Goal: Communication & Community: Answer question/provide support

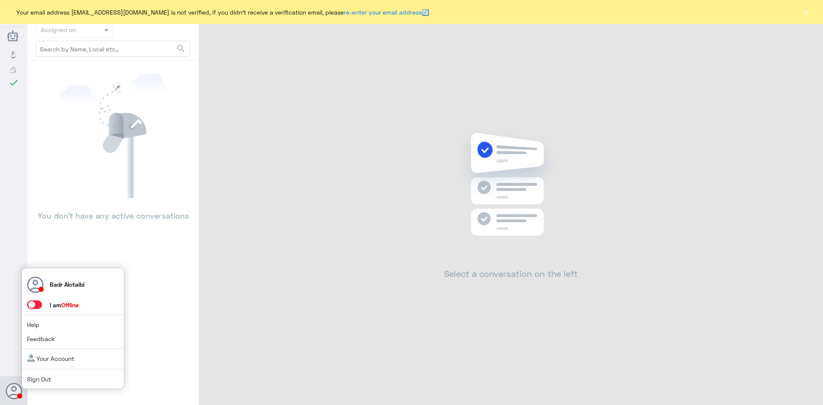
click at [38, 307] on span at bounding box center [34, 305] width 15 height 9
click at [0, 0] on input "checkbox" at bounding box center [0, 0] width 0 height 0
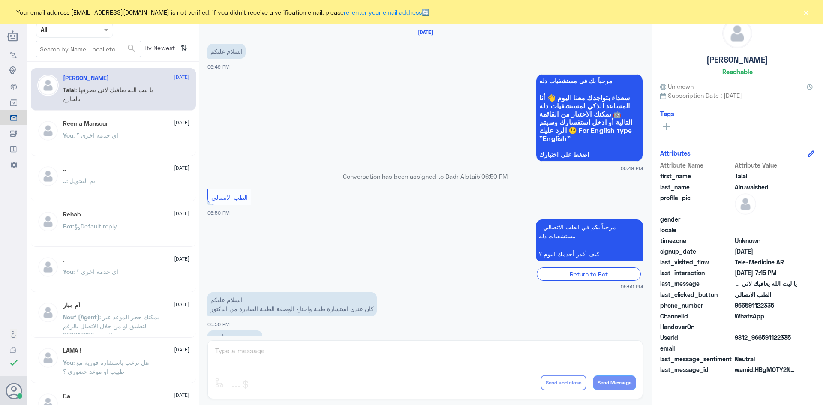
scroll to position [196, 0]
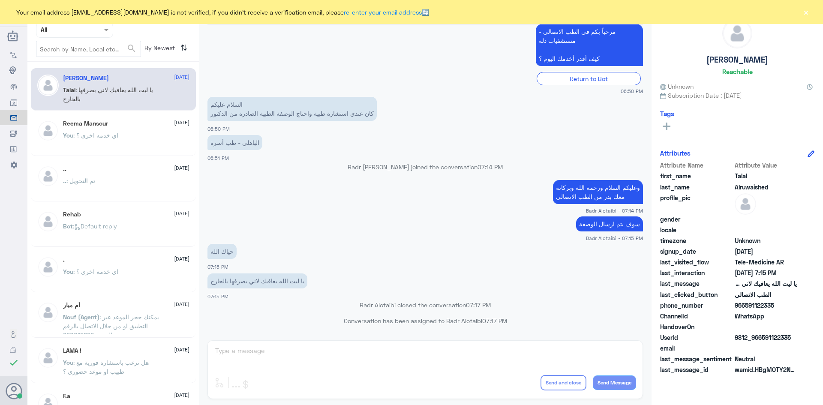
click at [410, 15] on button "×" at bounding box center [806, 12] width 9 height 9
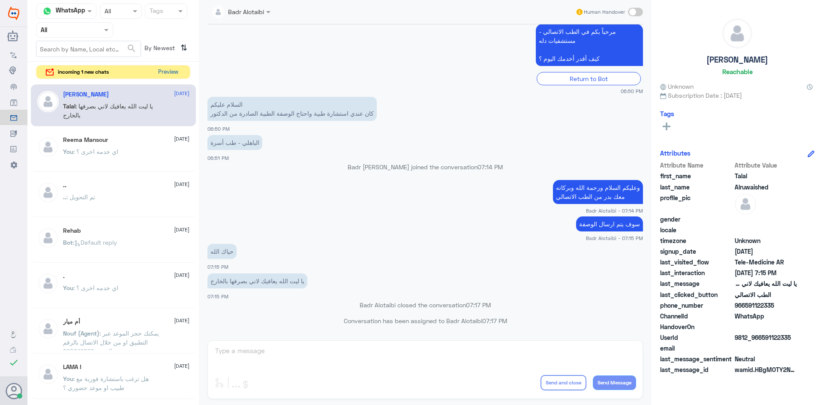
click at [172, 70] on button "Preview" at bounding box center [168, 72] width 27 height 13
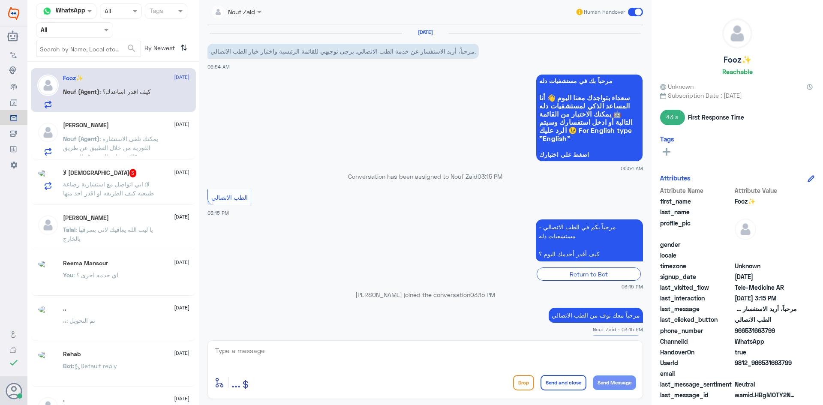
scroll to position [29, 0]
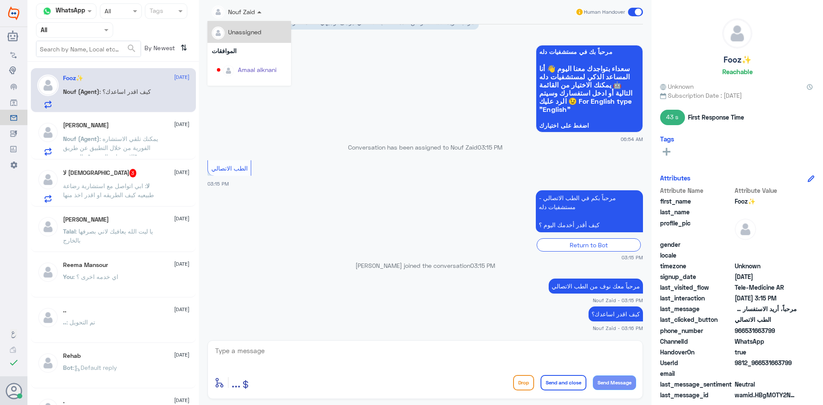
click at [259, 11] on span at bounding box center [259, 12] width 4 height 2
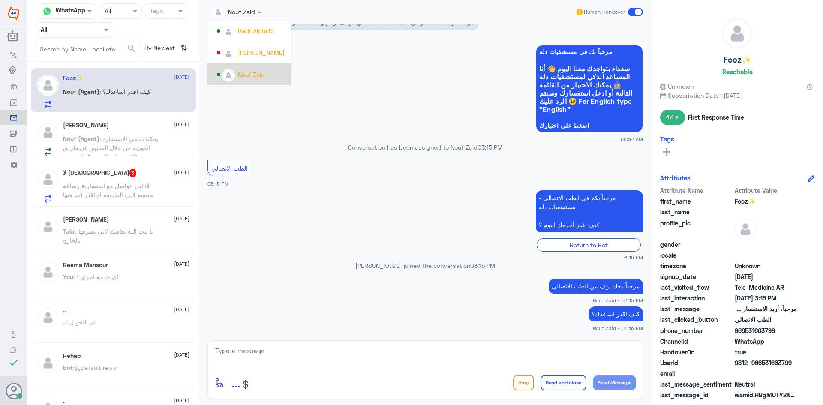
click at [264, 72] on div "Nouf Zaid" at bounding box center [251, 74] width 27 height 9
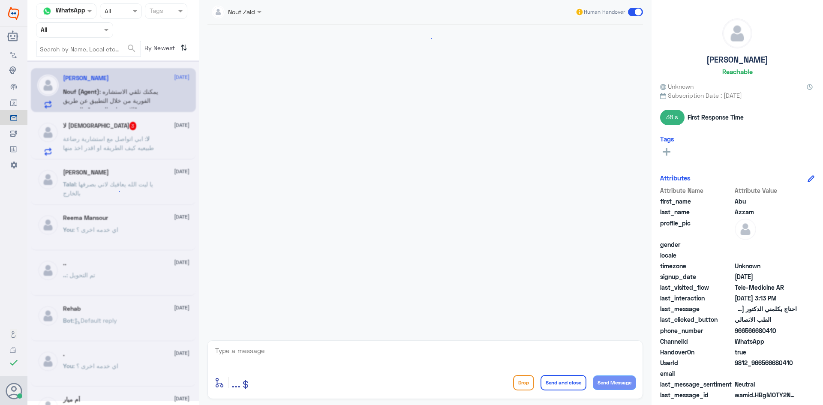
scroll to position [565, 0]
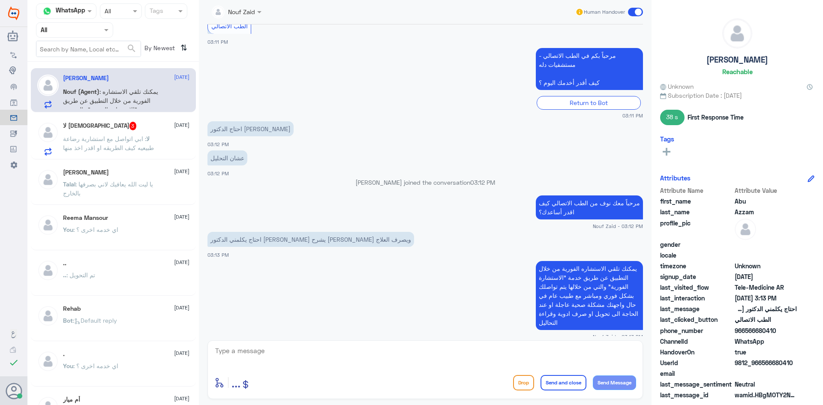
drag, startPoint x: 253, startPoint y: 12, endPoint x: 262, endPoint y: 18, distance: 11.1
click at [256, 13] on div "Nouf Zaid" at bounding box center [237, 11] width 58 height 15
click at [257, 69] on div "Nouf Zaid" at bounding box center [252, 74] width 70 height 15
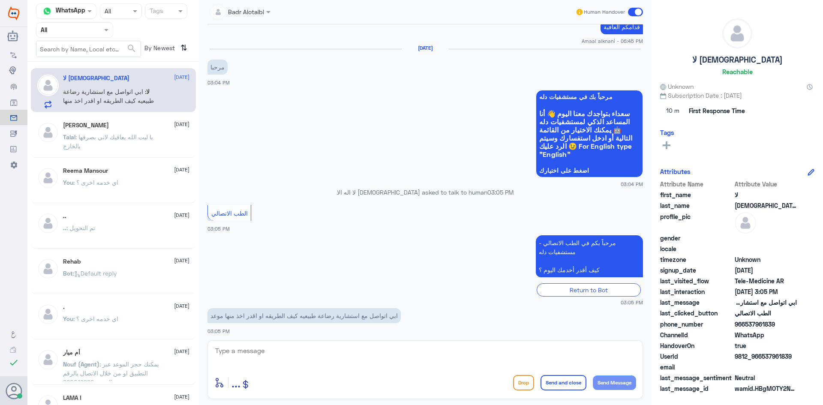
scroll to position [581, 0]
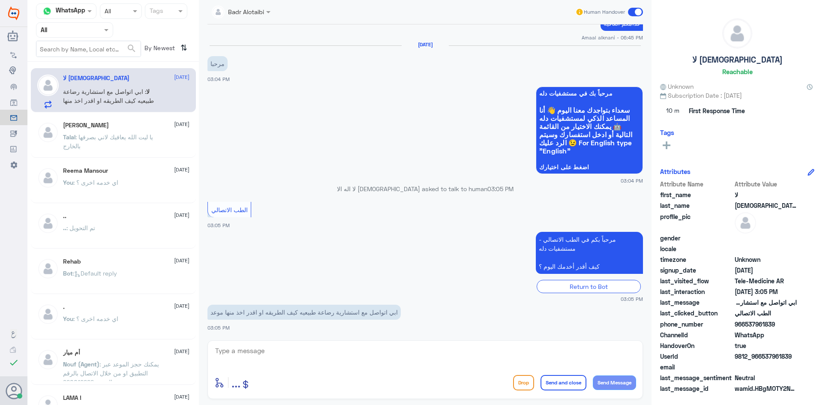
click at [119, 136] on span ": يا ليت الله يعافيك لاني بصرفها بالخارج" at bounding box center [108, 141] width 90 height 16
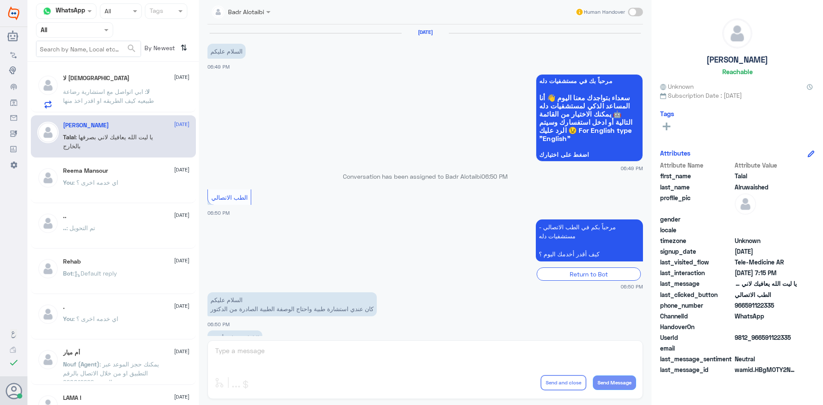
scroll to position [196, 0]
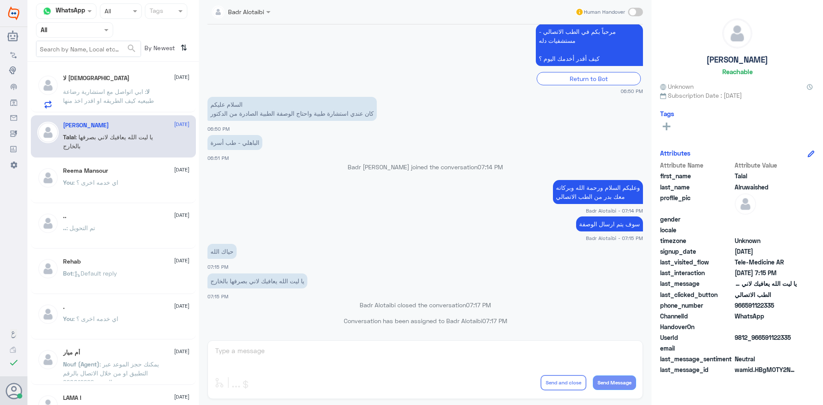
click at [120, 96] on p "لا : ابي اتواصل مع استشارية رضاعة طبيعيه كيف الطريقه او اقدر اخذ منها موعد" at bounding box center [111, 97] width 96 height 21
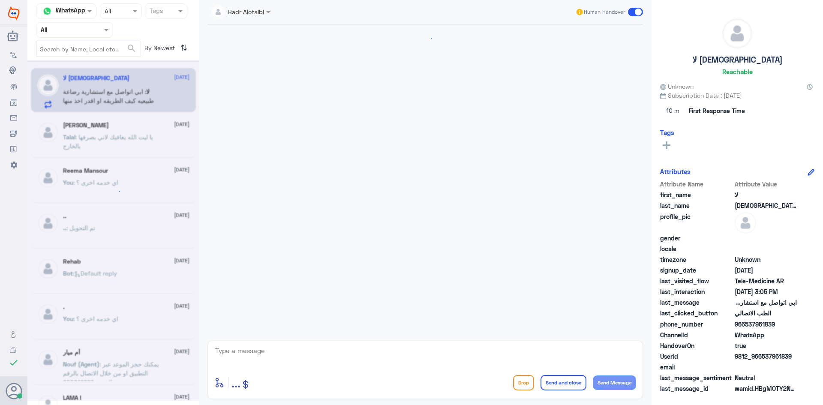
scroll to position [581, 0]
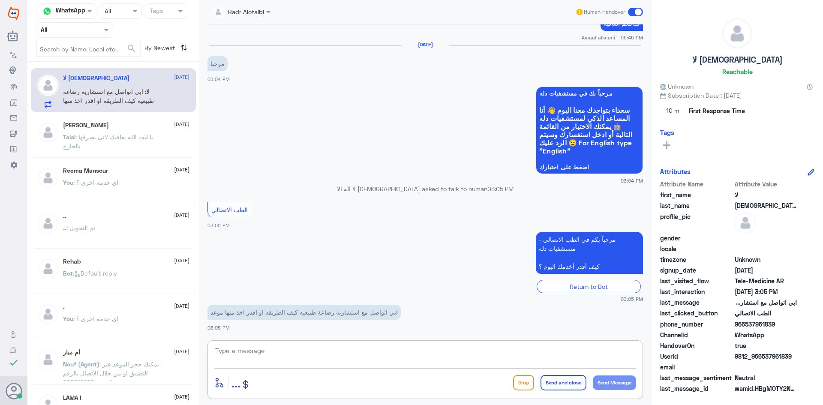
click at [360, 356] on textarea at bounding box center [425, 355] width 422 height 21
type textarea "I"
click at [321, 360] on textarea at bounding box center [425, 355] width 422 height 21
type textarea "هلا حياك معك بدر من الطب الاتصالي"
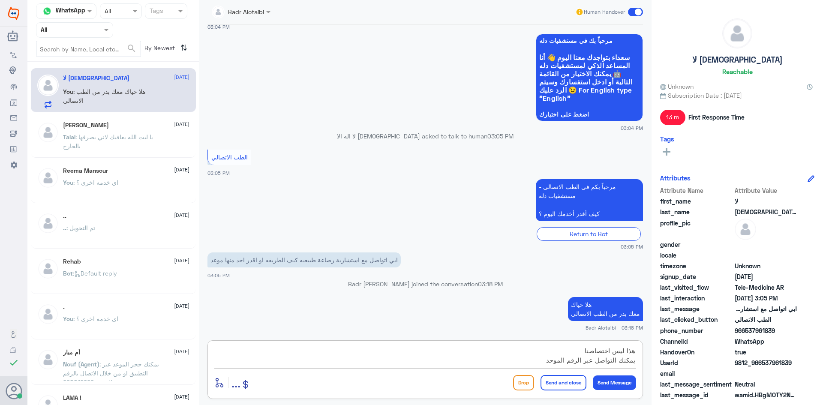
scroll to position [8, 0]
click at [410, 353] on textarea "هذا ليس اختصاصنا يمكنك التواصل عبر الرقم الموحد 920012222" at bounding box center [425, 355] width 422 height 21
drag, startPoint x: 566, startPoint y: 362, endPoint x: 575, endPoint y: 362, distance: 8.6
click at [410, 362] on textarea "هذا ليس اختصاصنا يمكنك الاستفسار التواصل عبر الرقم الموحد 920012222" at bounding box center [425, 355] width 422 height 21
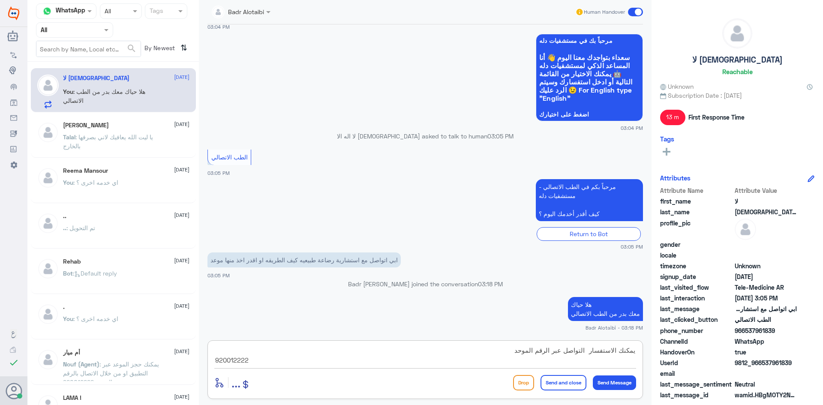
click at [410, 353] on textarea "هذا ليس اختصاصنا يمكنك الاستفسار التواصل عبر الرقم الموحد 920012222" at bounding box center [425, 355] width 422 height 21
drag, startPoint x: 562, startPoint y: 352, endPoint x: 572, endPoint y: 354, distance: 10.1
click at [410, 354] on textarea "هذا ليس اختصاصنا يمكنك الاستفسار التواصل عبر الرقم الموحد 920012222" at bounding box center [425, 355] width 422 height 21
type textarea "هذا ليس اختصاصنا يمكنك الاستفسار عبر الرقم الموحد 920012222"
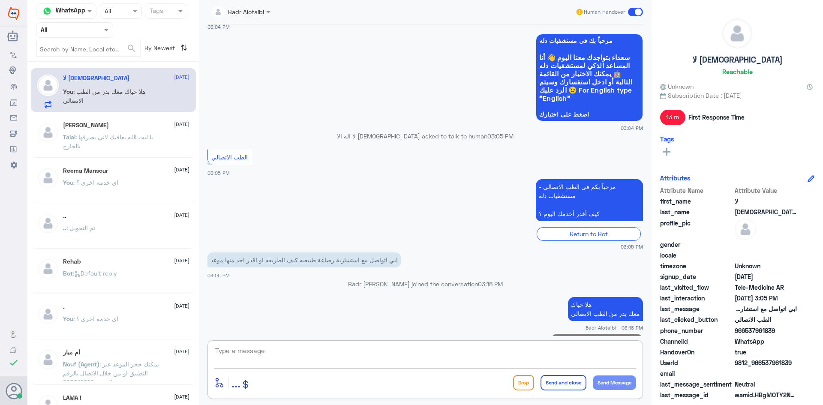
scroll to position [663, 0]
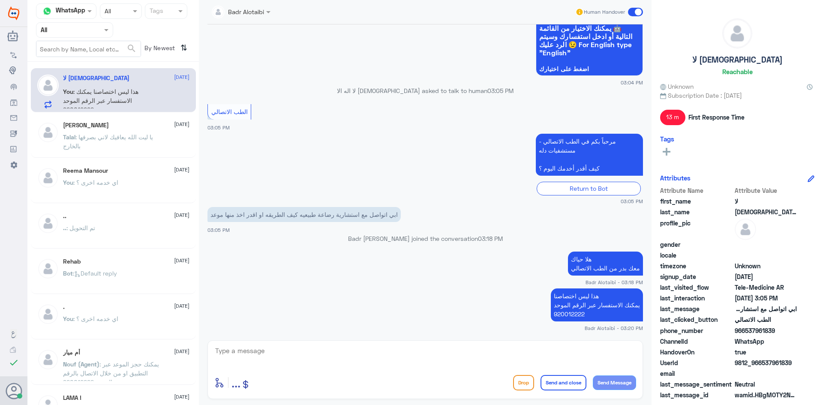
click at [410, 13] on span at bounding box center [635, 12] width 15 height 9
click at [0, 0] on input "checkbox" at bounding box center [0, 0] width 0 height 0
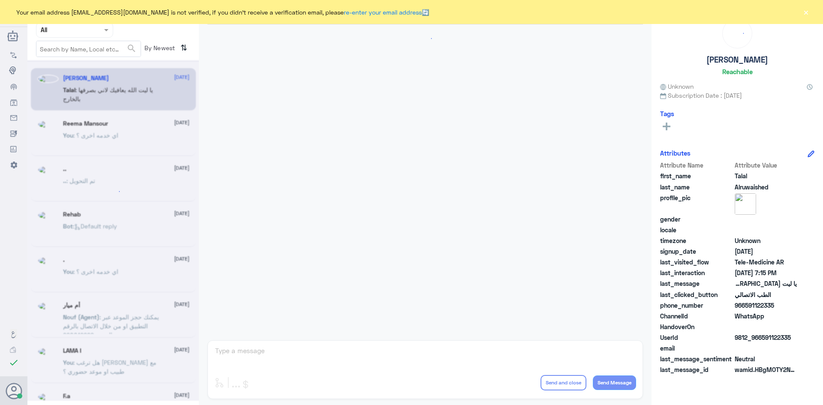
click at [804, 12] on button "×" at bounding box center [806, 12] width 9 height 9
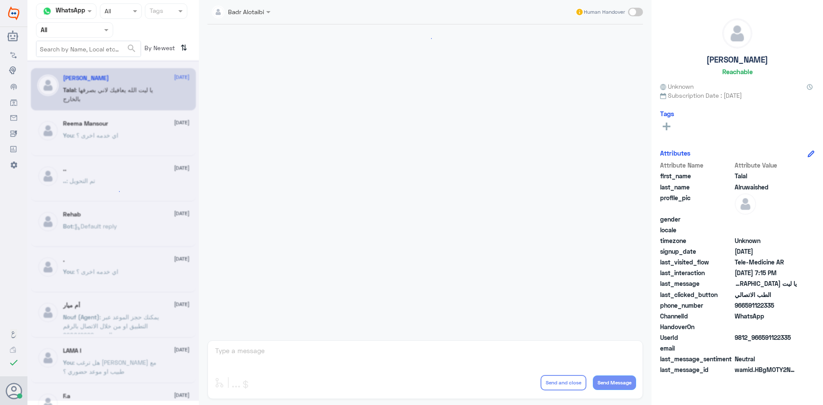
scroll to position [196, 0]
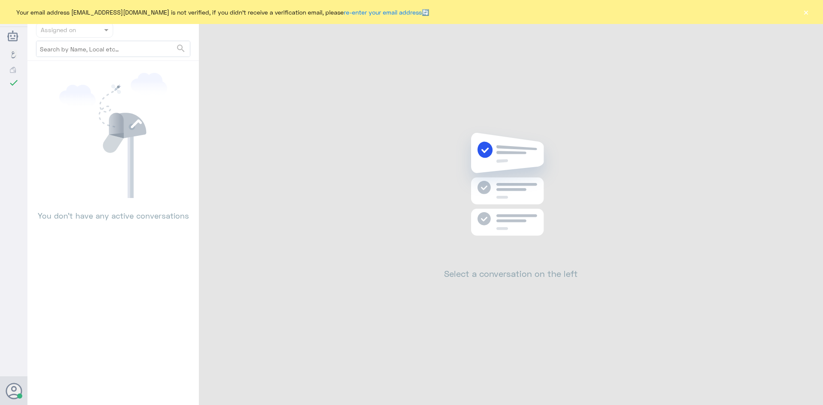
click at [802, 12] on button "×" at bounding box center [806, 12] width 9 height 9
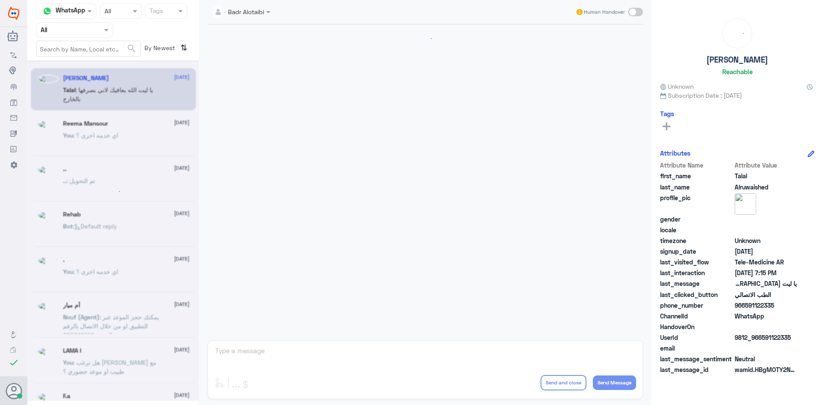
scroll to position [196, 0]
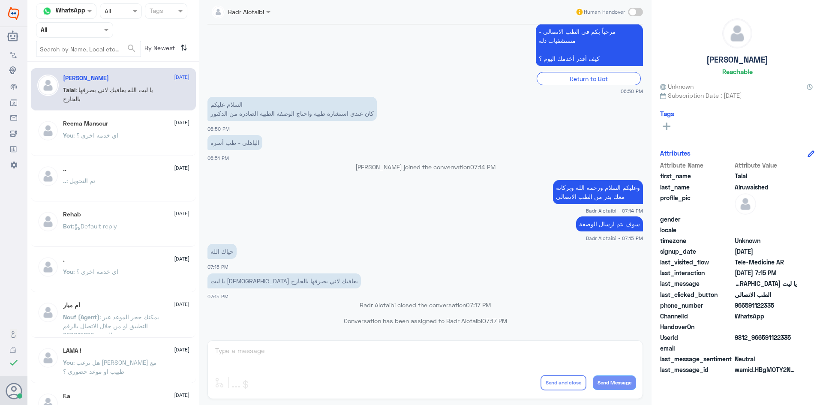
click at [449, 360] on div "Badr Alotaibi Human Handover 5 Aug 2025 السلام عليكم 06:49 PM مرحباً بك في مستش…" at bounding box center [425, 204] width 453 height 408
click at [520, 403] on div "Badr Alotaibi Human Handover 5 Aug 2025 السلام عليكم 06:49 PM مرحباً بك في مستش…" at bounding box center [425, 204] width 453 height 408
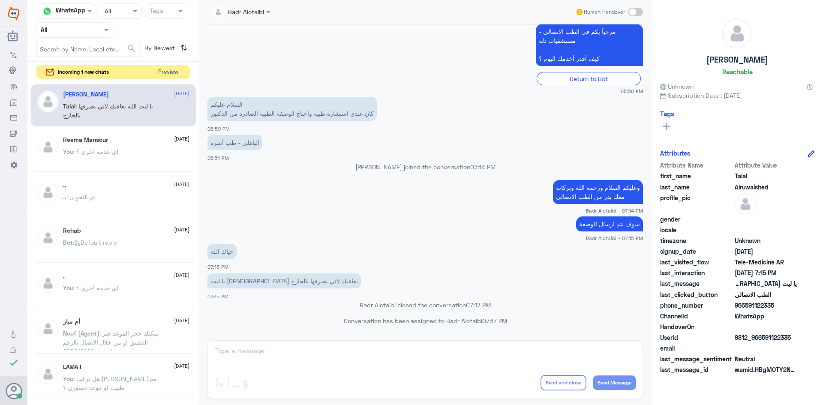
click at [175, 71] on button "Preview" at bounding box center [168, 72] width 27 height 13
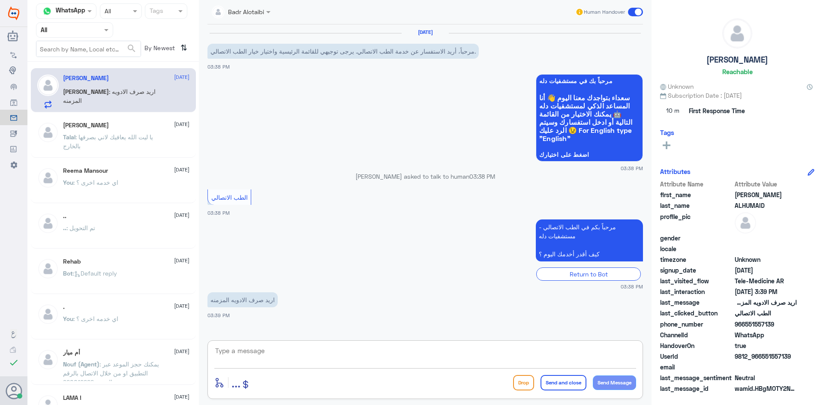
click at [307, 354] on textarea at bounding box center [425, 355] width 422 height 21
drag, startPoint x: 794, startPoint y: 356, endPoint x: 764, endPoint y: 359, distance: 30.2
click at [764, 359] on span "9812_966551557139" at bounding box center [766, 356] width 62 height 9
copy span "551557139"
click at [483, 358] on textarea at bounding box center [425, 355] width 422 height 21
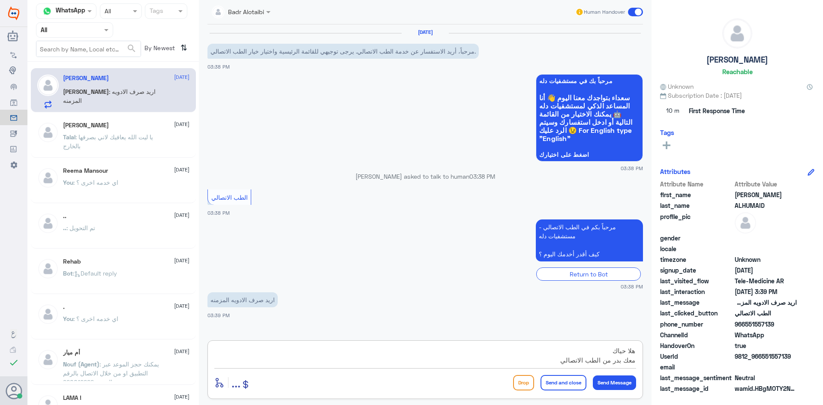
type textarea "هلا حياك معك بدر من الطب الاتصالي"
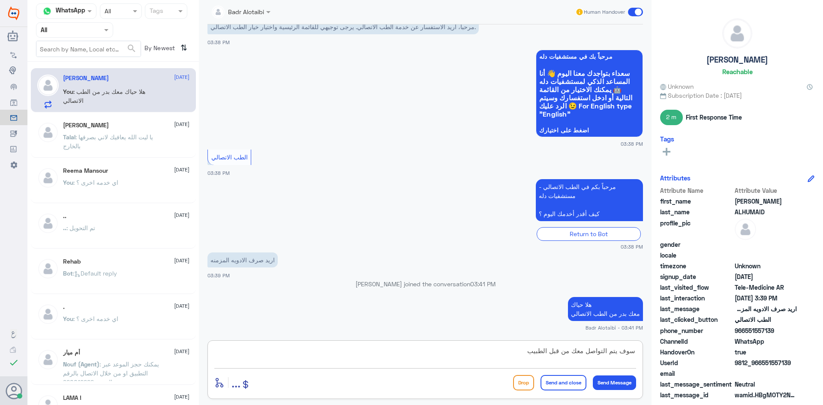
type textarea "سوف يتم التواصل معك من قبل الطبيب"
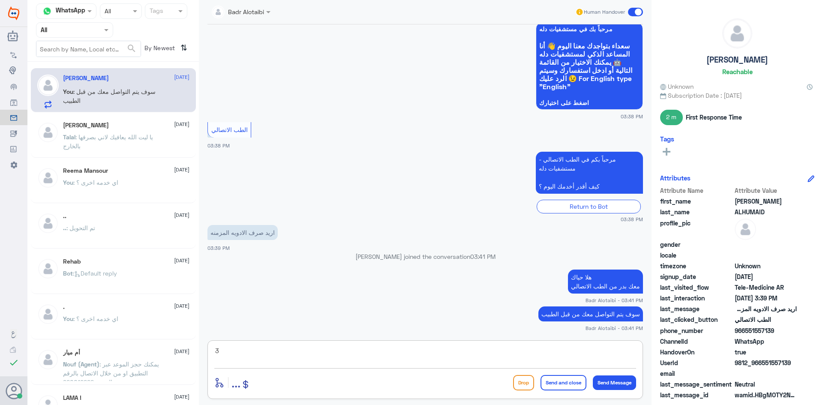
type textarea "3"
click at [632, 13] on span at bounding box center [635, 12] width 15 height 9
click at [0, 0] on input "checkbox" at bounding box center [0, 0] width 0 height 0
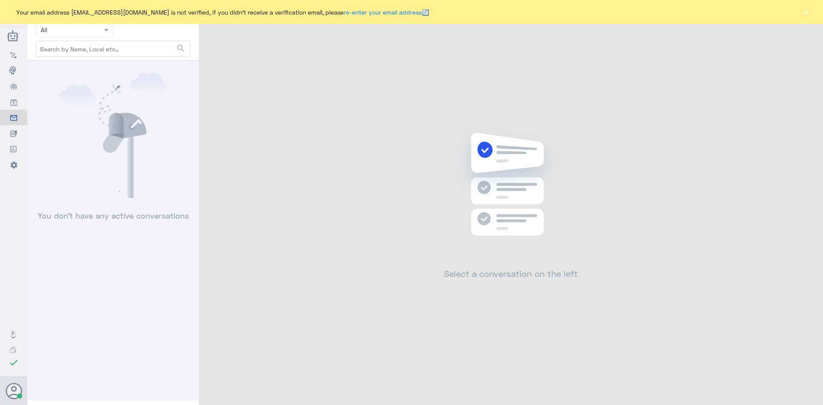
click at [802, 11] on div "Your email address b_malotaibi@dallah-hospital.com is not verified, if you didn…" at bounding box center [411, 12] width 823 height 24
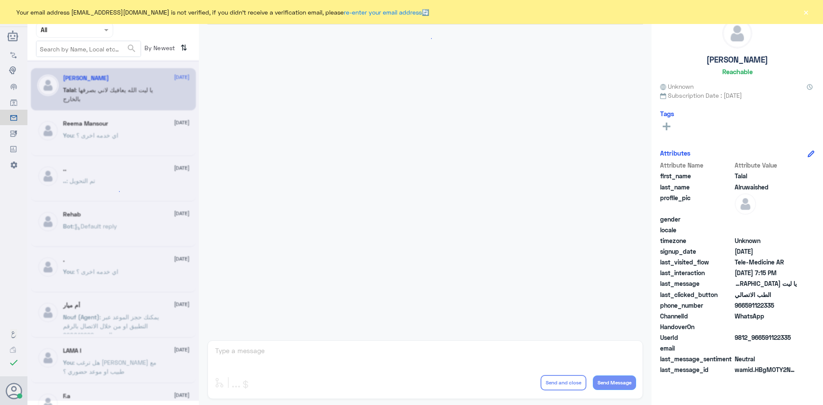
scroll to position [196, 0]
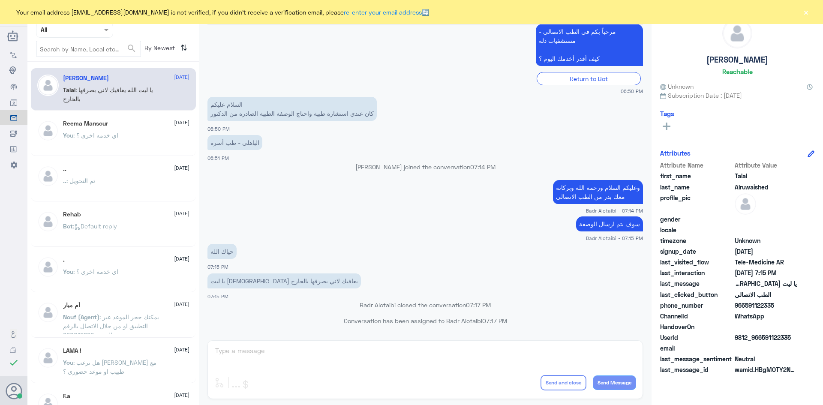
click at [802, 11] on button "×" at bounding box center [806, 12] width 9 height 9
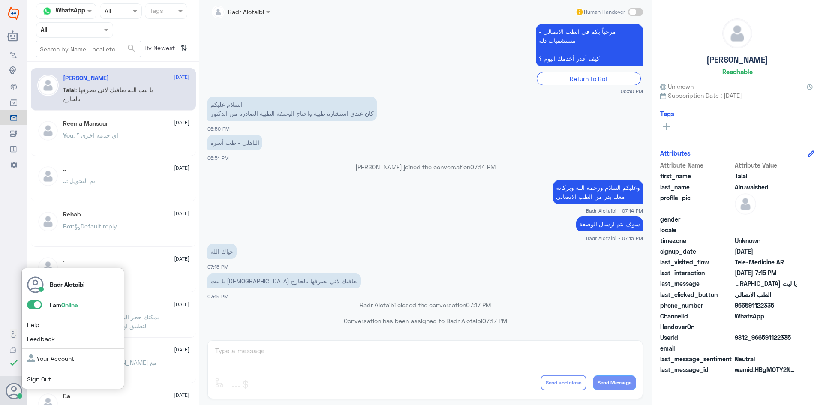
click at [33, 306] on span at bounding box center [34, 305] width 15 height 9
click at [0, 0] on input "checkbox" at bounding box center [0, 0] width 0 height 0
click at [33, 309] on span at bounding box center [34, 305] width 15 height 9
click at [0, 0] on input "checkbox" at bounding box center [0, 0] width 0 height 0
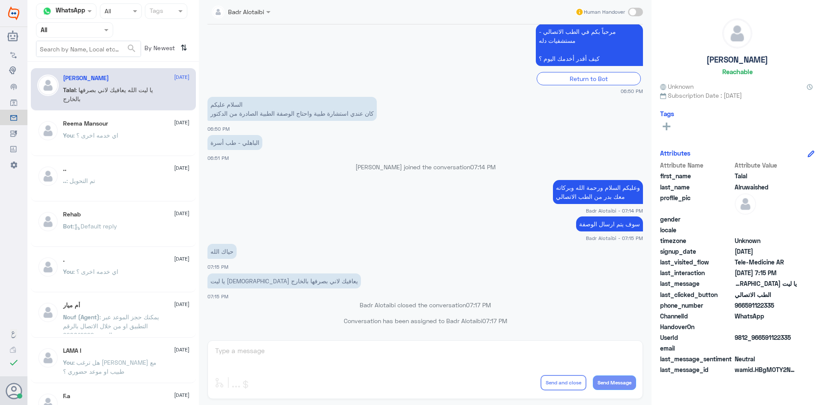
click at [84, 142] on p "You : اي خدمه اخرى ؟" at bounding box center [90, 141] width 55 height 21
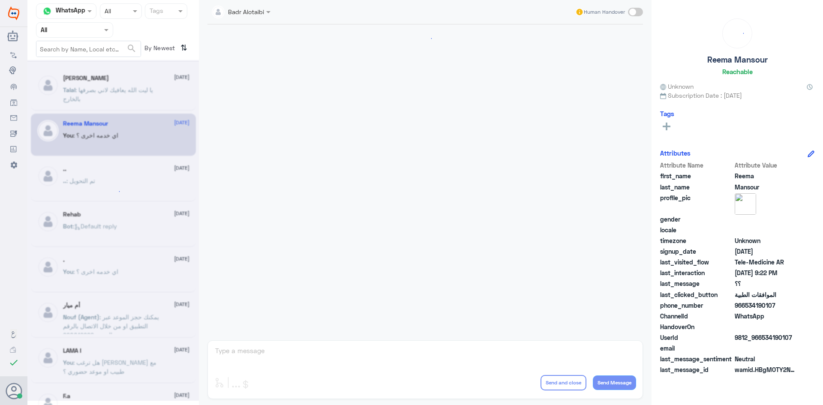
scroll to position [313, 0]
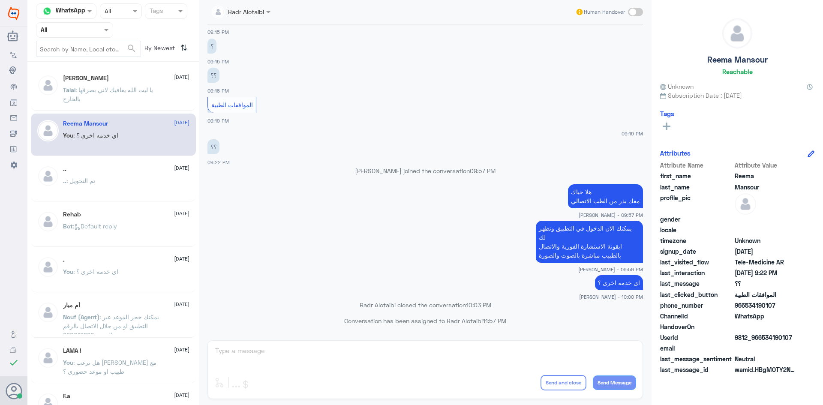
click at [73, 95] on p "Talal : يا ليت الله يعافيك لاني بصرفها بالخارج" at bounding box center [111, 95] width 96 height 21
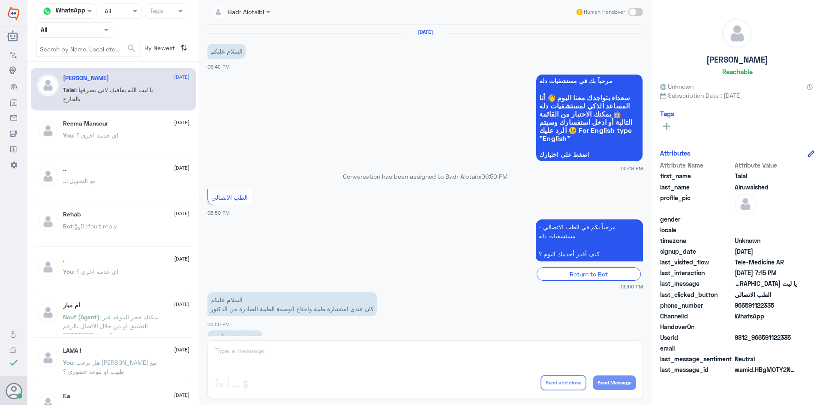
scroll to position [196, 0]
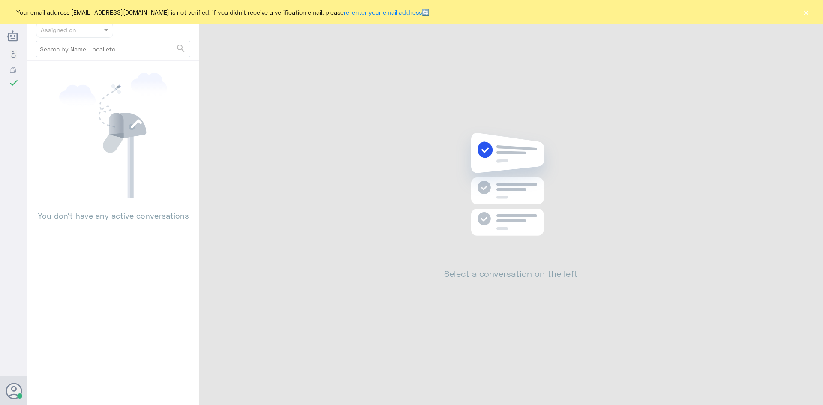
click at [803, 9] on button "×" at bounding box center [806, 12] width 9 height 9
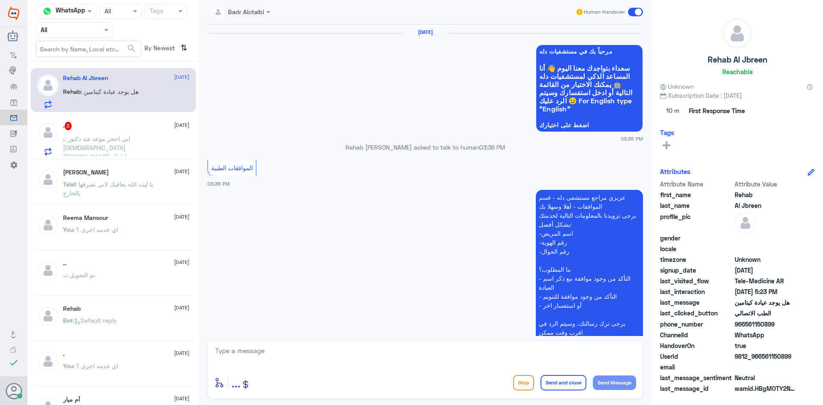
scroll to position [689, 0]
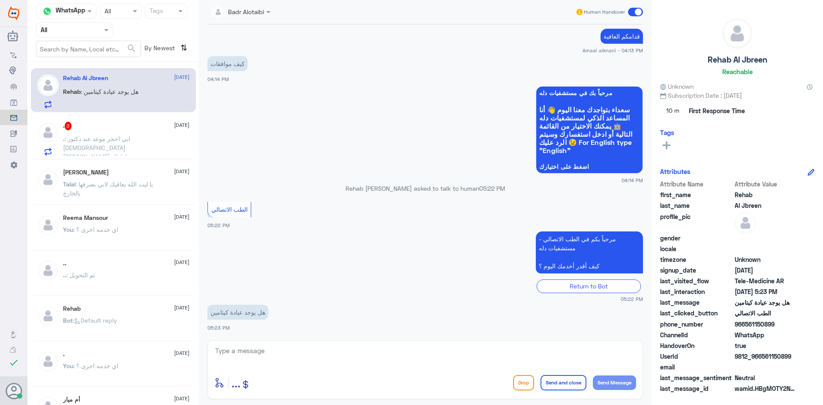
click at [139, 142] on span ": ابي احجز موعد عند دكتور مسلم الصاعدي صدرية اطفال" at bounding box center [104, 147] width 82 height 25
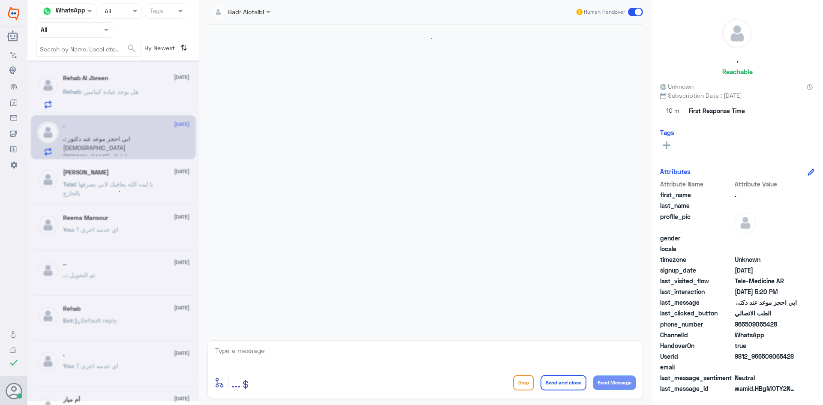
scroll to position [402, 0]
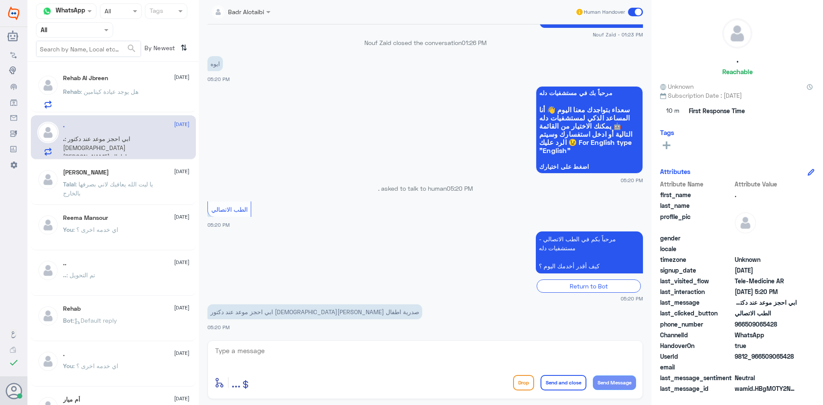
click at [122, 92] on span ": هل يوجد عيادة كيتامين" at bounding box center [110, 91] width 58 height 7
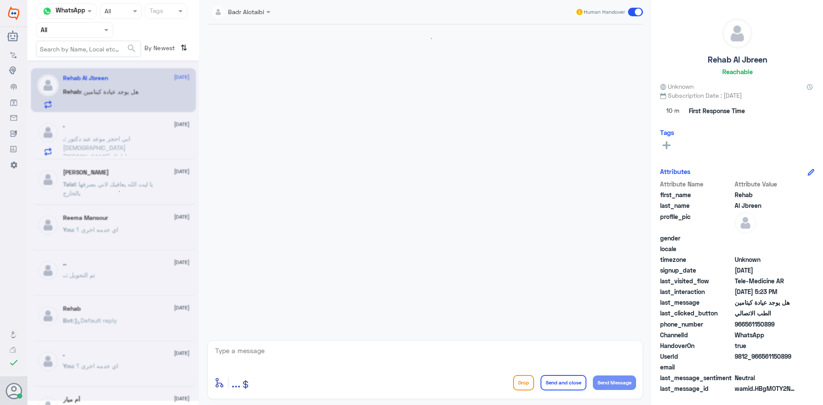
scroll to position [689, 0]
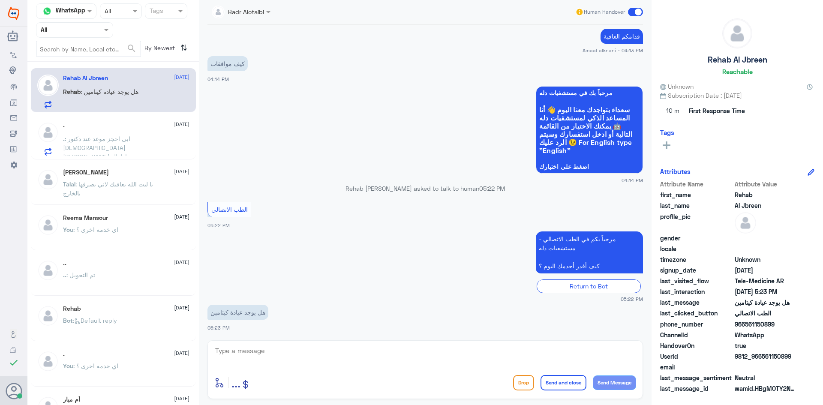
drag, startPoint x: 795, startPoint y: 355, endPoint x: 762, endPoint y: 355, distance: 33.4
click at [762, 355] on span "9812_966561150899" at bounding box center [766, 356] width 62 height 9
copy span "561150899"
click at [133, 139] on span ": ابي احجز موعد عند دكتور مسلم الصاعدي صدرية اطفال" at bounding box center [104, 147] width 82 height 25
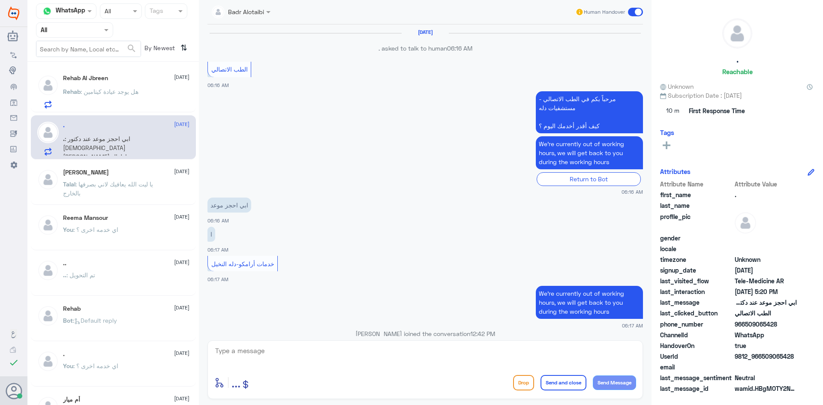
scroll to position [402, 0]
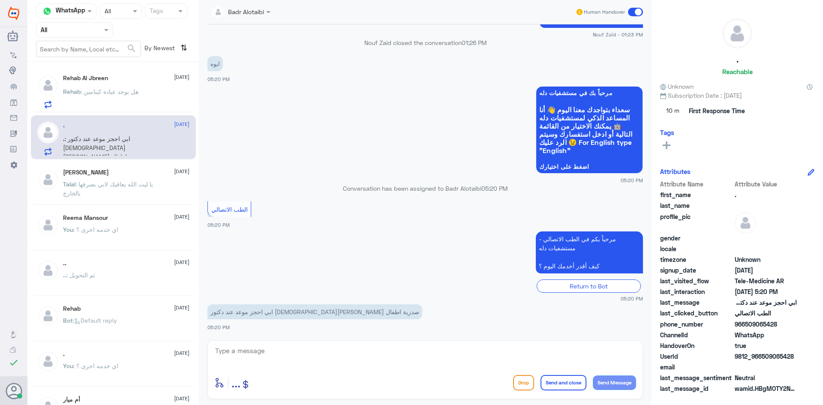
click at [358, 343] on div "enter flow name ... Drop Send and close Send Message" at bounding box center [426, 369] width 436 height 59
click at [355, 348] on textarea at bounding box center [425, 355] width 422 height 21
click at [430, 354] on textarea at bounding box center [425, 355] width 422 height 21
drag, startPoint x: 794, startPoint y: 357, endPoint x: 763, endPoint y: 359, distance: 30.5
click at [763, 359] on span "9812_966509065428" at bounding box center [766, 356] width 62 height 9
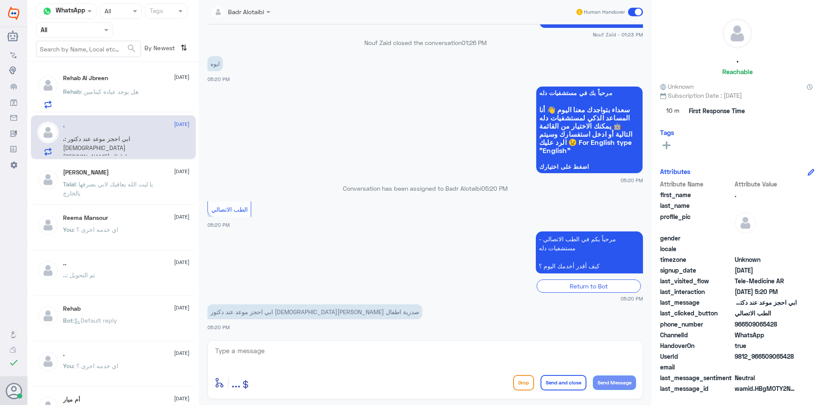
copy span "509065428"
click at [98, 89] on span ": هل يوجد عيادة كيتامين" at bounding box center [110, 91] width 58 height 7
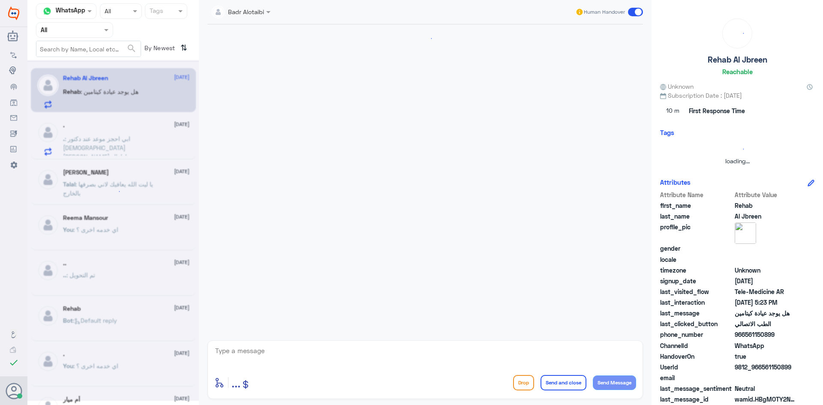
scroll to position [689, 0]
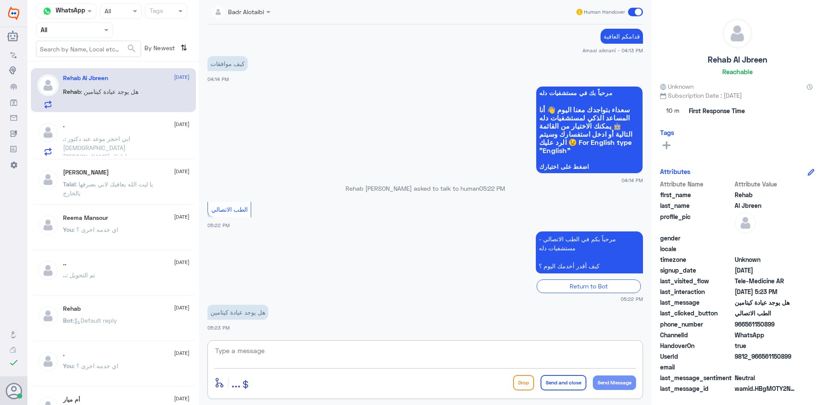
click at [308, 349] on textarea at bounding box center [425, 355] width 422 height 21
click at [357, 355] on textarea "هلا حيا" at bounding box center [425, 355] width 422 height 21
type textarea "هلا حياك معك بدر من الطب الاتصالي"
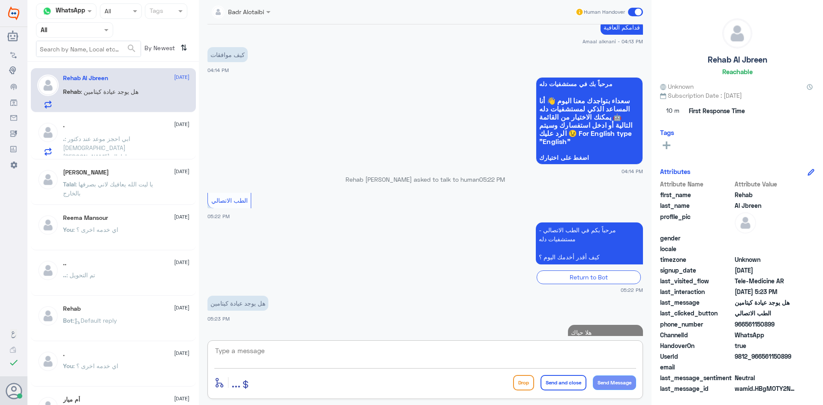
scroll to position [726, 0]
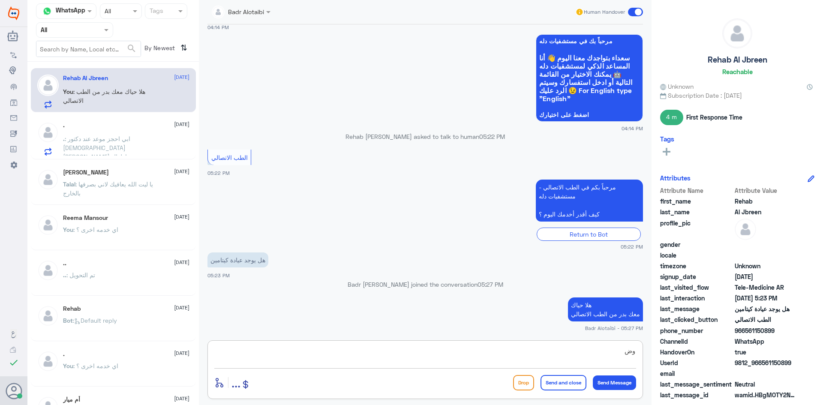
type textarea "و"
type textarea "يرجى توضيح اسم العيادة"
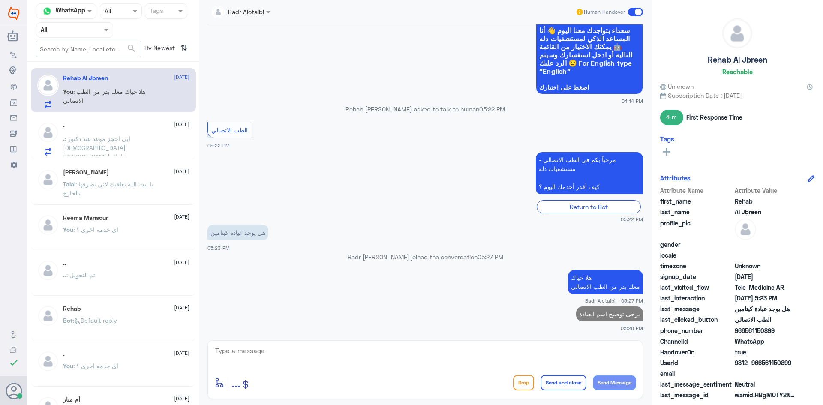
click at [148, 145] on p ". : ابي احجز موعد عند دكتور مسلم الصاعدي صدرية اطفال" at bounding box center [111, 144] width 96 height 21
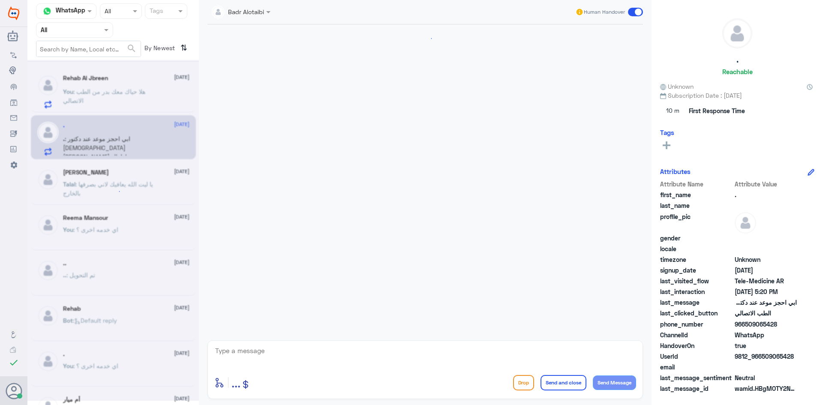
scroll to position [402, 0]
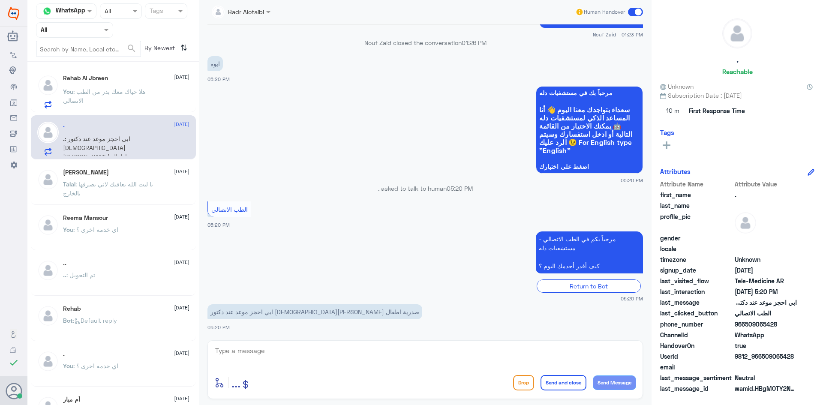
click at [342, 362] on textarea at bounding box center [425, 355] width 422 height 21
type textarea "هلا حياك معك بدر من الطب الاتصالي"
drag, startPoint x: 798, startPoint y: 357, endPoint x: 764, endPoint y: 359, distance: 34.8
click at [764, 359] on div "UserId 9812_966509065428" at bounding box center [737, 357] width 154 height 11
copy span "509065428"
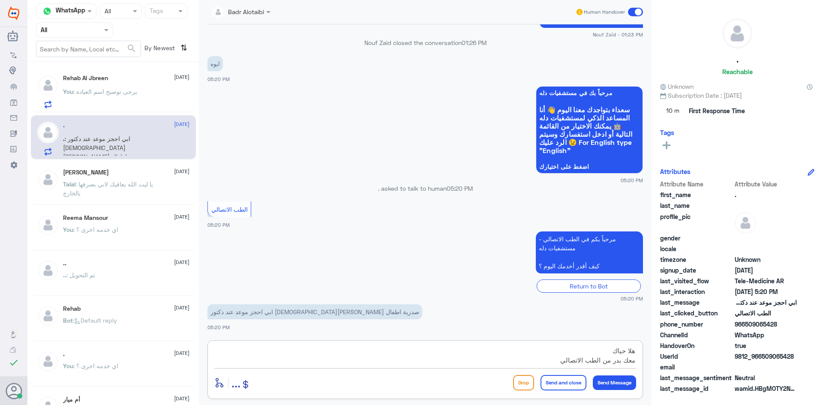
click at [533, 359] on textarea "هلا حياك معك بدر من الطب الاتصالي" at bounding box center [425, 355] width 422 height 21
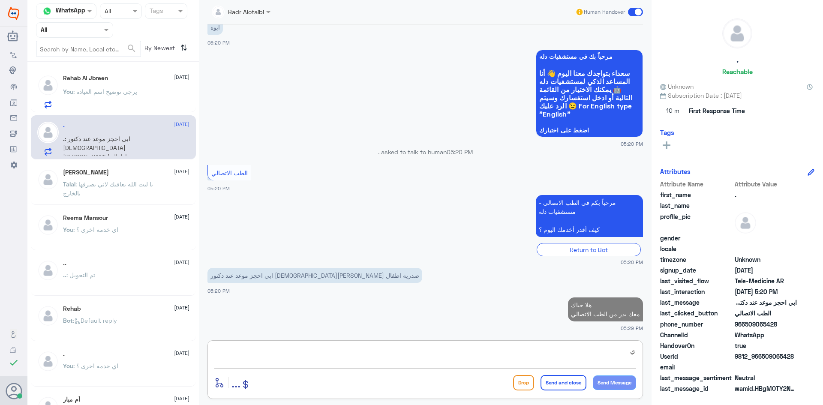
scroll to position [436, 0]
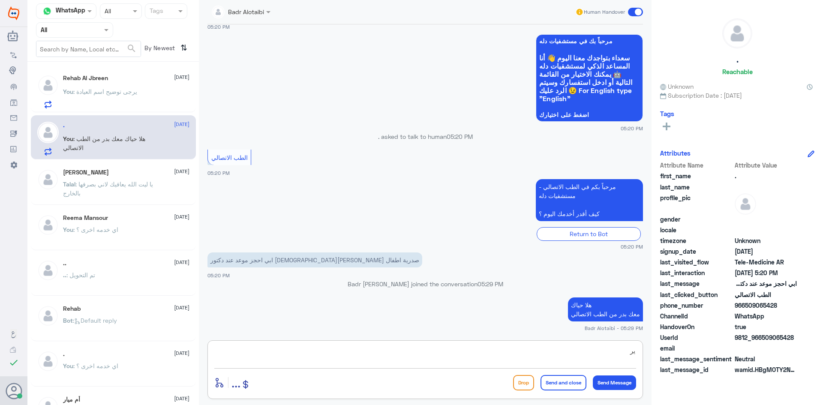
type textarea "ي"
type textarea "م"
type textarea "ممكن تزودنا برقم الهوية او الملف من فضلك"
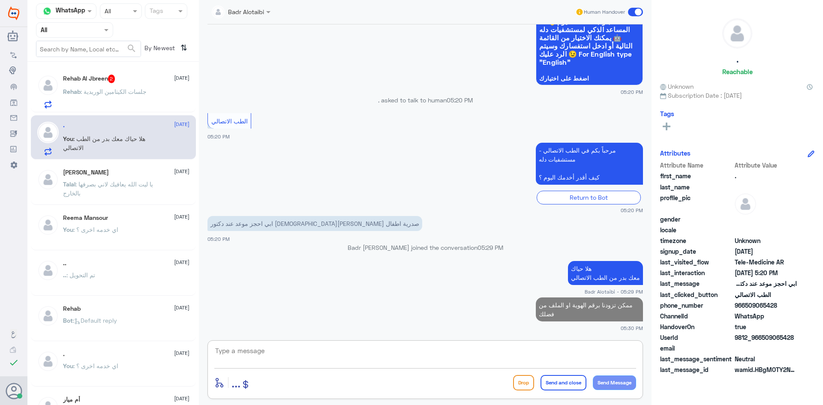
click at [104, 81] on h5 "Rehab Al Jbreen 2" at bounding box center [89, 79] width 52 height 9
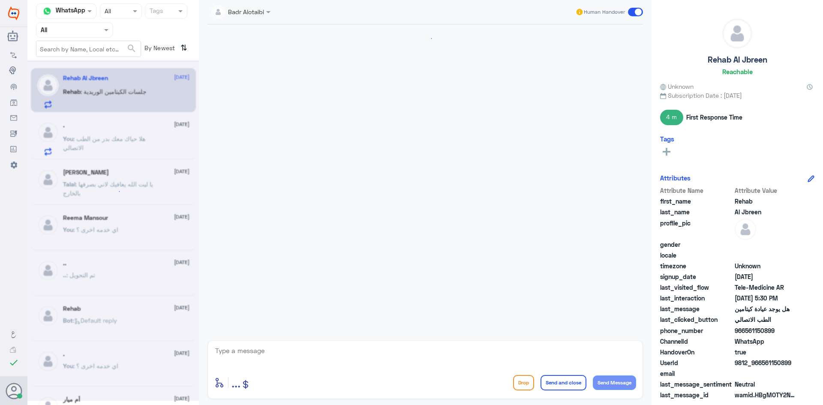
scroll to position [458, 0]
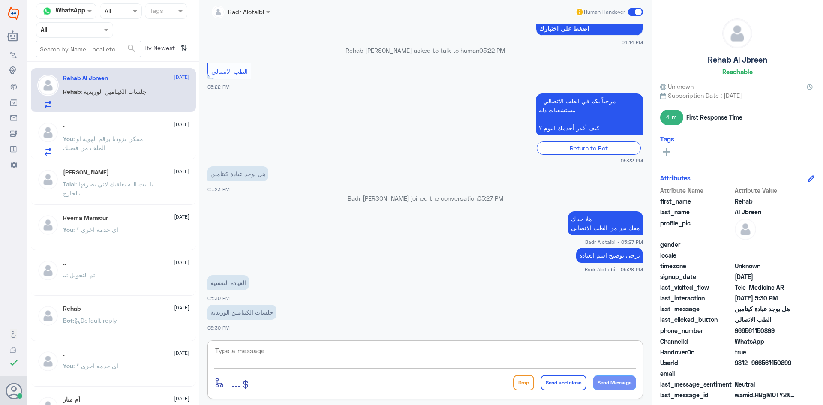
click at [266, 348] on textarea at bounding box center [425, 355] width 422 height 21
type textarea "نعم يوجد عيادة النفسية"
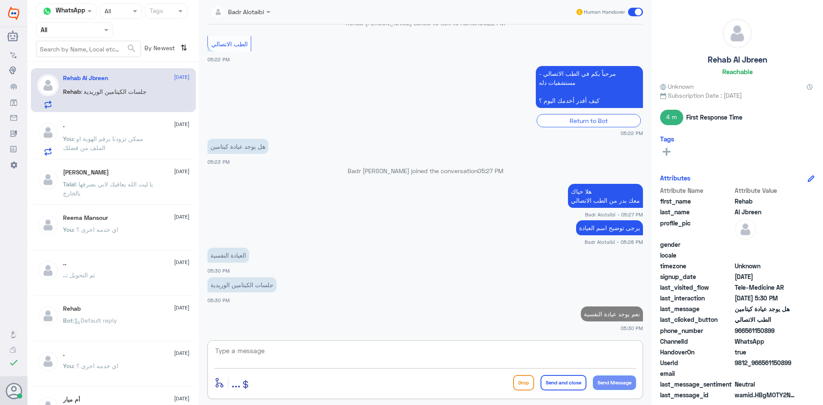
click at [115, 145] on p "You : ممكن تزودنا برقم الهوية او الملف من فضلك" at bounding box center [111, 144] width 96 height 21
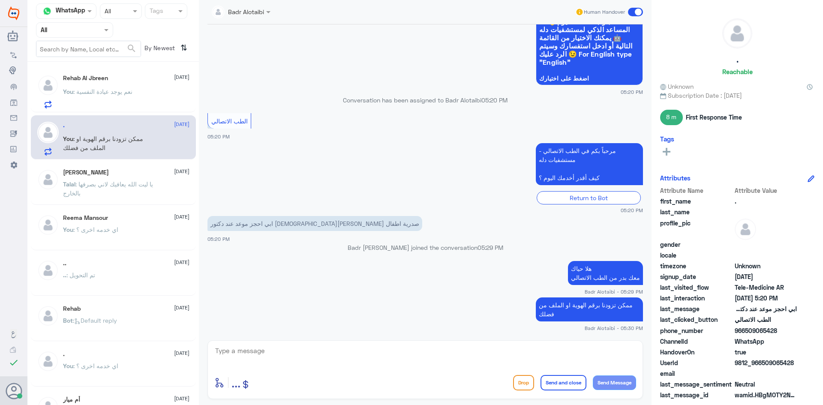
scroll to position [366, 0]
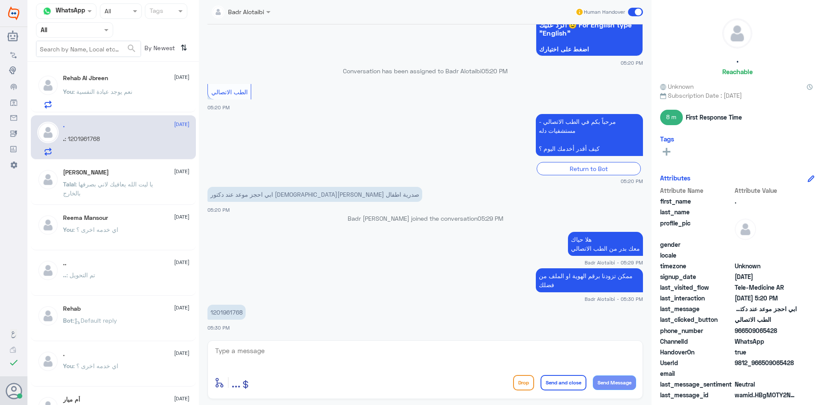
click at [240, 314] on p "1201961768" at bounding box center [227, 312] width 38 height 15
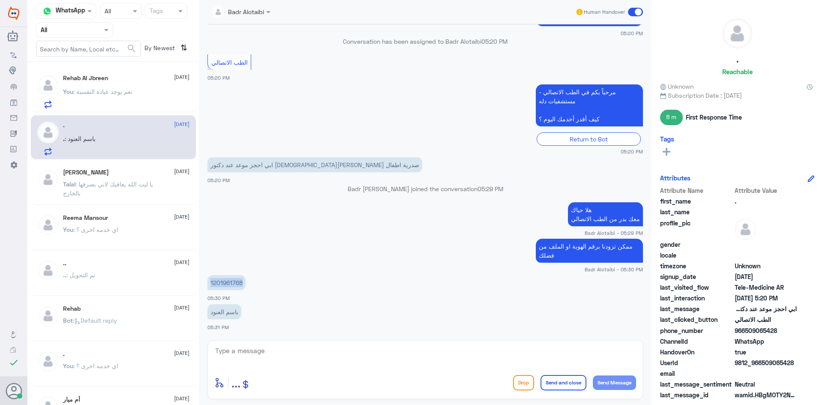
copy p "1201961768"
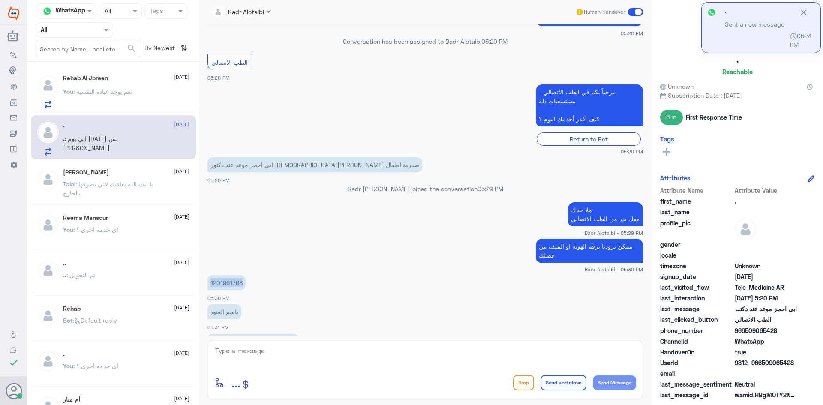
scroll to position [425, 0]
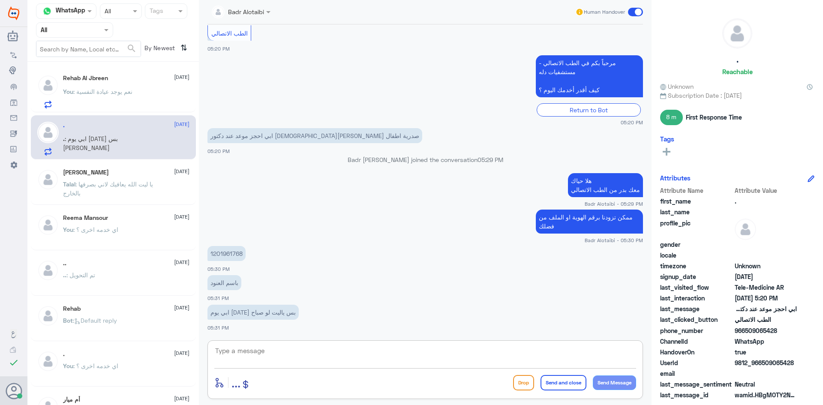
click at [349, 349] on textarea at bounding box center [425, 355] width 422 height 21
click at [425, 355] on textarea at bounding box center [425, 355] width 422 height 21
type textarea "جدول عيادة الطبيب فترة مسائية من الساعة 3 مساء"
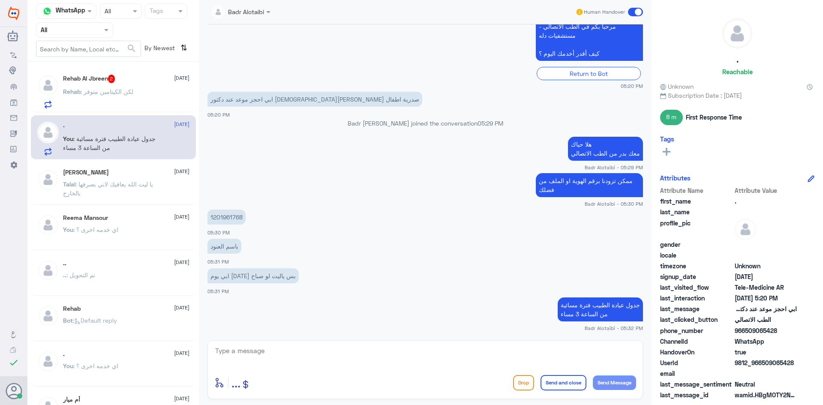
click at [155, 92] on div "Rehab : لكن الكيتامين متوفر" at bounding box center [126, 98] width 127 height 19
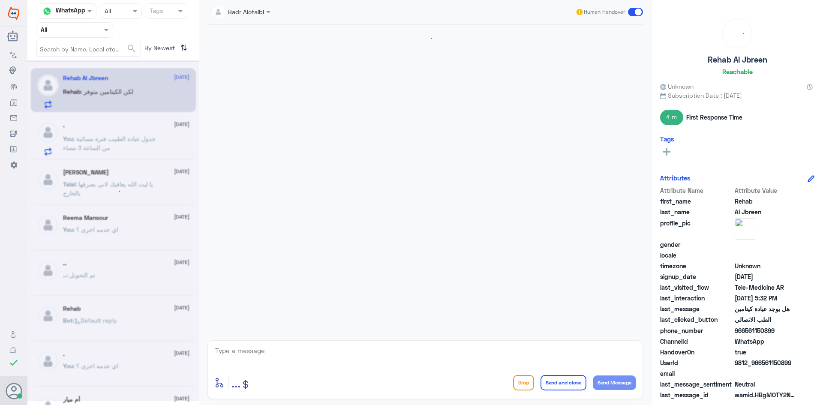
scroll to position [346, 0]
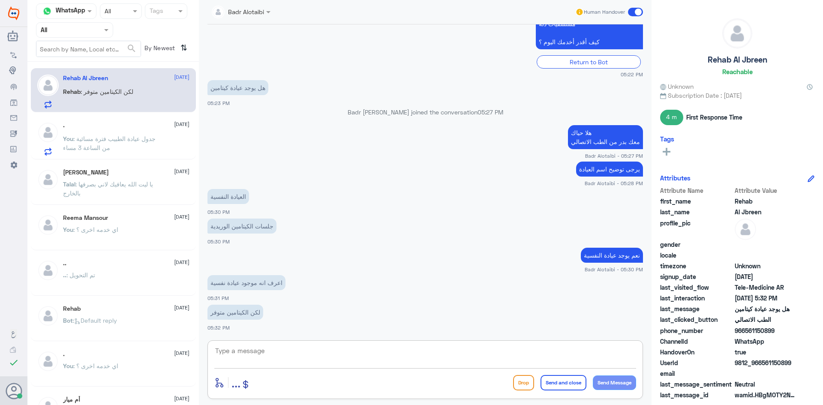
click at [311, 351] on textarea at bounding box center [425, 355] width 422 height 21
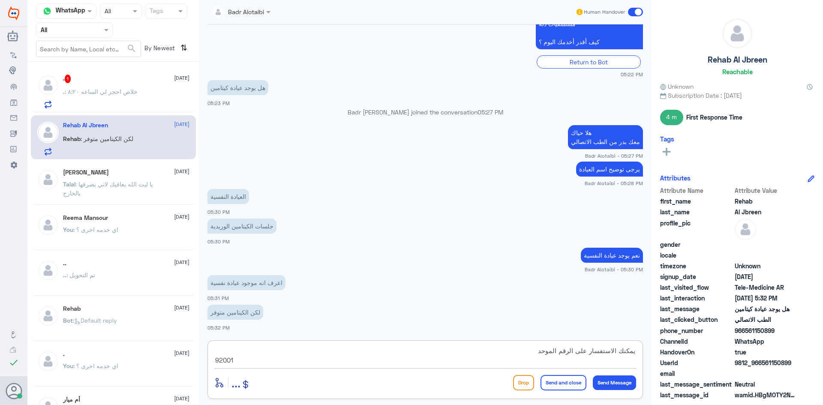
type textarea "يمكنك الاستفسار على الرقم الموحد 92001"
click at [103, 83] on div ". 1 16 August" at bounding box center [126, 79] width 127 height 9
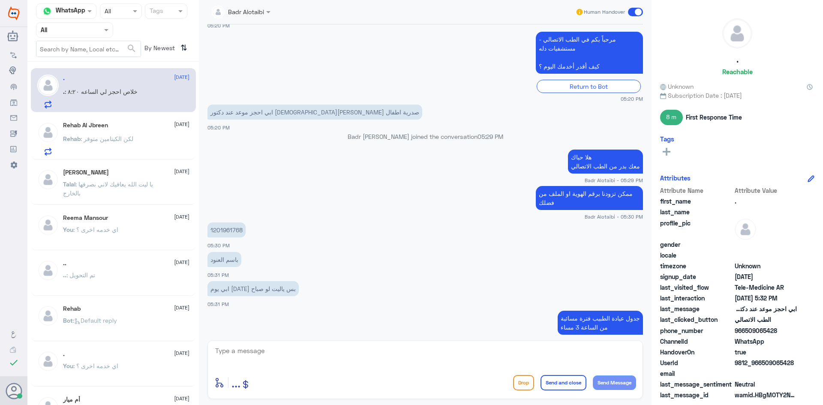
scroll to position [298, 0]
click at [238, 231] on p "1201961768" at bounding box center [227, 230] width 38 height 15
copy p "1201961768"
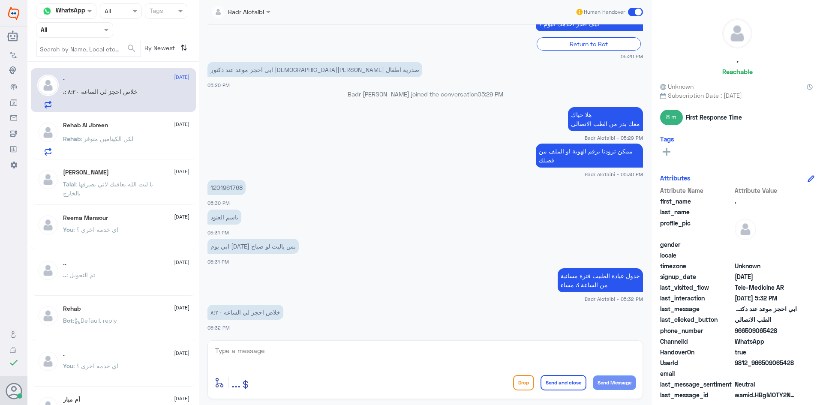
click at [467, 354] on textarea at bounding box center [425, 355] width 422 height 21
type textarea "تم الحجز"
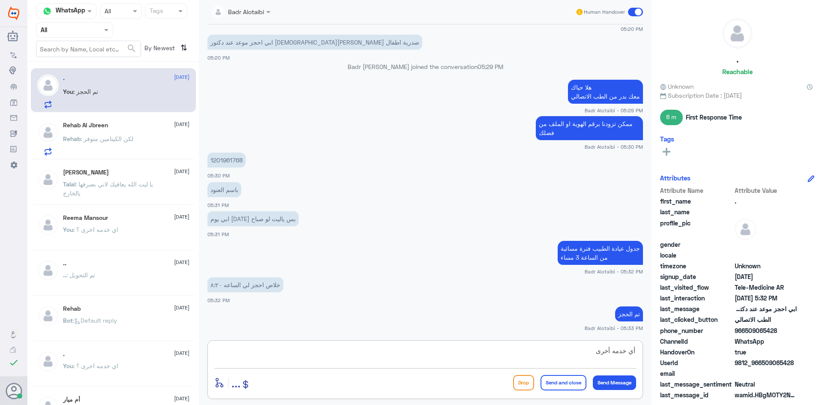
type textarea "أي خدمه أخرى"
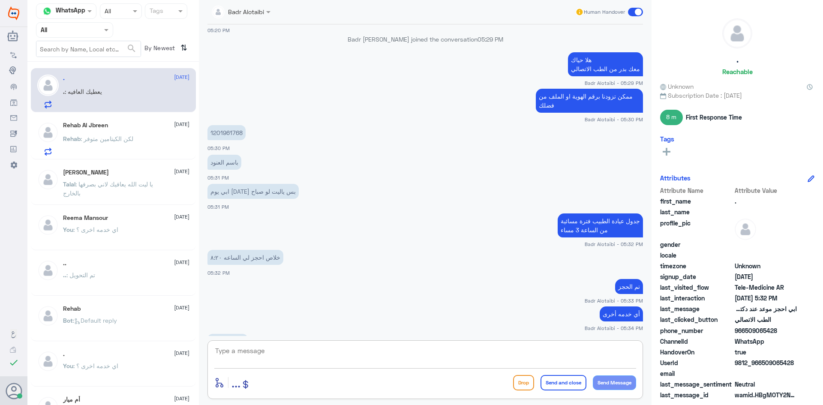
scroll to position [425, 0]
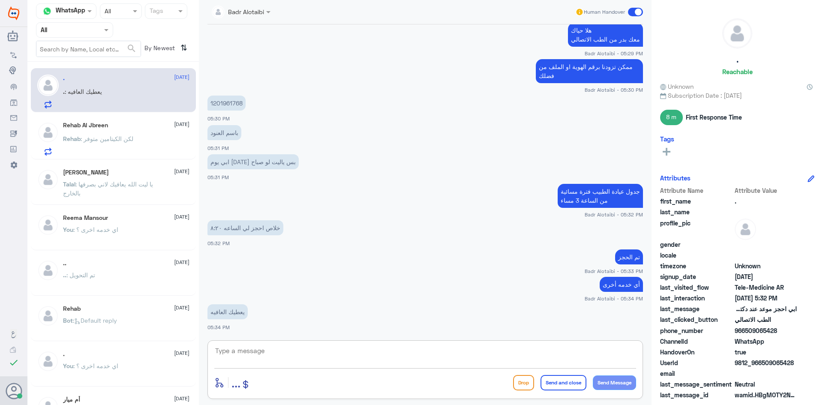
click at [387, 356] on textarea at bounding box center [425, 355] width 422 height 21
type textarea "يعافيك سعدنا بخدمتك"
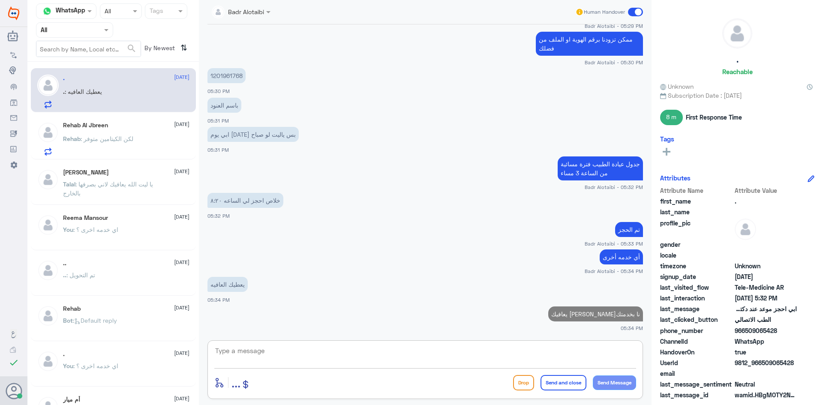
click at [124, 141] on span ": لكن الكيتامين متوفر" at bounding box center [107, 138] width 53 height 7
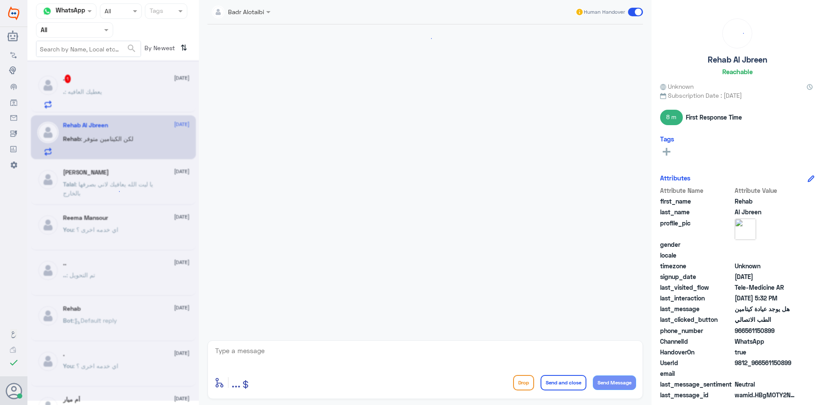
scroll to position [346, 0]
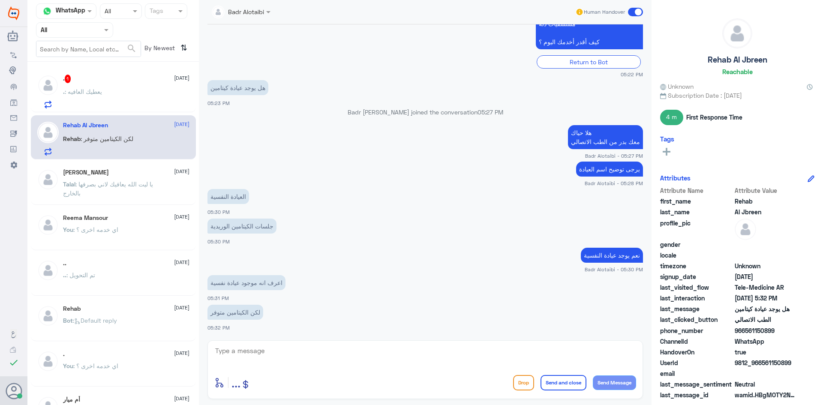
click at [385, 360] on textarea at bounding box center [425, 355] width 422 height 21
type textarea "يمكنك الاستفسار عبر الرقم الموحد 920012222"
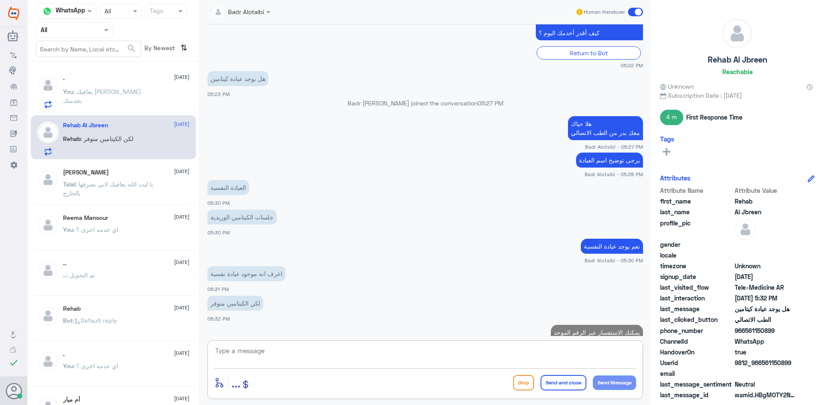
scroll to position [382, 0]
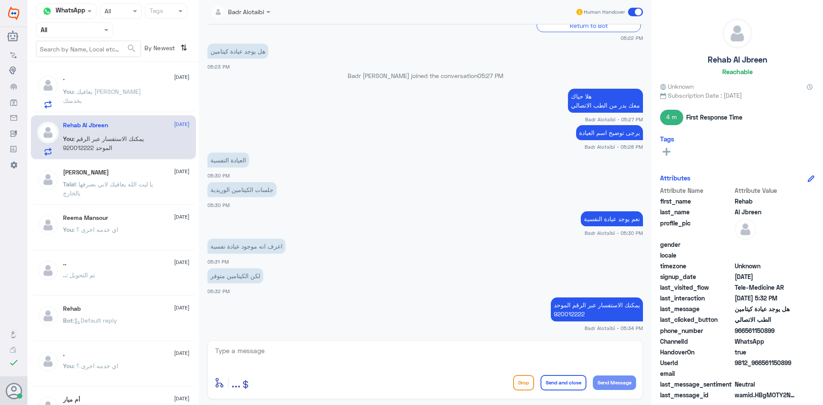
click at [633, 12] on span at bounding box center [635, 12] width 15 height 9
click at [0, 0] on input "checkbox" at bounding box center [0, 0] width 0 height 0
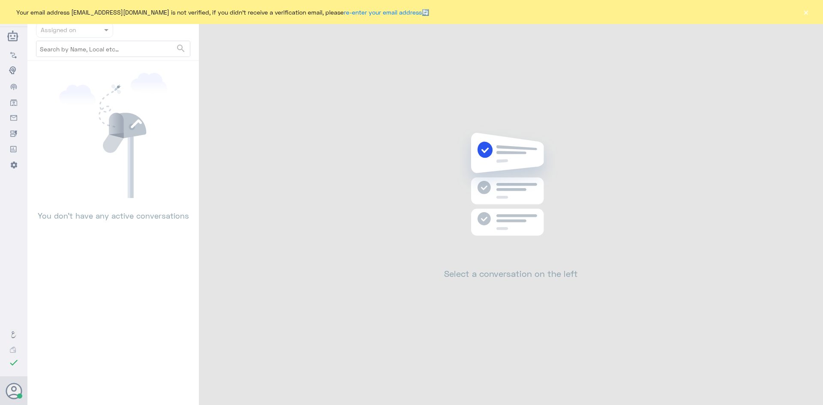
click at [803, 12] on button "×" at bounding box center [806, 12] width 9 height 9
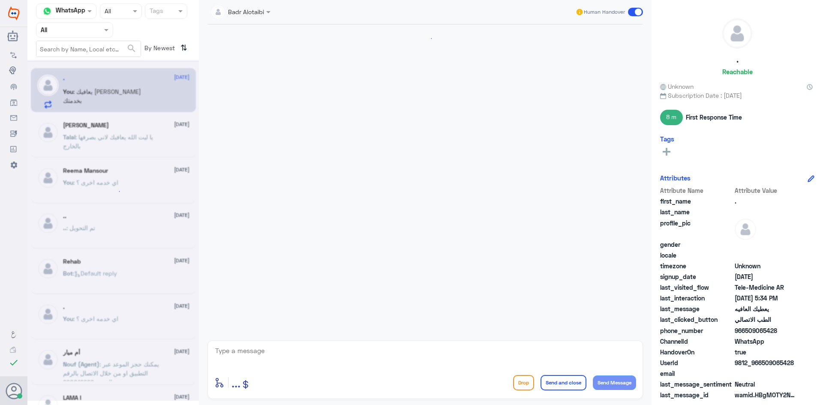
scroll to position [360, 0]
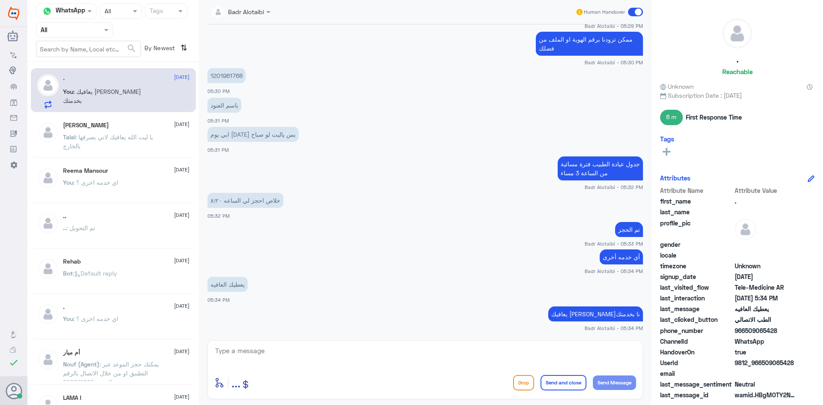
click at [633, 11] on span at bounding box center [635, 12] width 15 height 9
click at [0, 0] on input "checkbox" at bounding box center [0, 0] width 0 height 0
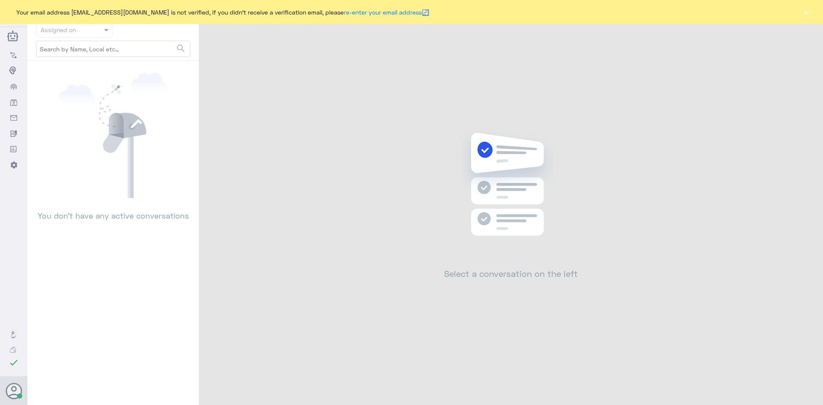
click at [805, 15] on button "×" at bounding box center [806, 12] width 9 height 9
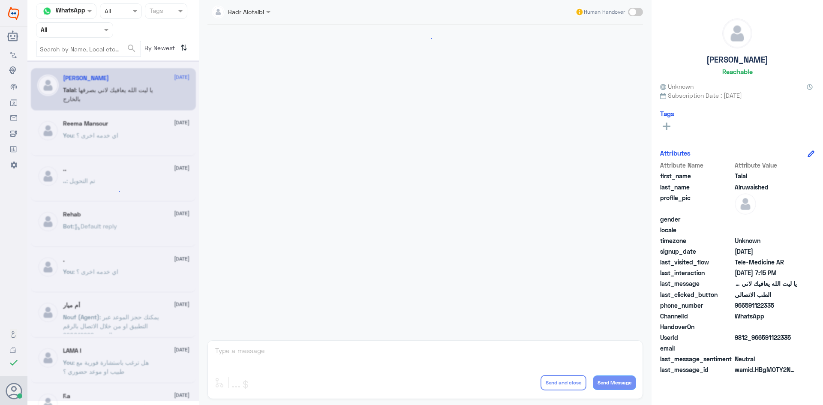
scroll to position [196, 0]
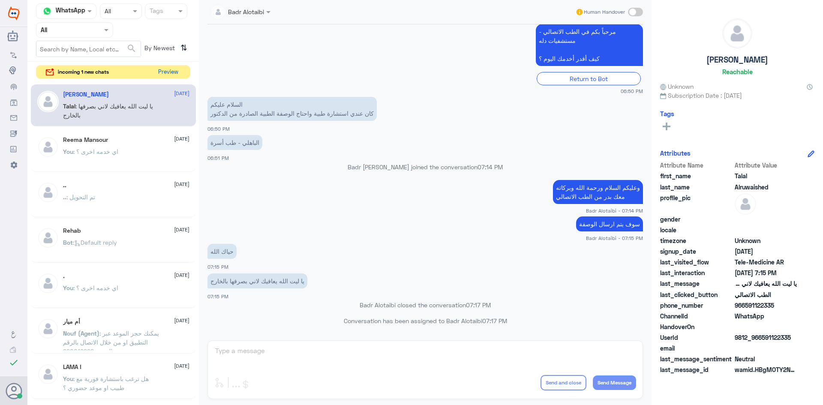
click at [173, 69] on button "Preview" at bounding box center [168, 72] width 27 height 13
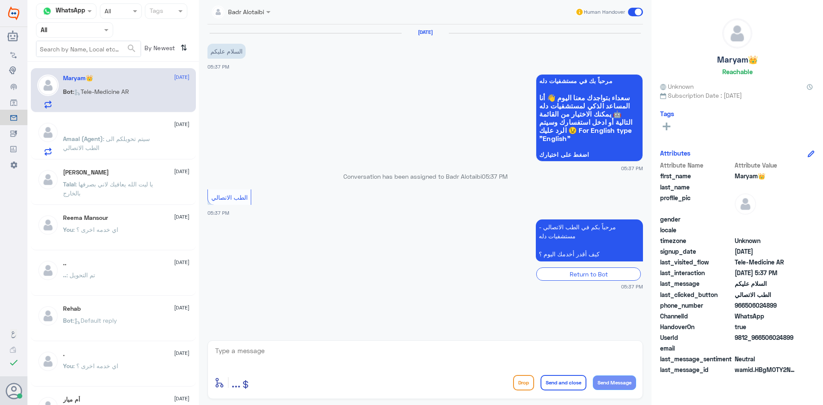
click at [372, 347] on textarea at bounding box center [425, 355] width 422 height 21
type textarea "وعليكم السلام ورحمة الله وبركاته معك بدر من الطب الاتصالي"
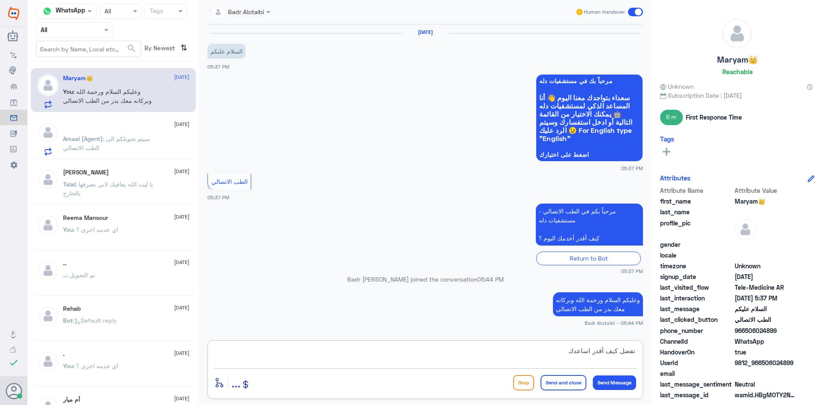
type textarea "تفضل كيف أقدر اساعدك"
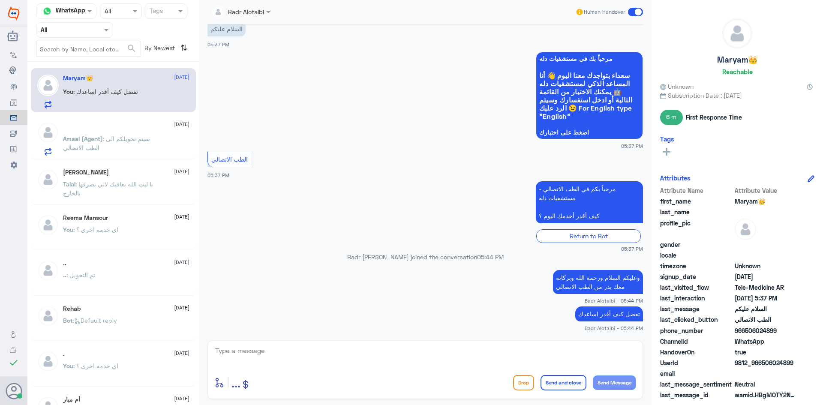
click at [97, 33] on div at bounding box center [74, 30] width 76 height 10
click at [95, 64] on div "Unassigned" at bounding box center [74, 68] width 77 height 20
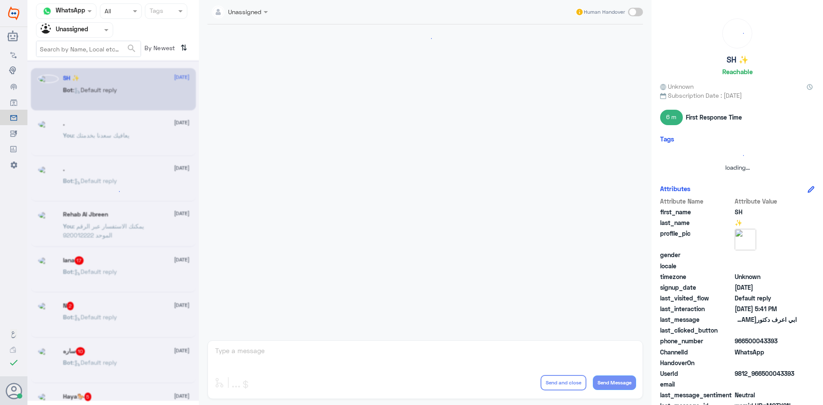
scroll to position [0, 0]
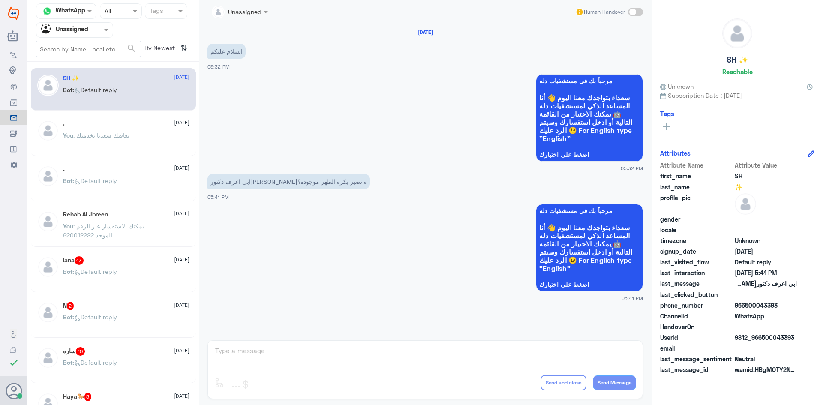
click at [152, 221] on div "Rehab Al Jbreen 16 August You : يمكنك الاستفسار عبر الرقم الموحد 920012222" at bounding box center [126, 227] width 127 height 32
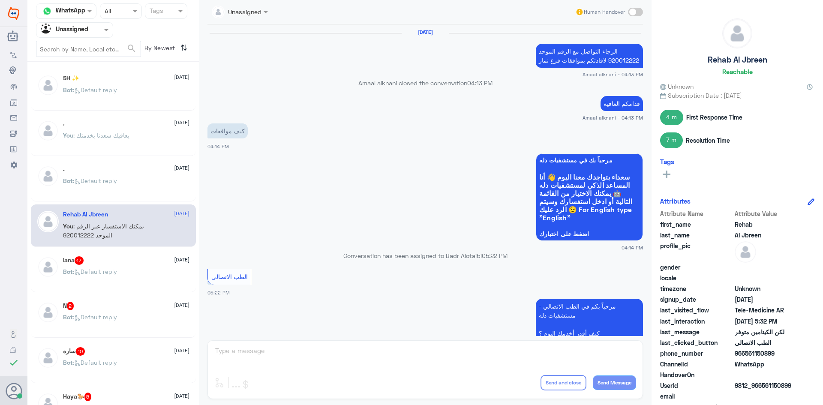
scroll to position [353, 0]
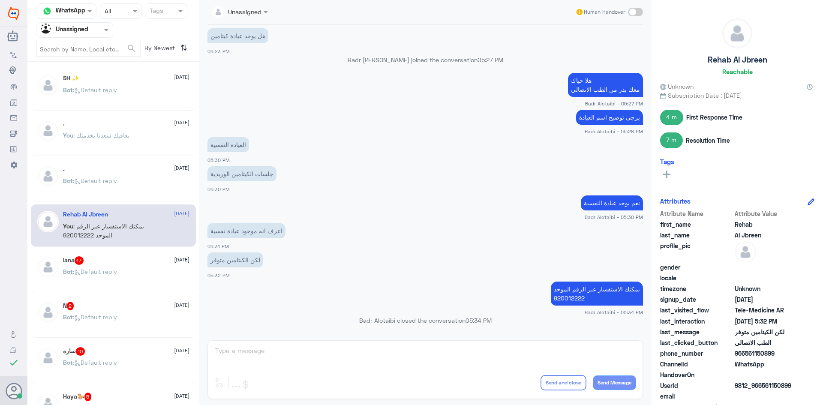
click at [141, 189] on div "Bot : Default reply" at bounding box center [126, 187] width 127 height 19
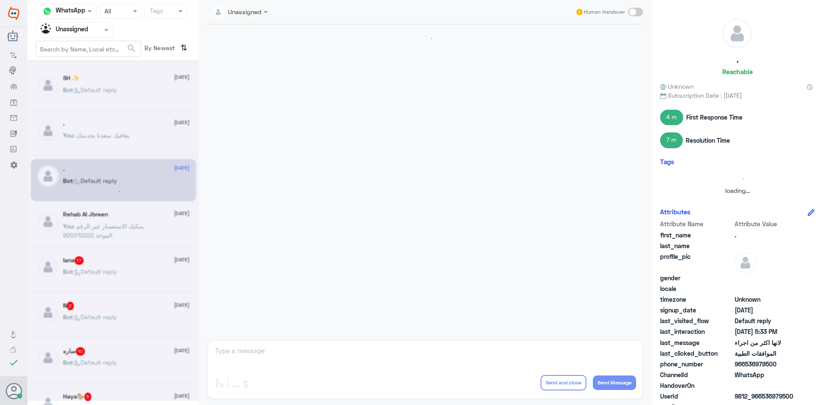
scroll to position [668, 0]
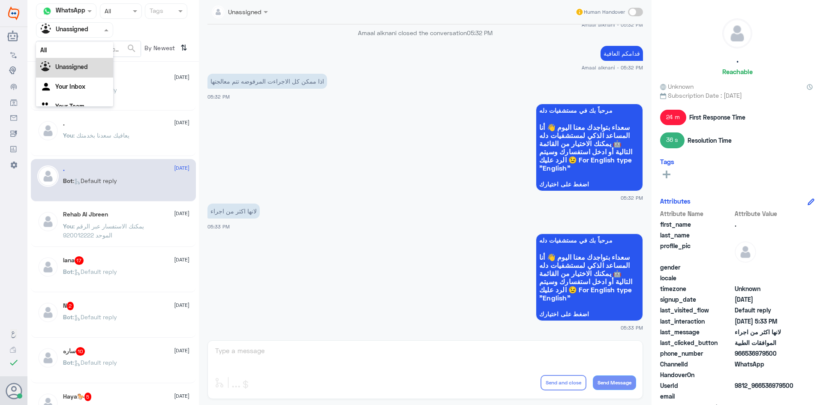
click at [96, 35] on div "Agent Filter Unassigned" at bounding box center [69, 30] width 66 height 13
click at [82, 51] on div "All" at bounding box center [74, 50] width 77 height 16
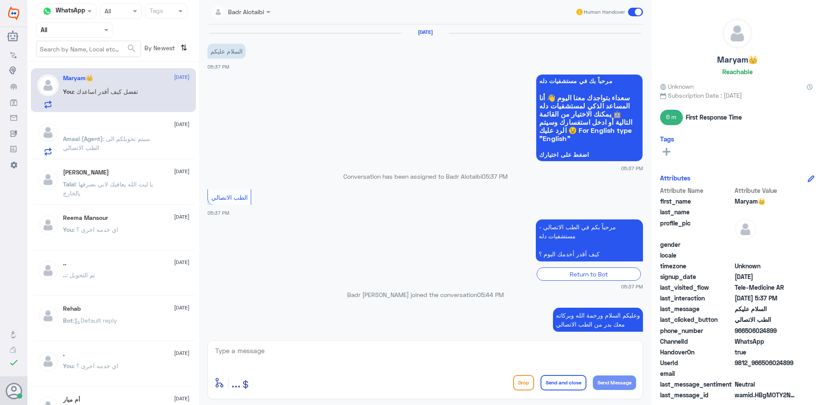
scroll to position [38, 0]
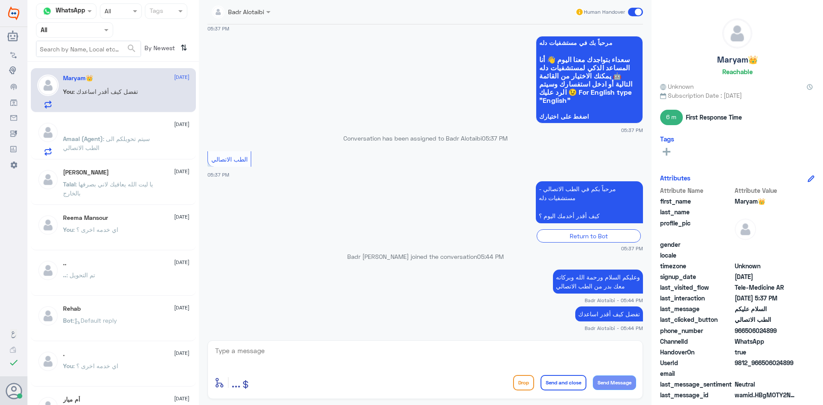
click at [790, 364] on span "9812_966506024899" at bounding box center [766, 362] width 62 height 9
drag, startPoint x: 793, startPoint y: 362, endPoint x: 763, endPoint y: 367, distance: 30.0
click at [763, 367] on span "9812_966506024899" at bounding box center [766, 362] width 62 height 9
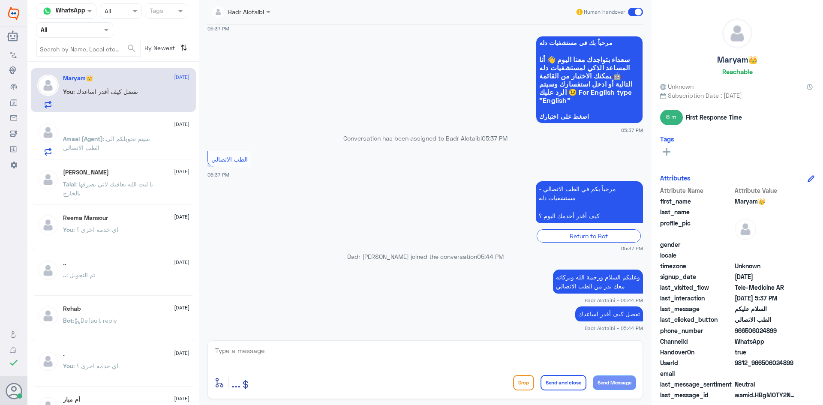
copy span "506024899"
click at [584, 351] on textarea at bounding box center [425, 355] width 422 height 21
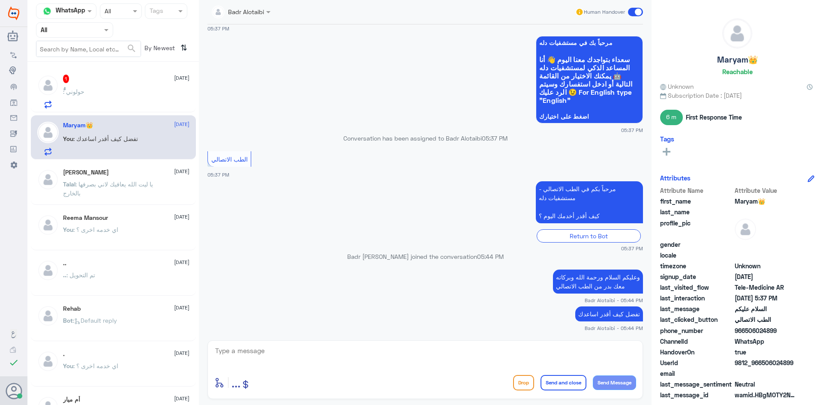
click at [93, 90] on div "ًُ : حولوني" at bounding box center [126, 98] width 127 height 19
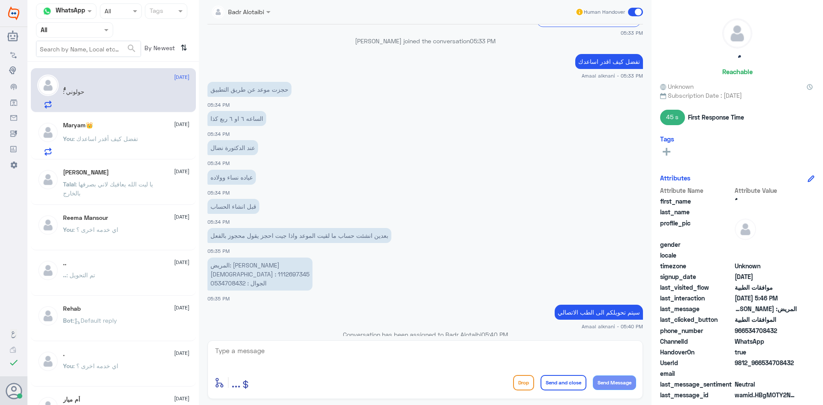
scroll to position [404, 0]
click at [239, 273] on p "المريض: ندى عطيه الهوية : 1112697345 الجوال : 0534708432" at bounding box center [260, 273] width 105 height 33
copy p "1112697345"
click at [154, 139] on div "You : تفضل كيف أقدر اساعدك" at bounding box center [126, 145] width 127 height 19
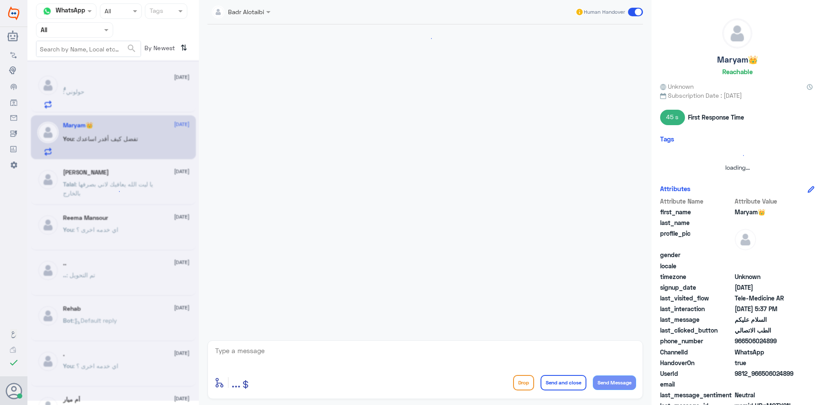
scroll to position [38, 0]
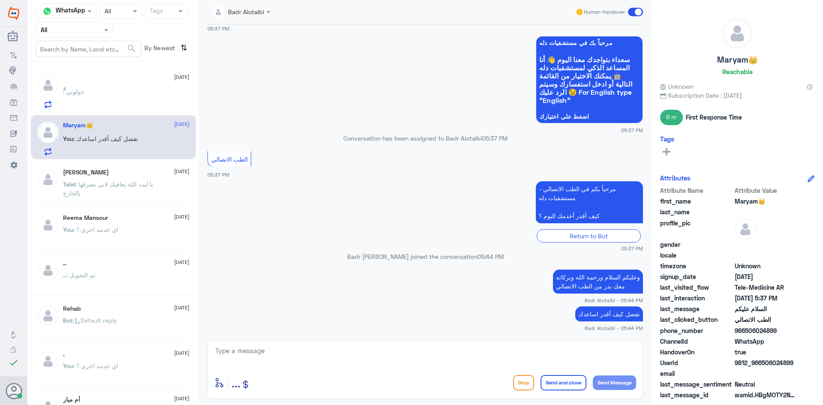
click at [634, 10] on span at bounding box center [635, 12] width 15 height 9
click at [0, 0] on input "checkbox" at bounding box center [0, 0] width 0 height 0
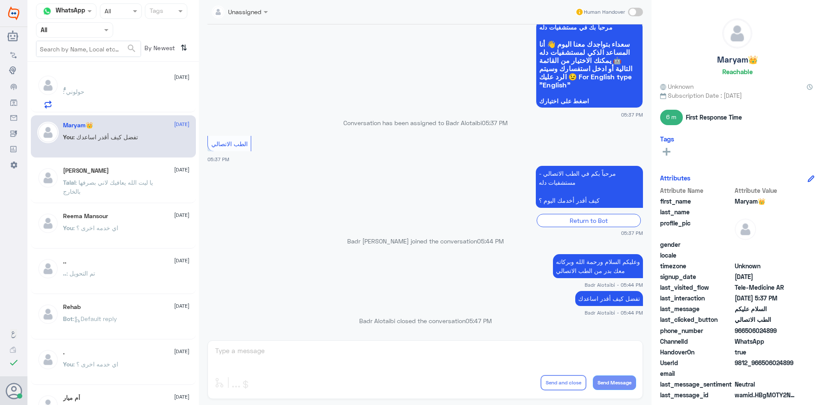
click at [152, 79] on div "ًُ 16 August" at bounding box center [126, 78] width 127 height 7
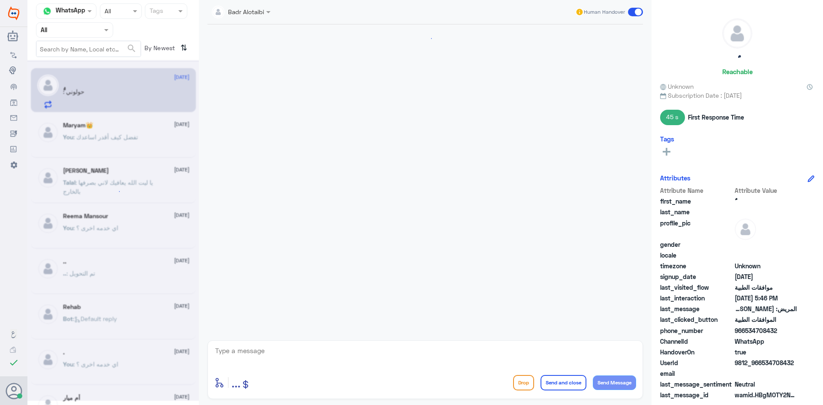
scroll to position [447, 0]
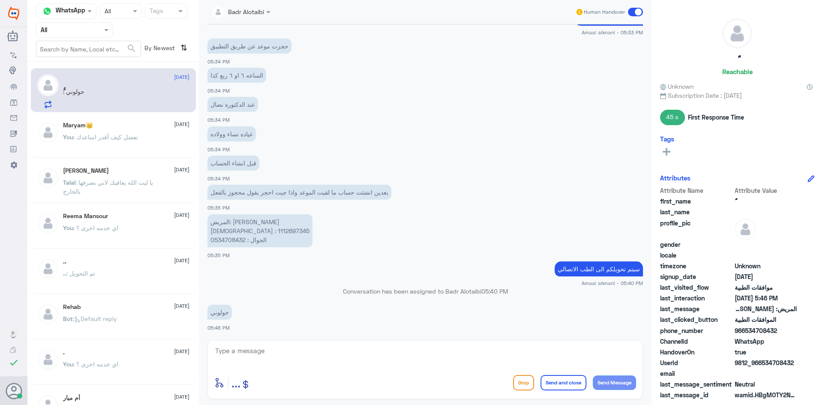
click at [241, 231] on p "المريض: ندى عطيه الهوية : 1112697345 الجوال : 0534708432" at bounding box center [260, 230] width 105 height 33
click at [242, 231] on p "المريض: ندى عطيه الهوية : 1112697345 الجوال : 0534708432" at bounding box center [260, 230] width 105 height 33
click at [238, 231] on p "المريض: ندى عطيه الهوية : 1112697345 الجوال : 0534708432" at bounding box center [260, 230] width 105 height 33
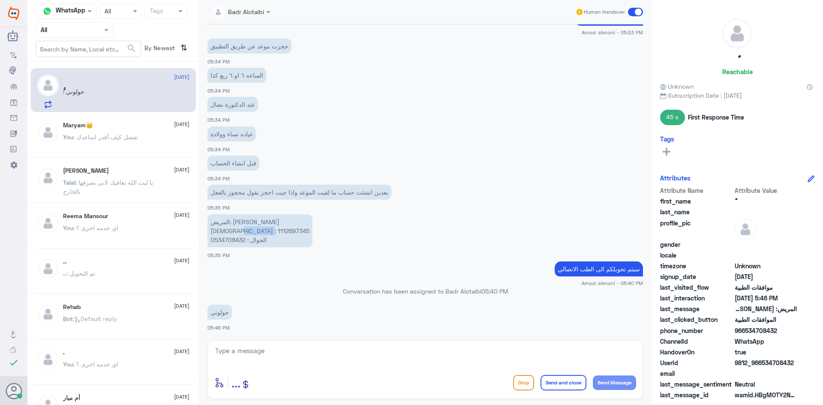
click at [238, 231] on p "المريض: ندى عطيه الهوية : 1112697345 الجوال : 0534708432" at bounding box center [260, 230] width 105 height 33
copy p "1112697345"
click at [410, 356] on textarea at bounding box center [425, 355] width 422 height 21
type textarea "ن"
type textarea "هلا حياك معك بدر من الطب الاتصالي"
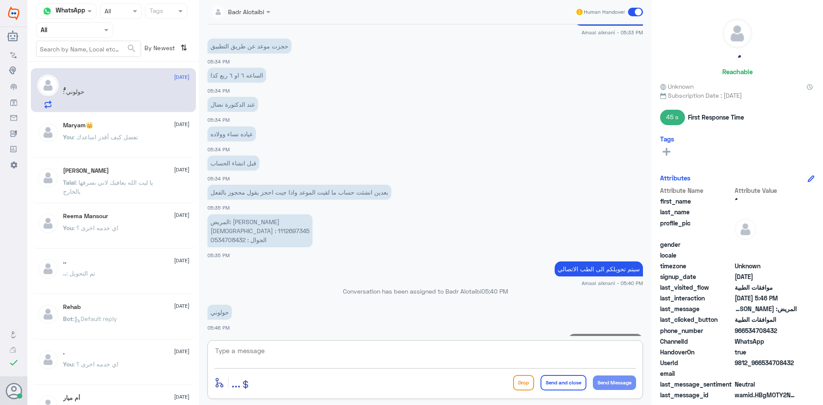
scroll to position [484, 0]
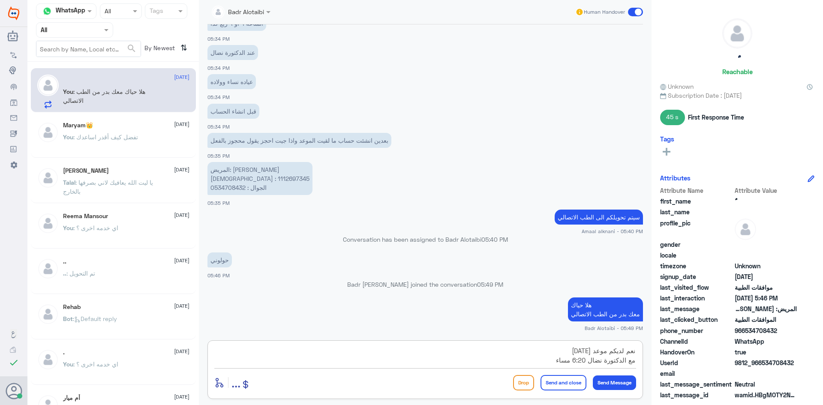
type textarea "نعم لديكم موعد غدا مع الدكتورة نضال 6:20 مساء"
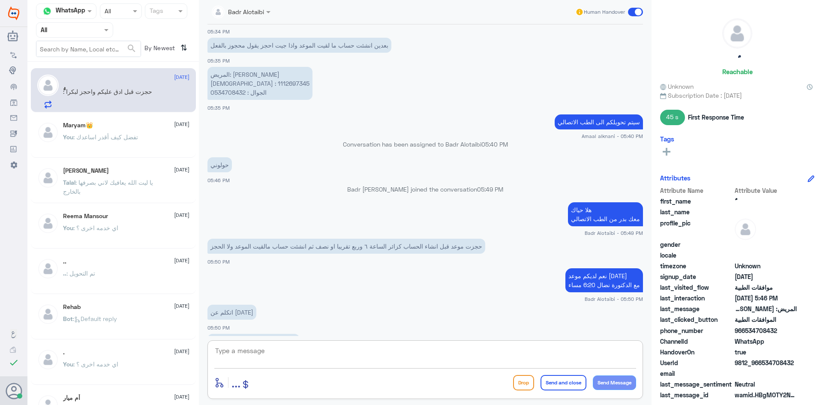
scroll to position [608, 0]
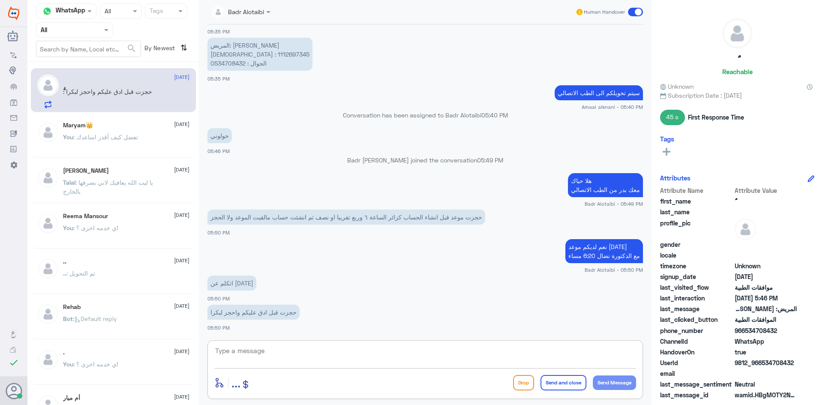
click at [420, 355] on textarea at bounding box center [425, 355] width 422 height 21
drag, startPoint x: 244, startPoint y: 63, endPoint x: 229, endPoint y: 64, distance: 15.9
click at [228, 64] on p "المريض: ندى عطيه الهوية : 1112697345 الجوال : 0534708432" at bounding box center [260, 54] width 105 height 33
drag, startPoint x: 211, startPoint y: 61, endPoint x: 245, endPoint y: 63, distance: 34.3
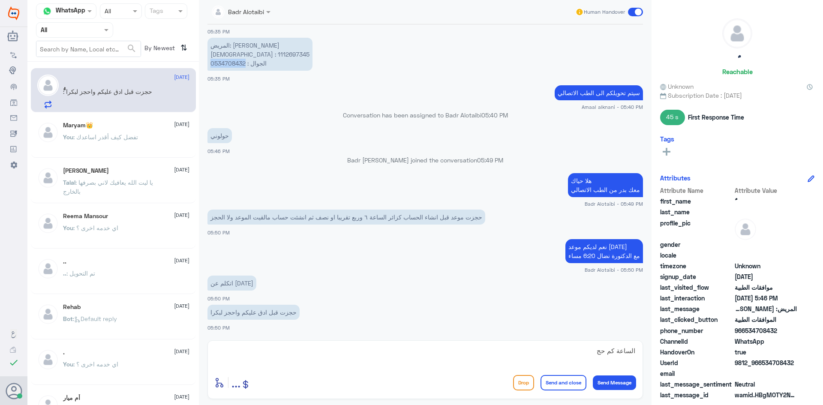
click at [245, 63] on p "المريض: ندى عطيه الهوية : 1112697345 الجوال : 0534708432" at bounding box center [260, 54] width 105 height 33
copy p "0534708432"
click at [583, 347] on textarea "الساعة كم حج" at bounding box center [425, 355] width 422 height 21
type textarea "ا"
type textarea "حجزت بتاريخ غدا وليس اليوم"
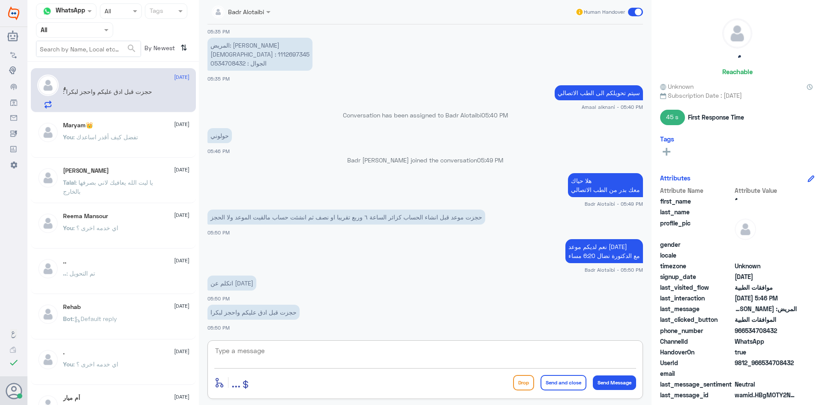
scroll to position [636, 0]
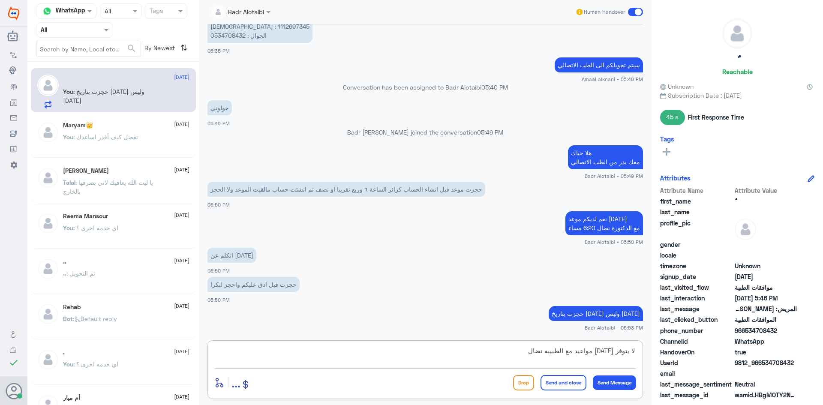
type textarea "لا يتوفر اليوم مواعيد مع الطبيبة نضال"
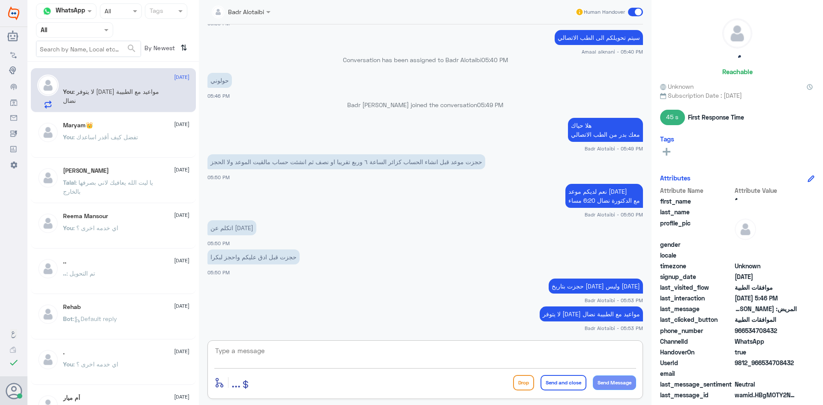
click at [443, 349] on textarea at bounding box center [425, 355] width 422 height 21
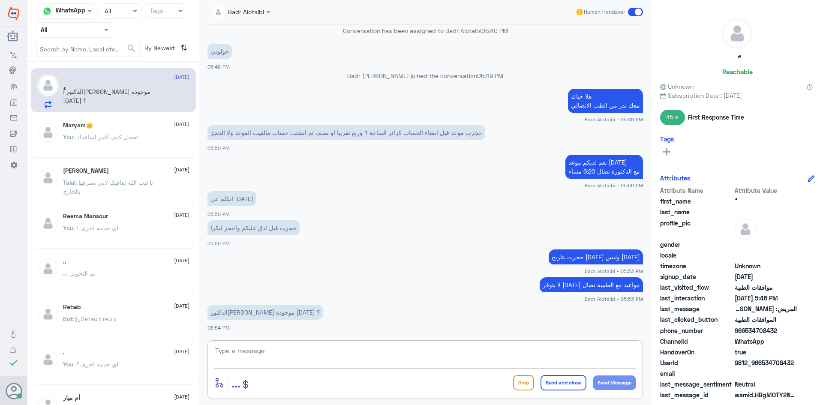
click at [537, 360] on textarea at bounding box center [425, 355] width 422 height 21
type textarea "ا"
type textarea "غ"
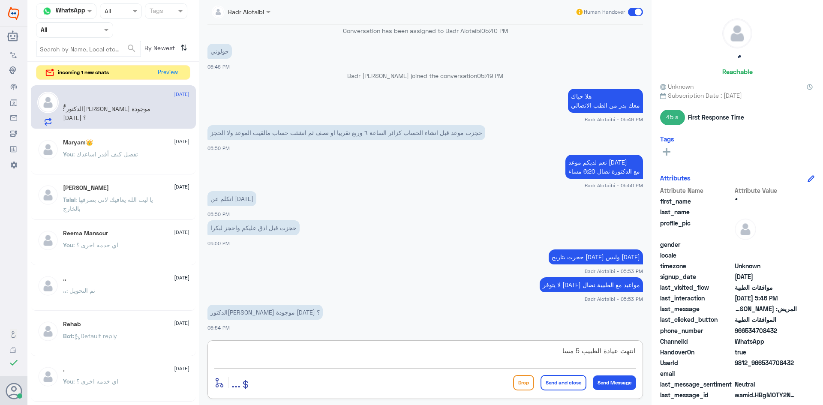
type textarea "انتهت عيادة الطبيب 5 مساء"
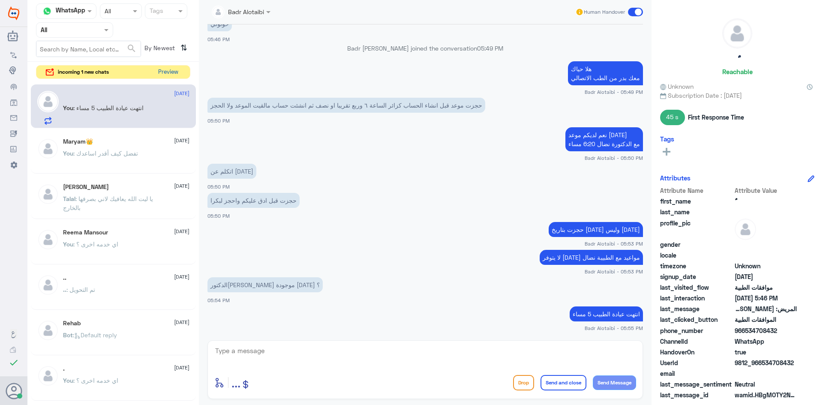
click at [168, 67] on button "Preview" at bounding box center [168, 72] width 27 height 13
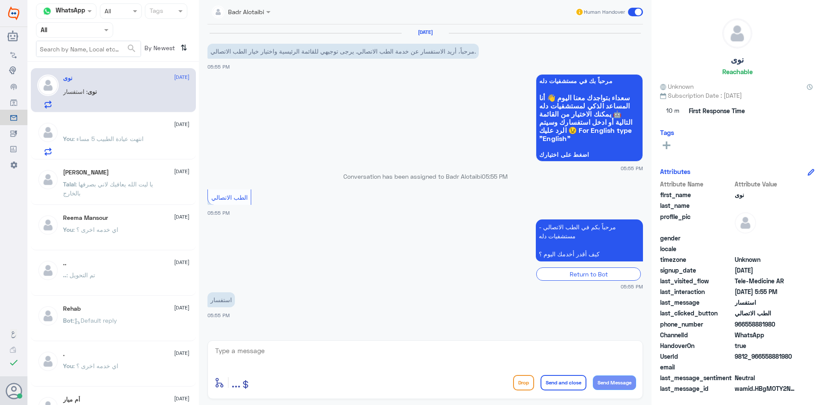
click at [355, 363] on textarea at bounding box center [425, 355] width 422 height 21
type textarea "هلا حياك معك بدر من الطب الاتصالي"
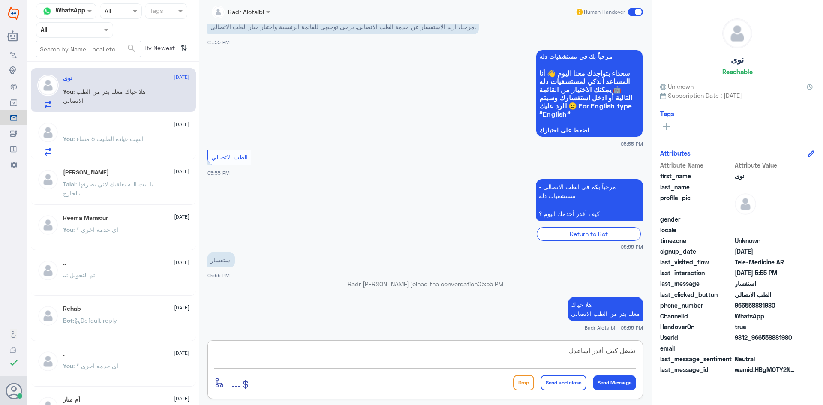
type textarea "تفضل كيف أقدر اساعدك"
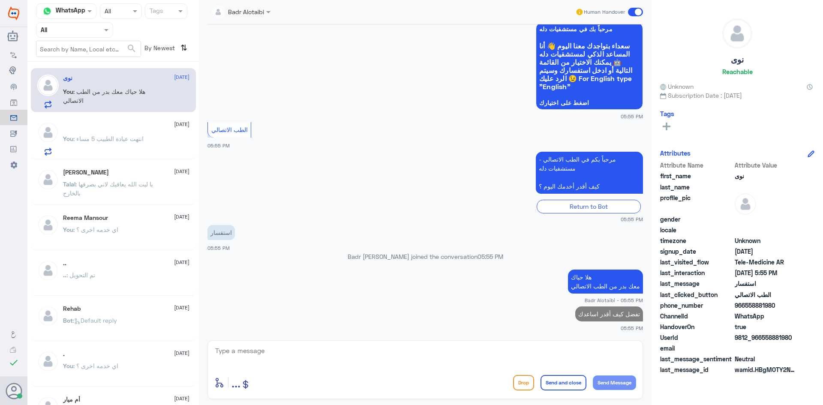
click at [119, 140] on span ": انتهت عيادة الطبيب 5 مساء" at bounding box center [108, 138] width 70 height 7
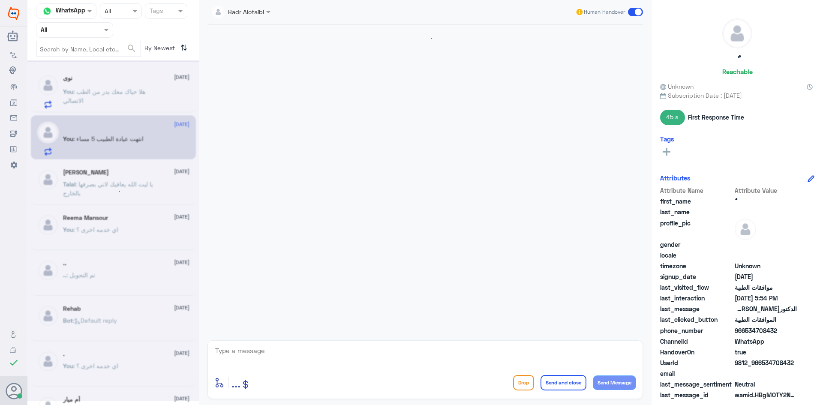
scroll to position [294, 0]
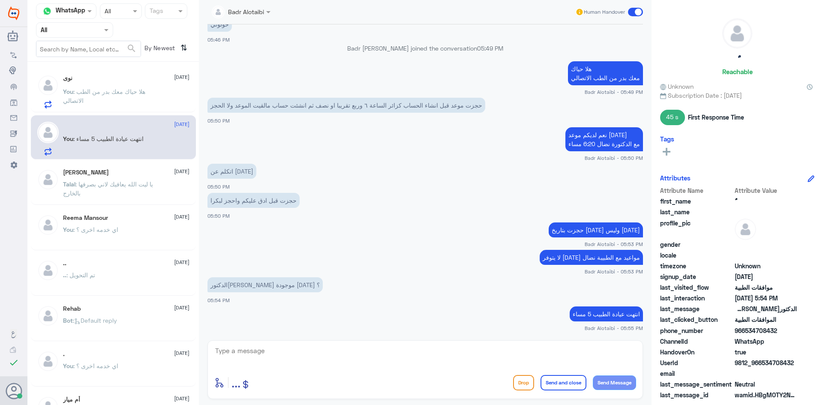
click at [124, 185] on span ": يا ليت الله يعافيك لاني بصرفها بالخارج" at bounding box center [108, 189] width 90 height 16
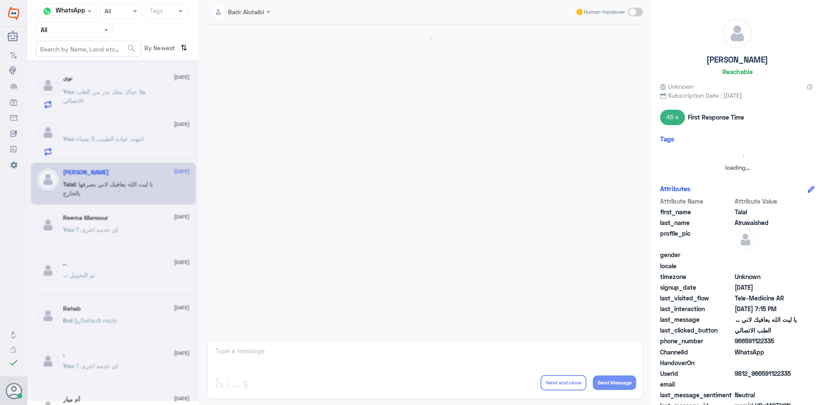
scroll to position [196, 0]
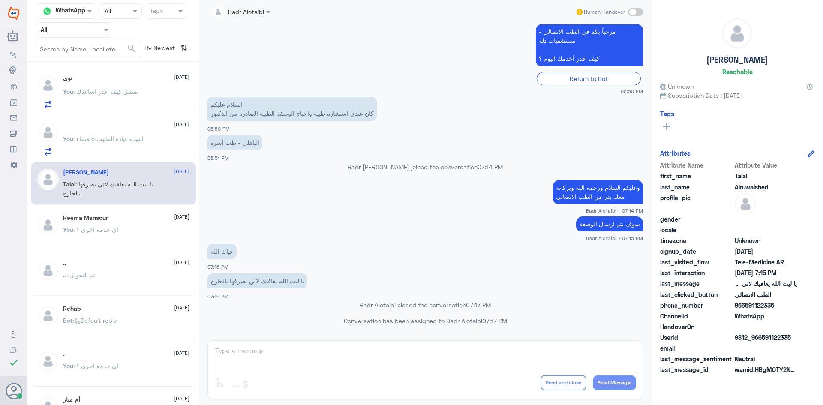
click at [106, 130] on div "ًُ 16 August You : انتهت عيادة الطبيب 5 مساء" at bounding box center [126, 139] width 127 height 34
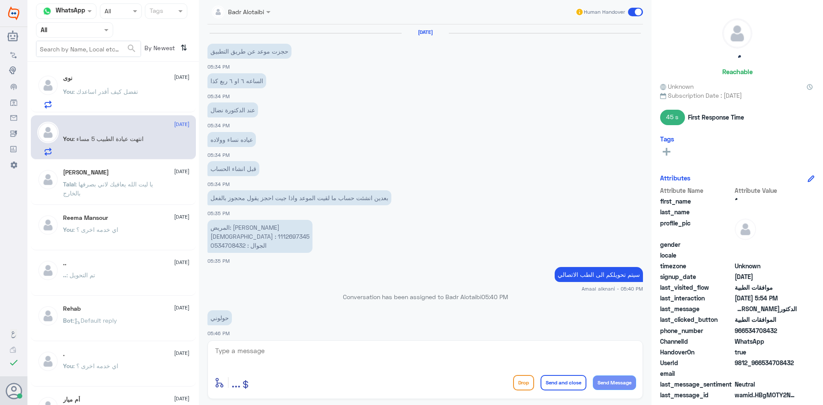
scroll to position [294, 0]
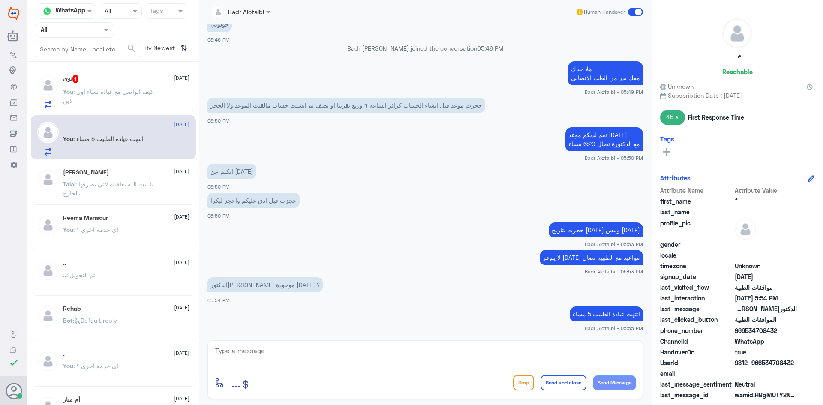
click at [139, 102] on p "You : كيف اتواصل مع عياده نساء اون لاين" at bounding box center [111, 97] width 96 height 21
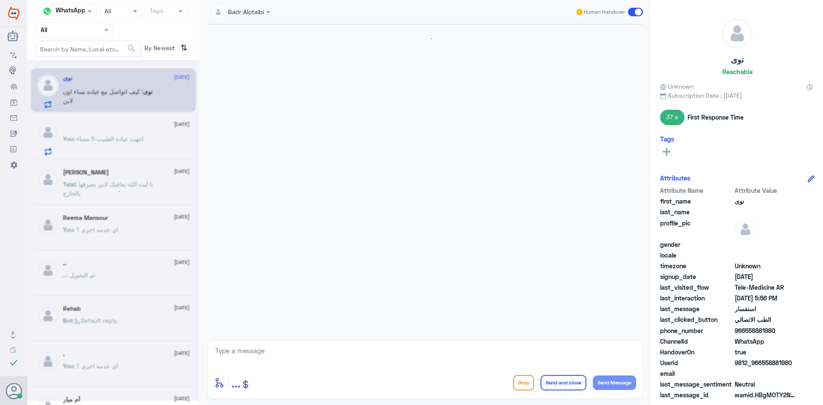
scroll to position [96, 0]
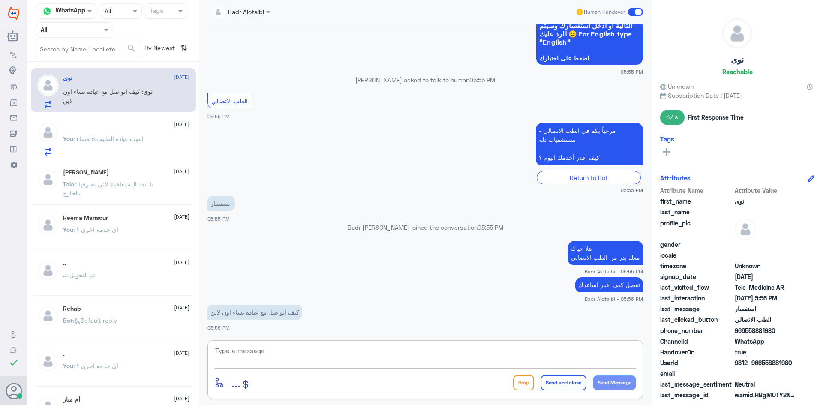
drag, startPoint x: 292, startPoint y: 346, endPoint x: 292, endPoint y: 353, distance: 6.4
click at [292, 346] on textarea at bounding box center [425, 355] width 422 height 21
type textarea "لا يوجد عيادة عن بعد حجز موعد حضوري"
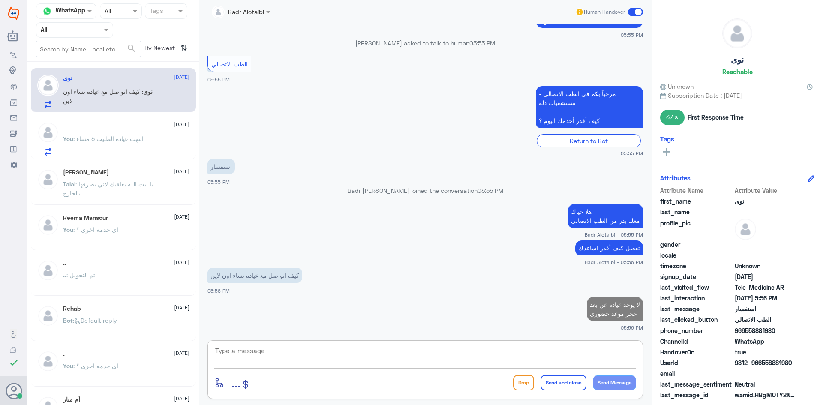
click at [120, 131] on div "ًُ 16 August You : انتهت عيادة الطبيب 5 مساء" at bounding box center [126, 139] width 127 height 34
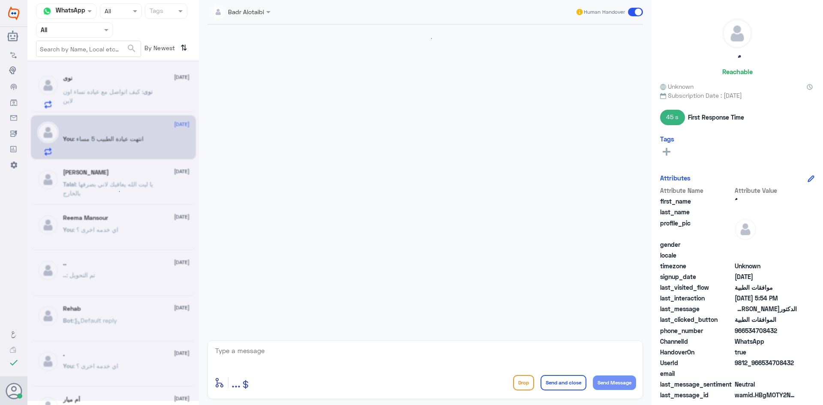
scroll to position [294, 0]
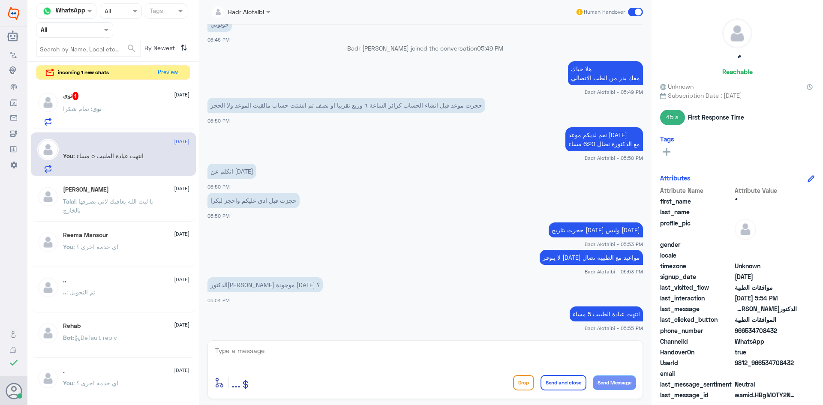
click at [158, 104] on div "نوى 1 16 August نوى : تمام شكرا" at bounding box center [126, 109] width 127 height 34
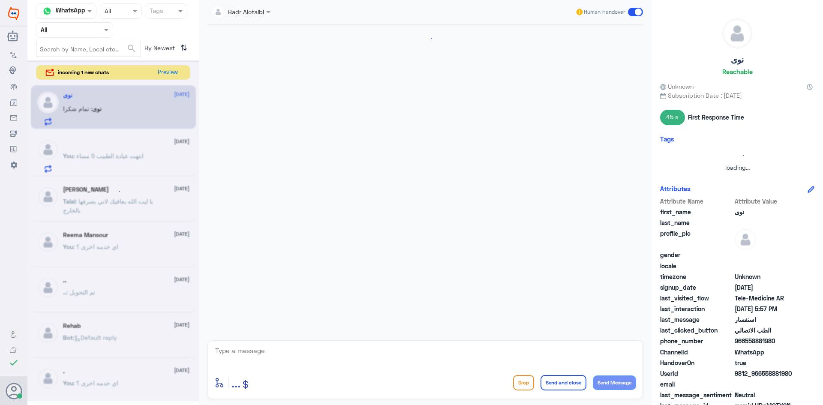
scroll to position [163, 0]
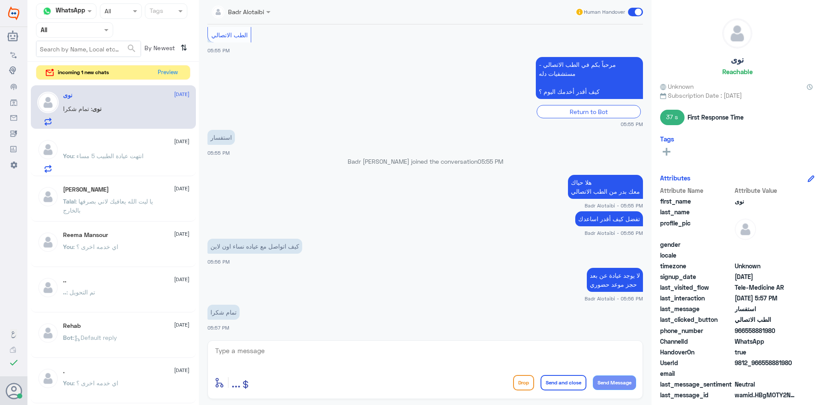
click at [276, 352] on textarea at bounding box center [425, 355] width 422 height 21
type textarea "العفو سعدنا بخدمتك"
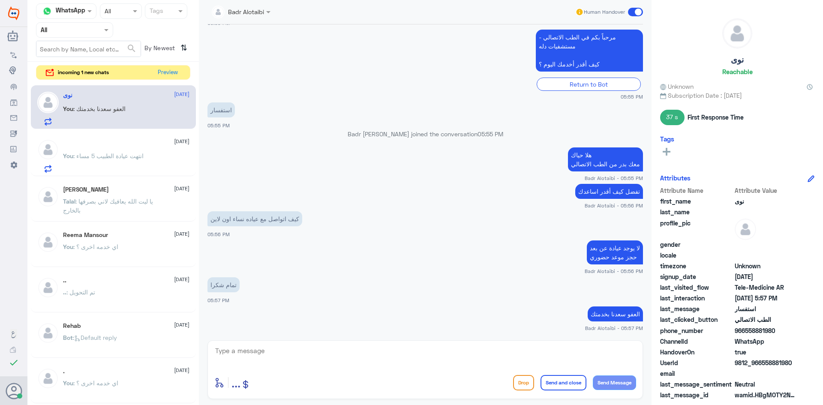
click at [634, 11] on span at bounding box center [635, 12] width 15 height 9
click at [0, 0] on input "checkbox" at bounding box center [0, 0] width 0 height 0
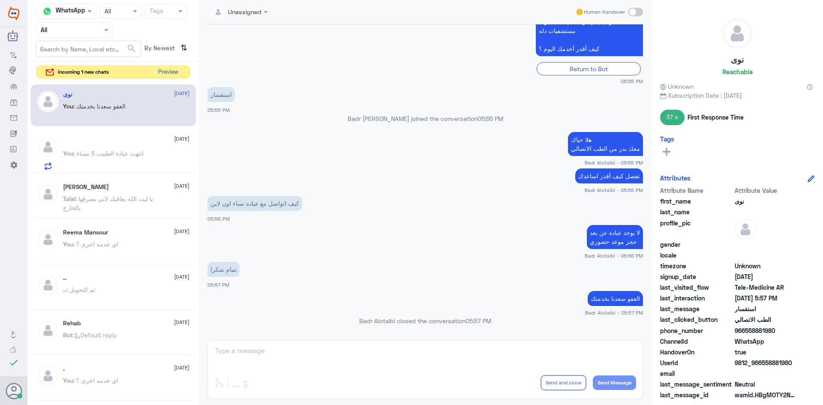
click at [171, 72] on button "Preview" at bounding box center [168, 72] width 27 height 13
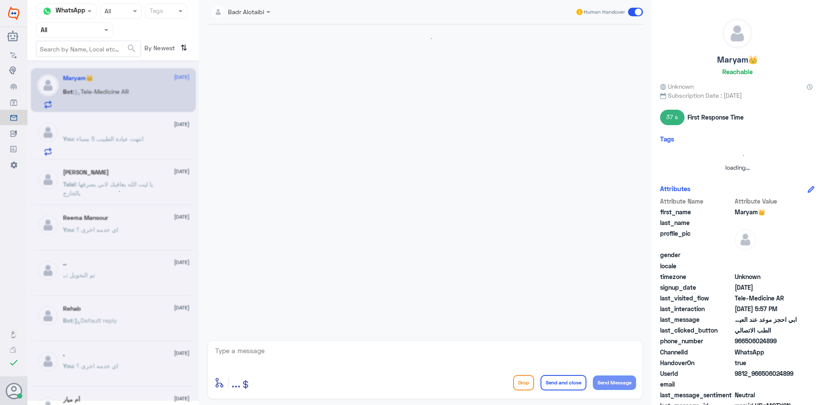
scroll to position [302, 0]
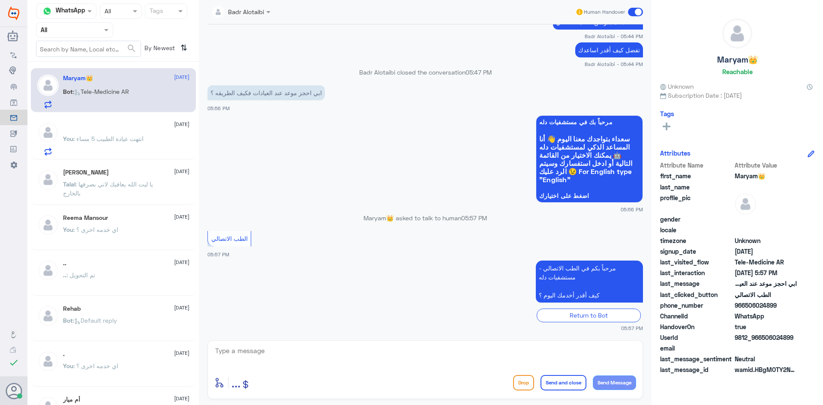
drag, startPoint x: 794, startPoint y: 337, endPoint x: 765, endPoint y: 338, distance: 28.8
click at [765, 338] on span "9812_966506024899" at bounding box center [766, 337] width 62 height 9
click at [266, 12] on span at bounding box center [269, 11] width 11 height 9
click at [380, 45] on app-msgs-text "تفضل كيف أقدر اساعدك" at bounding box center [426, 50] width 436 height 16
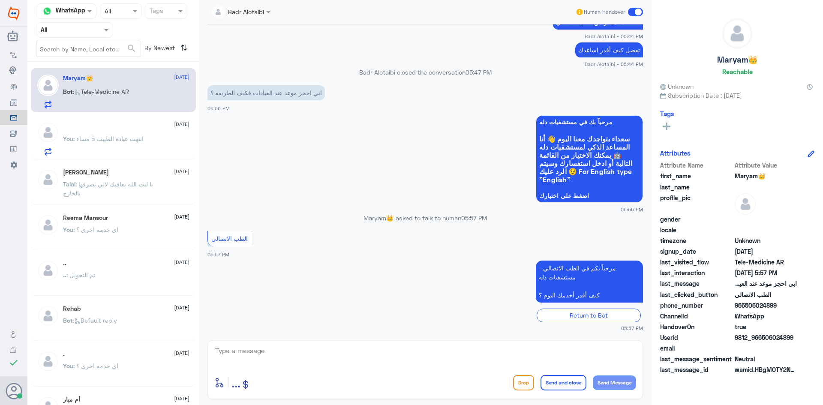
click at [91, 139] on span ": انتهت عيادة الطبيب 5 مساء" at bounding box center [108, 138] width 70 height 7
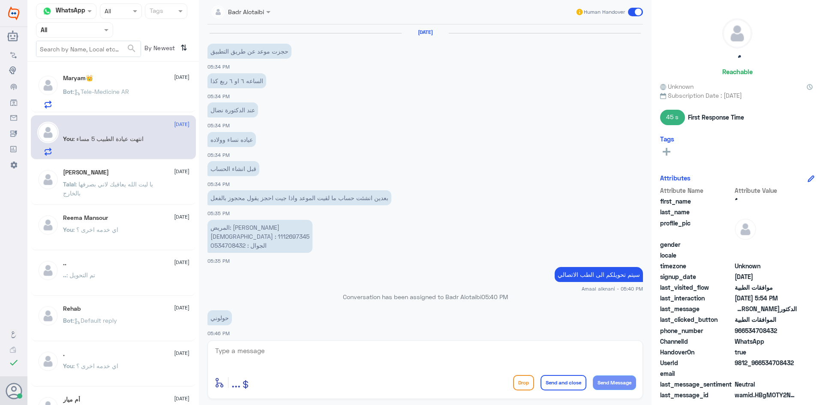
scroll to position [294, 0]
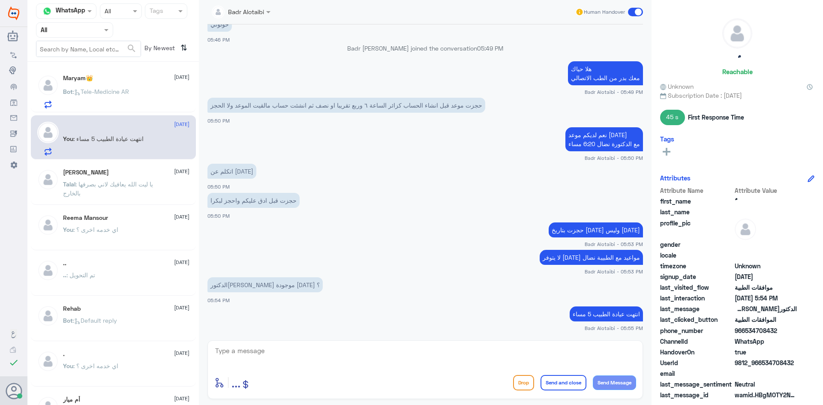
click at [625, 15] on span "Human Handover" at bounding box center [604, 12] width 41 height 8
click at [630, 12] on span at bounding box center [635, 12] width 15 height 9
click at [0, 0] on input "checkbox" at bounding box center [0, 0] width 0 height 0
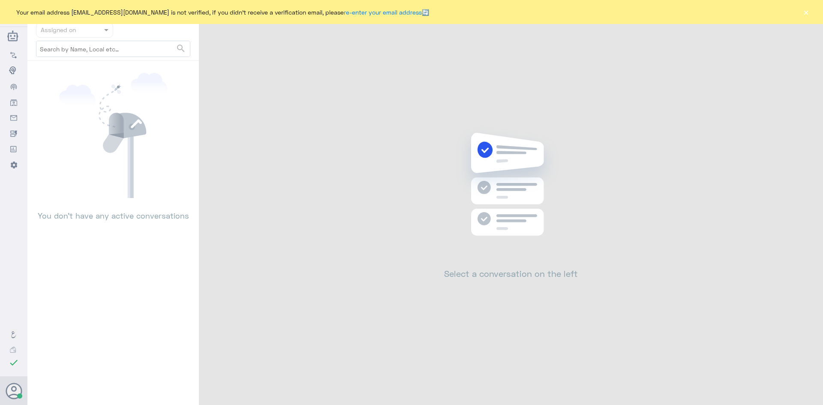
click at [810, 14] on button "×" at bounding box center [806, 12] width 9 height 9
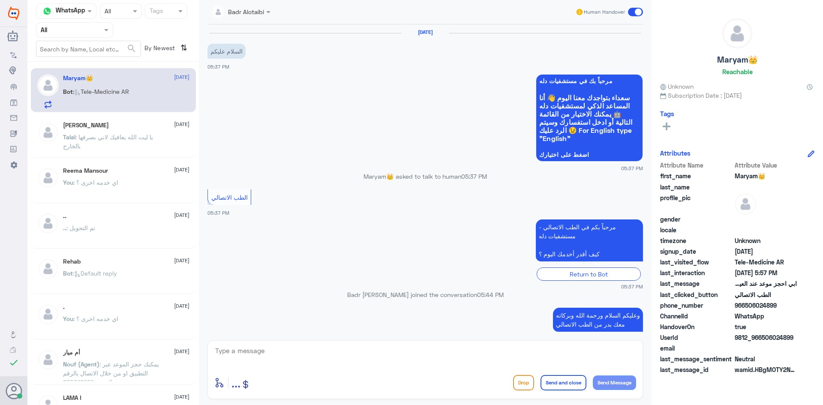
scroll to position [302, 0]
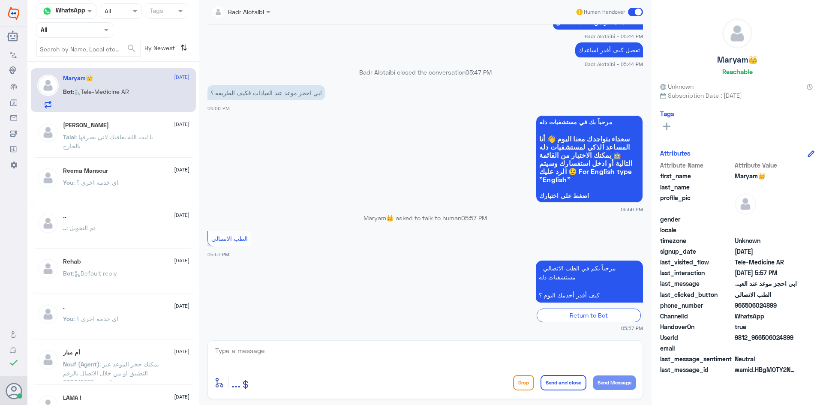
drag, startPoint x: 793, startPoint y: 339, endPoint x: 762, endPoint y: 340, distance: 31.3
click at [762, 340] on span "9812_966506024899" at bounding box center [766, 337] width 62 height 9
copy span "506024899"
click at [337, 365] on textarea at bounding box center [425, 355] width 422 height 21
type textarea "يمكنك الحجز عن طريق التطبيق او الرقم الموحد 920012222"
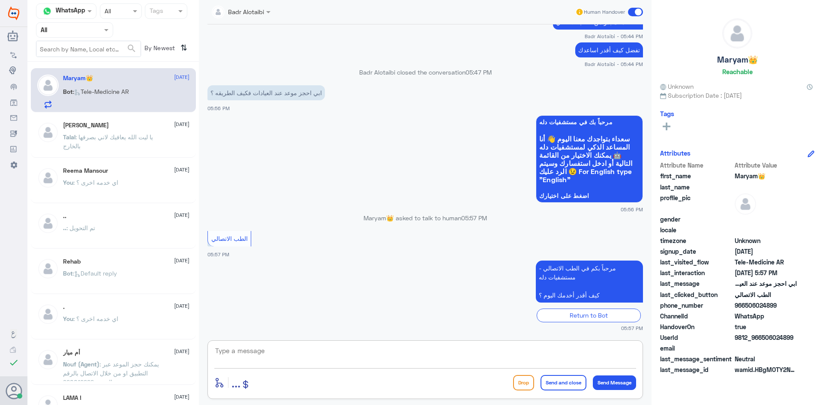
scroll to position [348, 0]
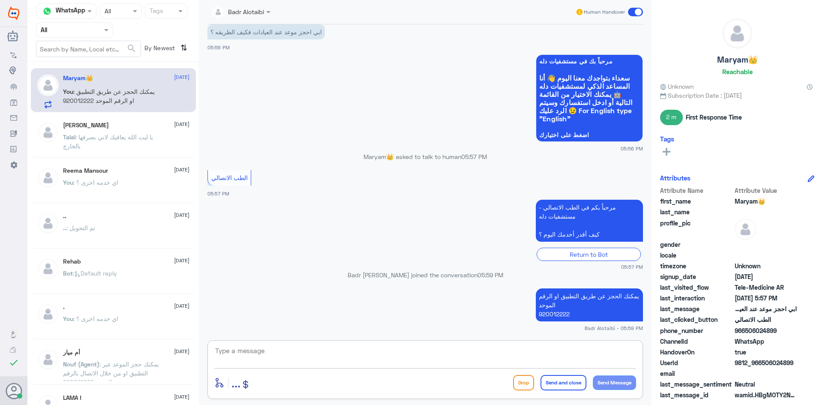
click at [636, 7] on div "Human Handover" at bounding box center [609, 11] width 68 height 15
click at [636, 13] on span at bounding box center [635, 12] width 15 height 9
click at [0, 0] on input "checkbox" at bounding box center [0, 0] width 0 height 0
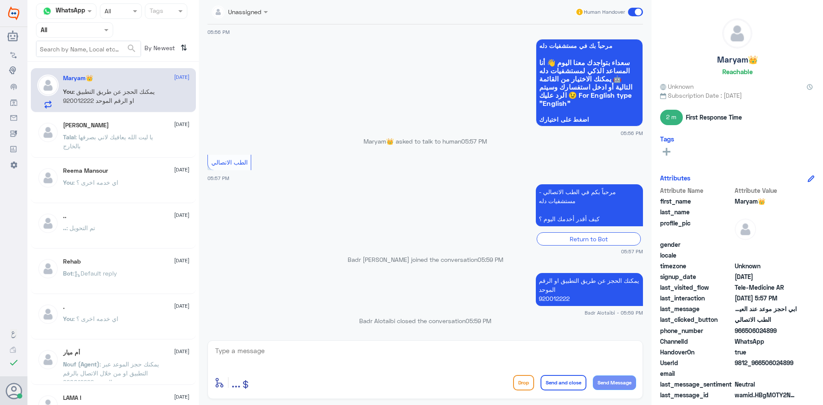
click at [635, 12] on span at bounding box center [635, 12] width 15 height 9
click at [0, 0] on input "checkbox" at bounding box center [0, 0] width 0 height 0
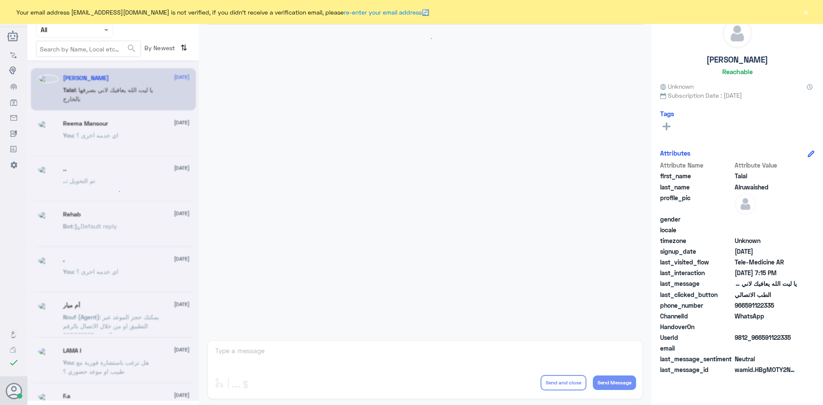
click at [803, 9] on button "×" at bounding box center [806, 12] width 9 height 9
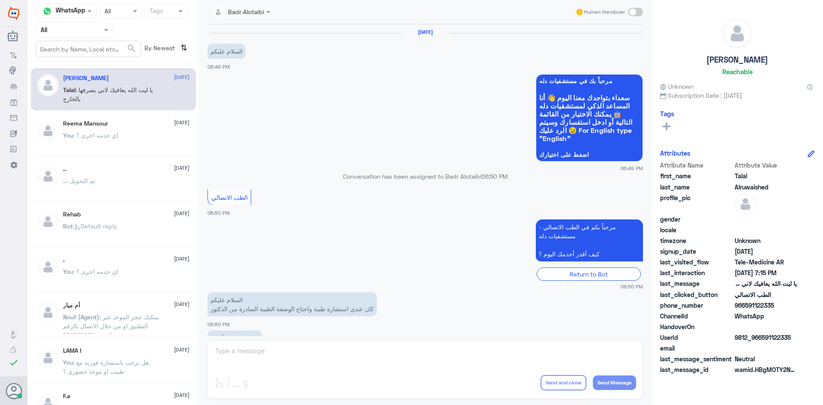
scroll to position [196, 0]
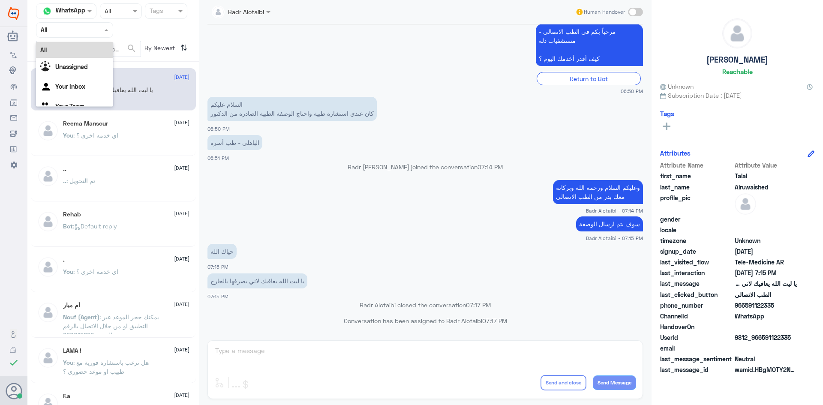
click at [111, 34] on span at bounding box center [107, 29] width 11 height 9
click at [104, 61] on div "Unassigned" at bounding box center [74, 68] width 77 height 20
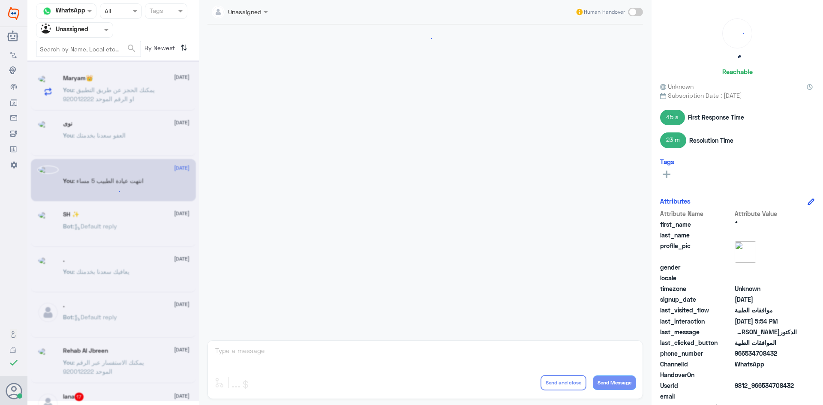
scroll to position [280, 0]
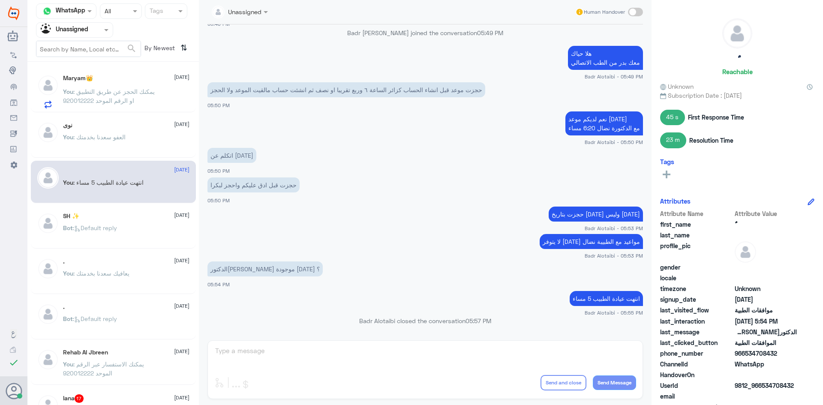
click at [96, 33] on div at bounding box center [74, 30] width 76 height 10
click at [129, 136] on div "You : العفو [PERSON_NAME] بخدمتك" at bounding box center [126, 144] width 127 height 19
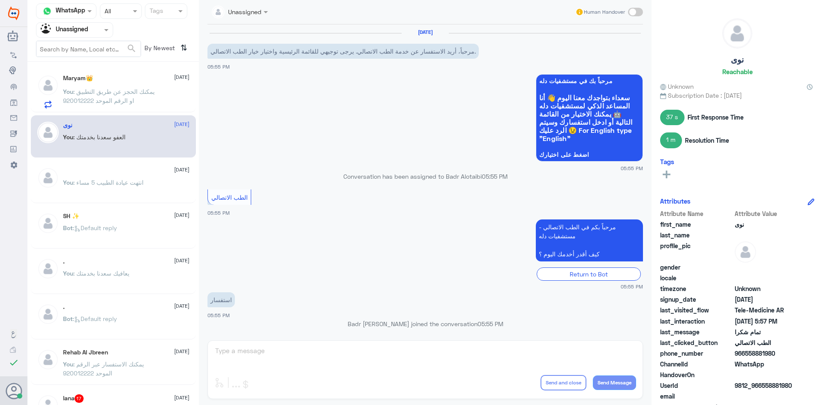
scroll to position [205, 0]
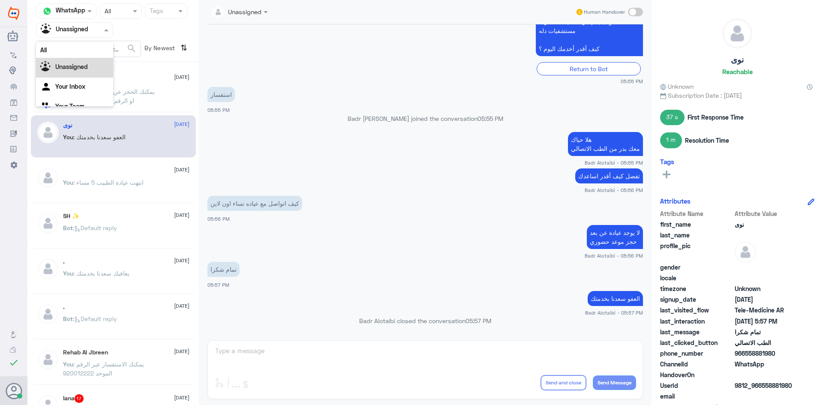
drag, startPoint x: 97, startPoint y: 29, endPoint x: 99, endPoint y: 48, distance: 18.9
click at [98, 30] on div at bounding box center [74, 30] width 76 height 10
click at [95, 47] on div "All" at bounding box center [74, 50] width 77 height 16
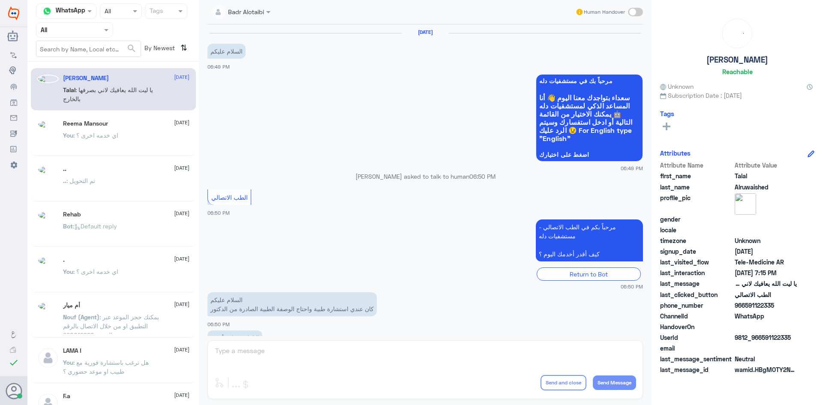
scroll to position [196, 0]
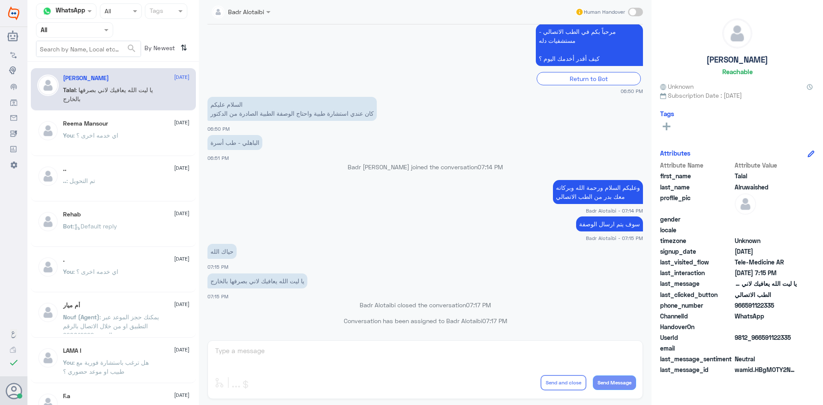
click at [254, 14] on div at bounding box center [241, 11] width 67 height 10
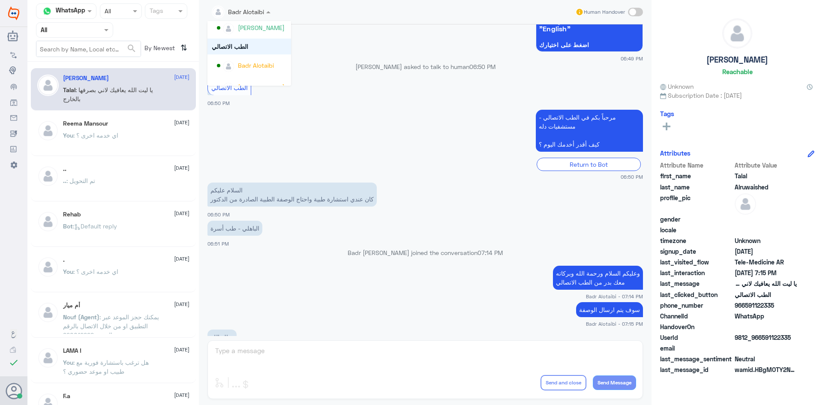
scroll to position [421, 0]
click at [378, 127] on app-msgs-text "مرحباً بكم في الطب الاتصالي - مستشفيات دله كيف أقدر أخدمك [DATE] ؟" at bounding box center [426, 131] width 436 height 43
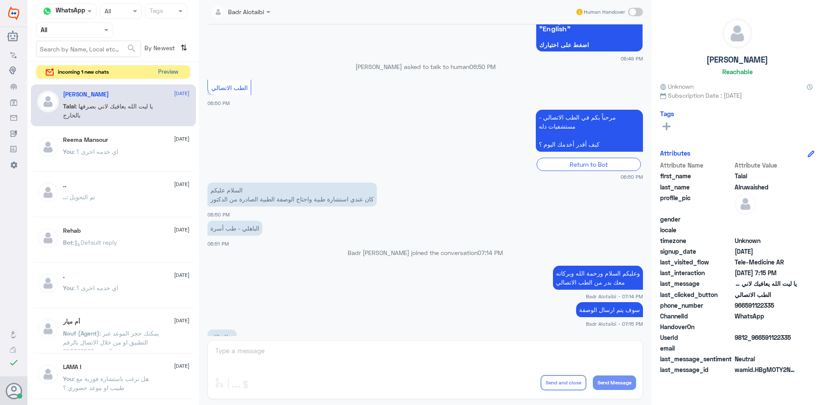
click at [169, 67] on button "Preview" at bounding box center [168, 72] width 27 height 13
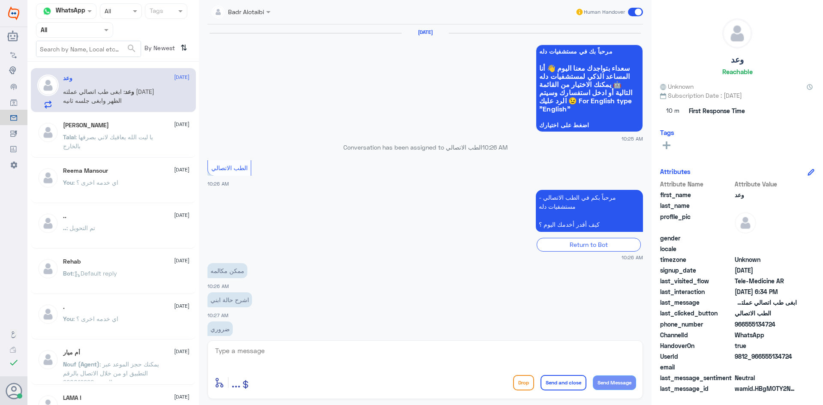
scroll to position [464, 0]
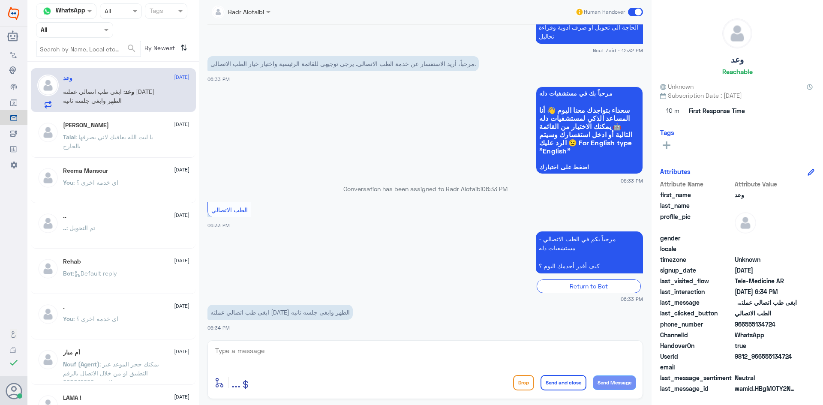
drag, startPoint x: 794, startPoint y: 358, endPoint x: 760, endPoint y: 361, distance: 34.0
click at [760, 361] on span "9812_966555134724" at bounding box center [766, 356] width 62 height 9
click at [461, 358] on textarea at bounding box center [425, 355] width 422 height 21
type textarea "هلا حياك معك بدر من الطب الاتصالي"
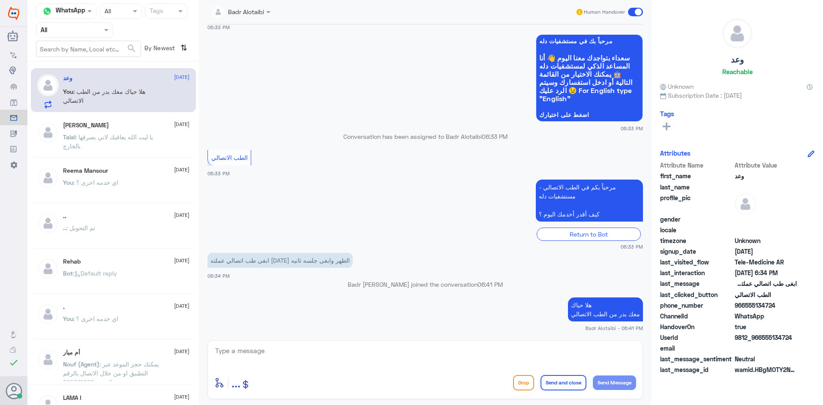
scroll to position [501, 0]
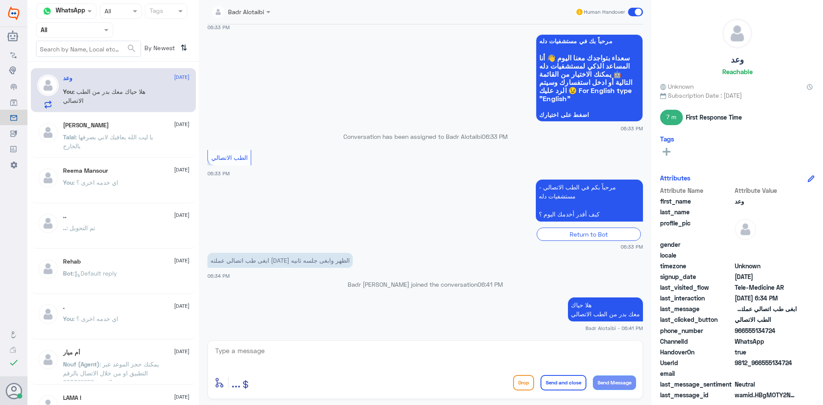
drag, startPoint x: 792, startPoint y: 354, endPoint x: 768, endPoint y: 357, distance: 24.3
click at [768, 357] on div "Attribute Name Attribute Value first_name وعد last_name profile_pic gender loca…" at bounding box center [737, 293] width 154 height 215
click at [782, 363] on span "9812_966555134724" at bounding box center [766, 362] width 62 height 9
drag, startPoint x: 794, startPoint y: 364, endPoint x: 763, endPoint y: 364, distance: 30.9
click at [763, 364] on span "9812_966555134724" at bounding box center [766, 362] width 62 height 9
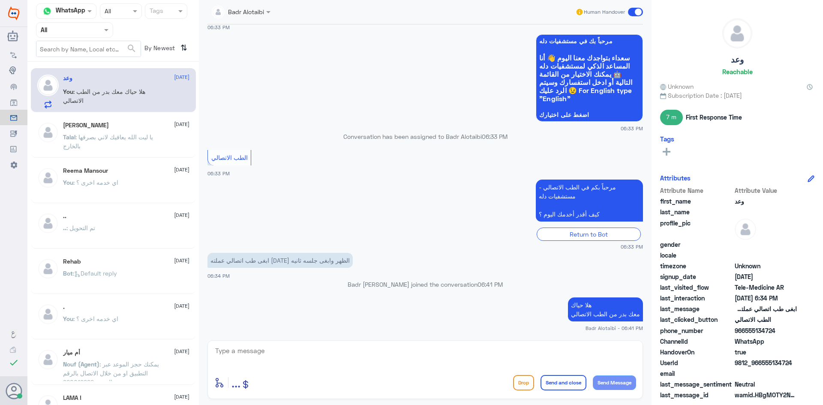
copy span "555134724"
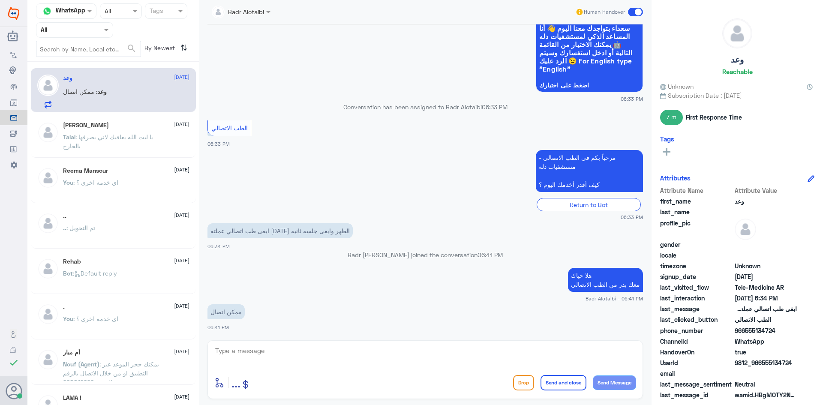
click at [458, 361] on textarea at bounding box center [425, 355] width 422 height 21
type textarea "سوف يتم التواصل معك من قبل الطبيب"
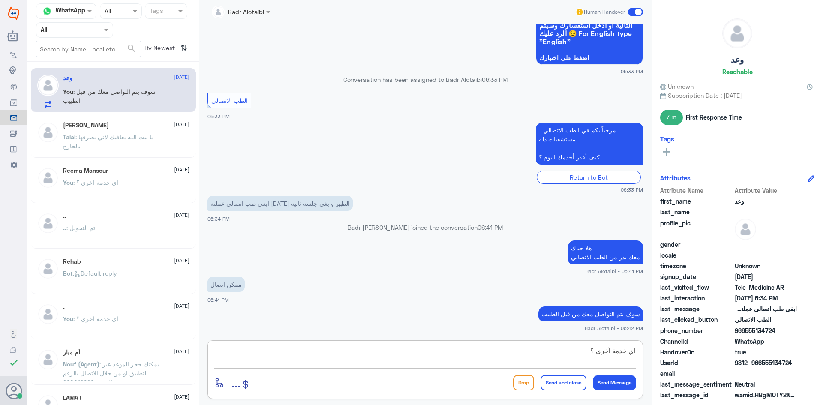
type textarea "أي خدمة أخرى ؟"
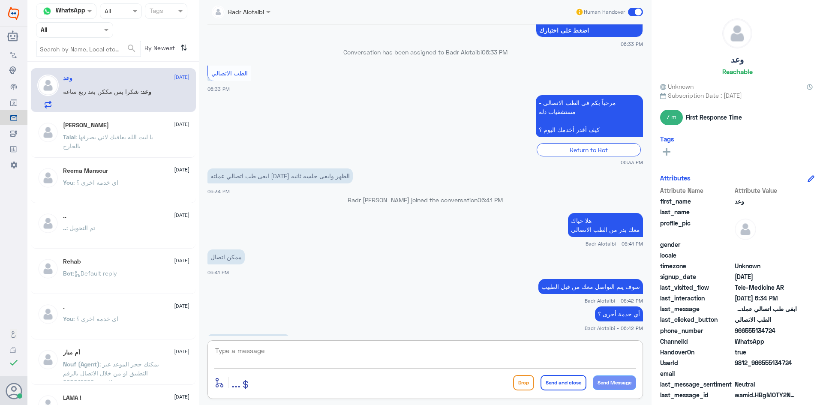
scroll to position [615, 0]
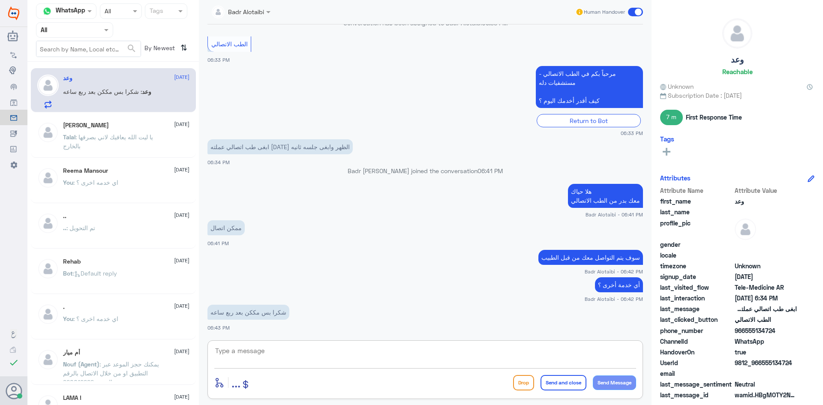
click at [408, 353] on textarea at bounding box center [425, 355] width 422 height 21
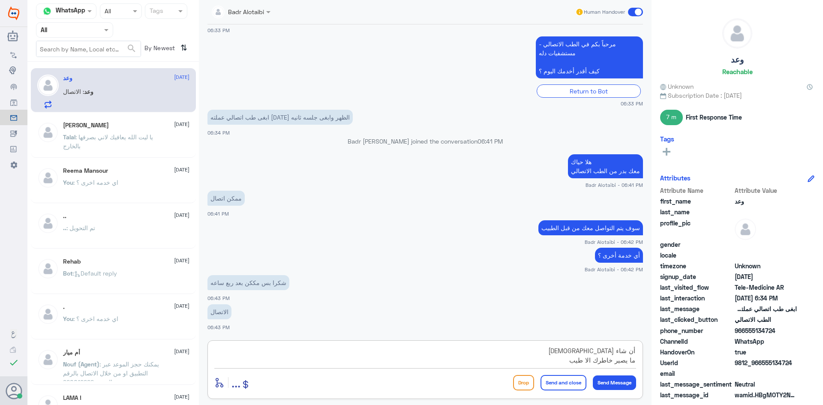
type textarea "أن شاء الله ما يصير خاطرك الا طيب"
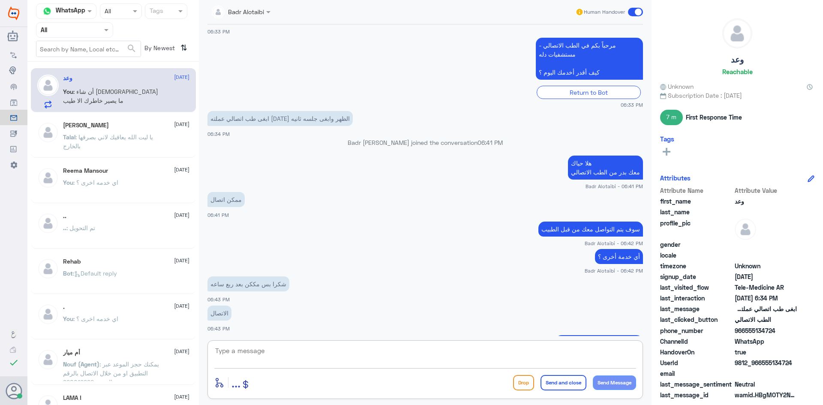
scroll to position [552, 0]
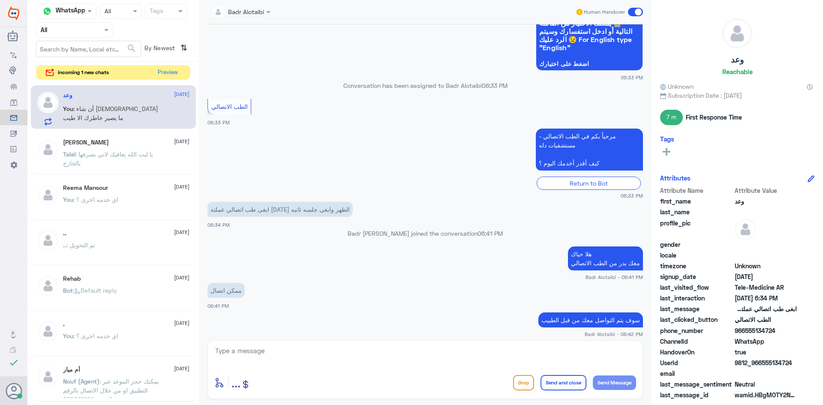
drag, startPoint x: 793, startPoint y: 358, endPoint x: 762, endPoint y: 366, distance: 31.3
click at [762, 366] on span "9812_966555134724" at bounding box center [766, 362] width 62 height 9
copy span "555134724"
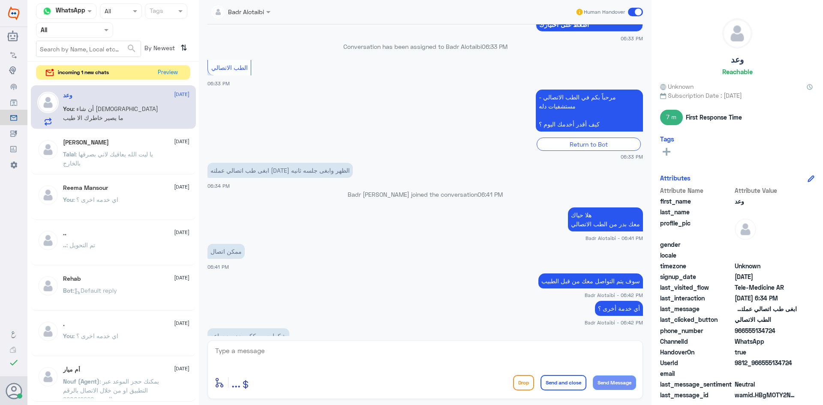
scroll to position [595, 0]
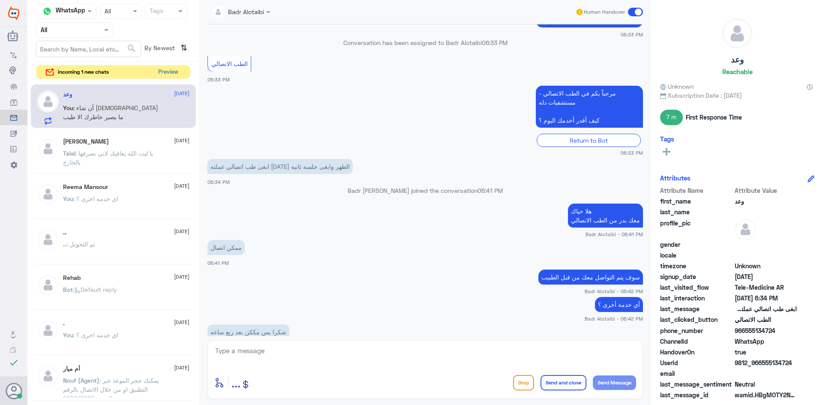
click at [172, 74] on button "Preview" at bounding box center [168, 72] width 27 height 13
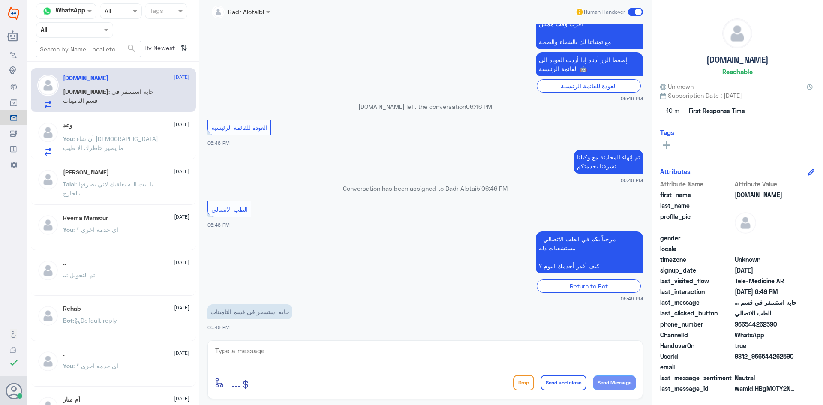
scroll to position [368, 0]
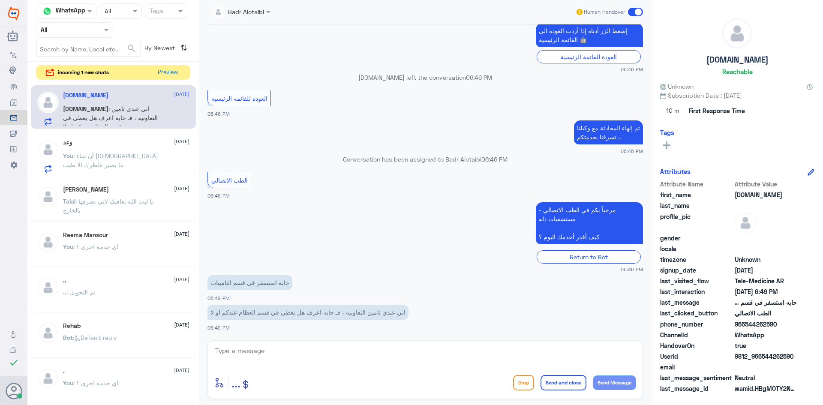
click at [332, 350] on textarea at bounding box center [425, 355] width 422 height 21
click at [175, 73] on button "Preview" at bounding box center [168, 72] width 27 height 13
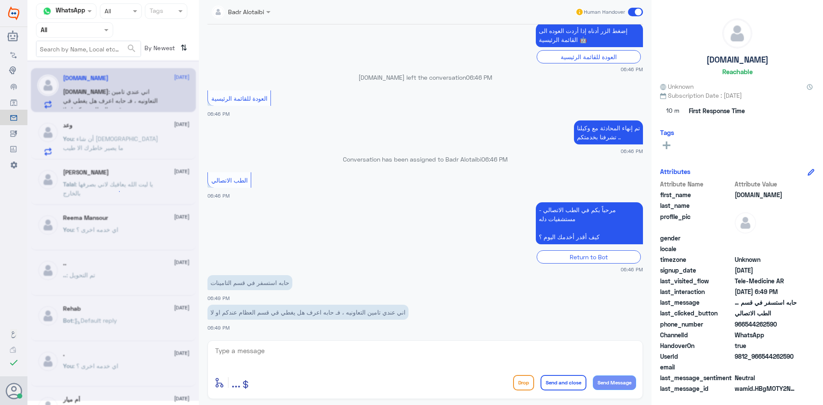
scroll to position [0, 0]
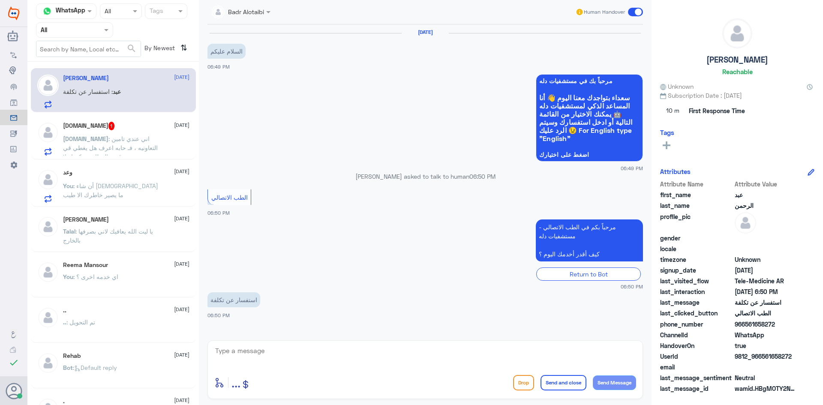
click at [137, 142] on span ": اني عندي تامين التعاونيه ، فـ حابه اعرف هل يغطي قي قسم العظام عندكم او لا" at bounding box center [110, 147] width 95 height 25
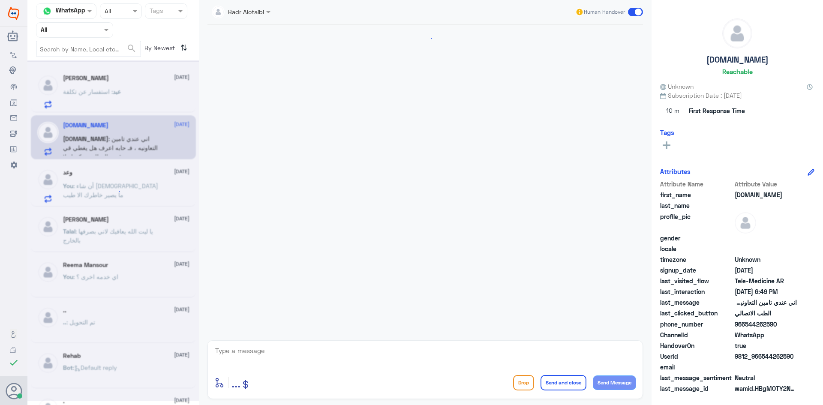
scroll to position [368, 0]
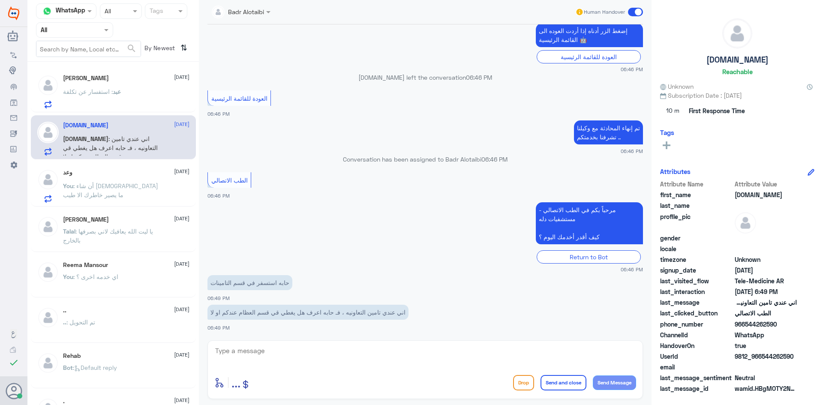
drag, startPoint x: 800, startPoint y: 356, endPoint x: 762, endPoint y: 356, distance: 37.3
click at [762, 356] on div "UserId 9812_966544262590" at bounding box center [737, 357] width 154 height 11
copy span "544262590"
click at [340, 353] on textarea at bounding box center [425, 355] width 422 height 21
click at [349, 352] on textarea at bounding box center [425, 355] width 422 height 21
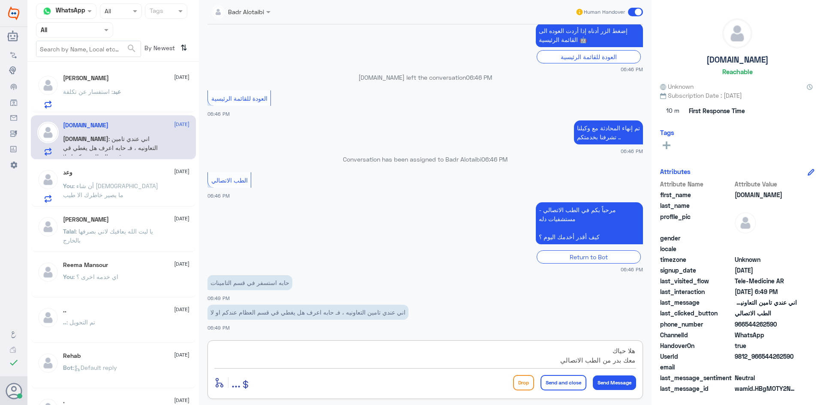
type textarea "هلا حياك معك بدر من الطب الاتصالي"
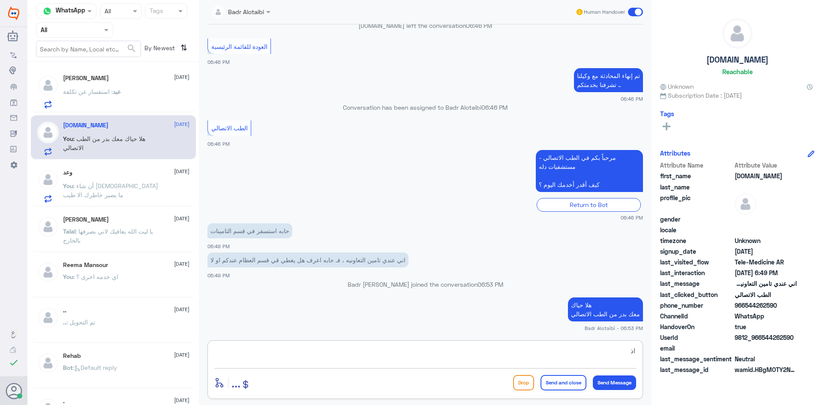
type textarea "ا"
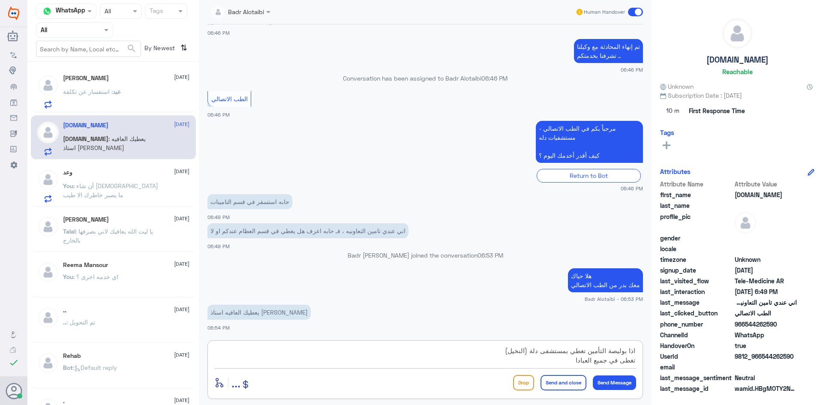
type textarea "اذا بوليصة التأمين تغطي بمستشفى دلة (النخيل) تغطى في جميع العيادات"
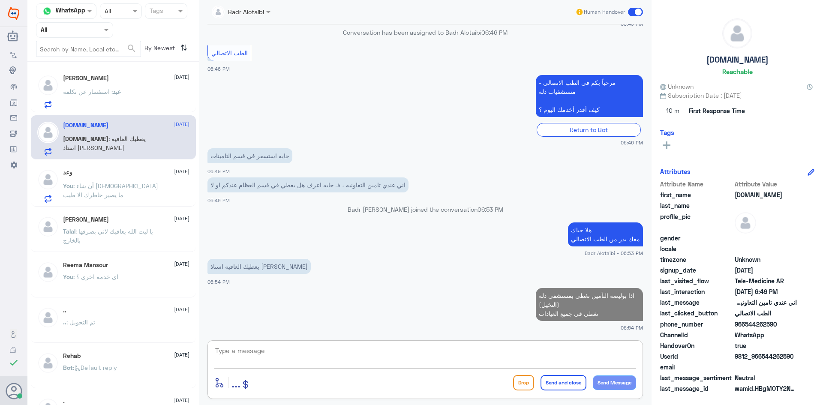
click at [134, 102] on div "عبد : استفسار عن تكلفة" at bounding box center [126, 98] width 127 height 19
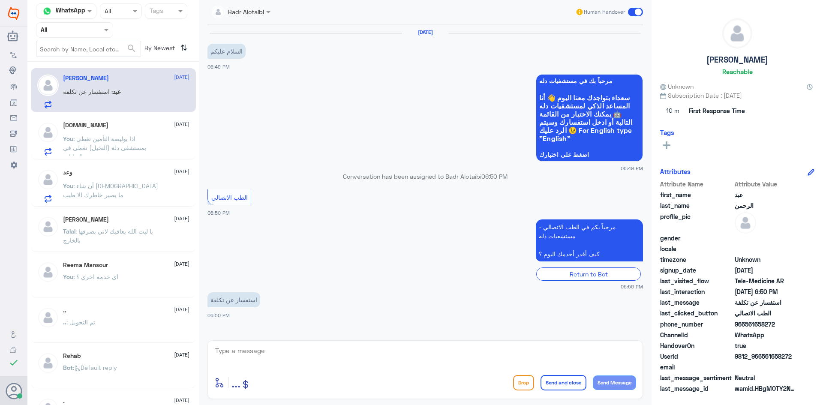
click at [278, 344] on div "enter flow name ... Drop Send and close Send Message" at bounding box center [426, 369] width 436 height 59
click at [279, 353] on textarea at bounding box center [425, 355] width 422 height 21
type textarea "هلا حياك معك بدر من الطب الاتصالي"
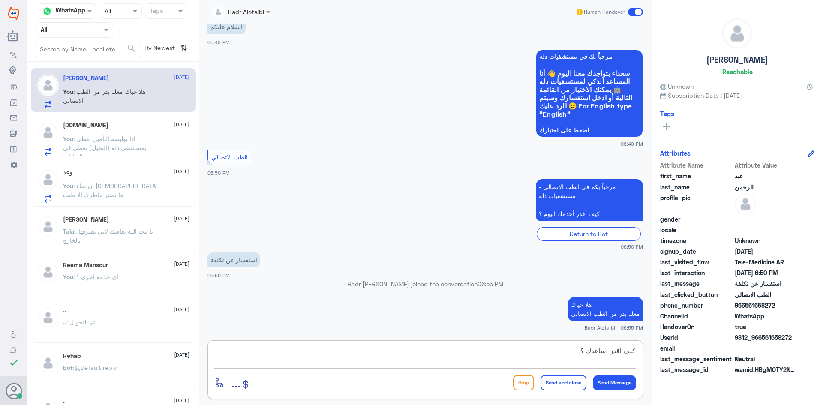
type textarea "كيف أقدر اساعدك ؟"
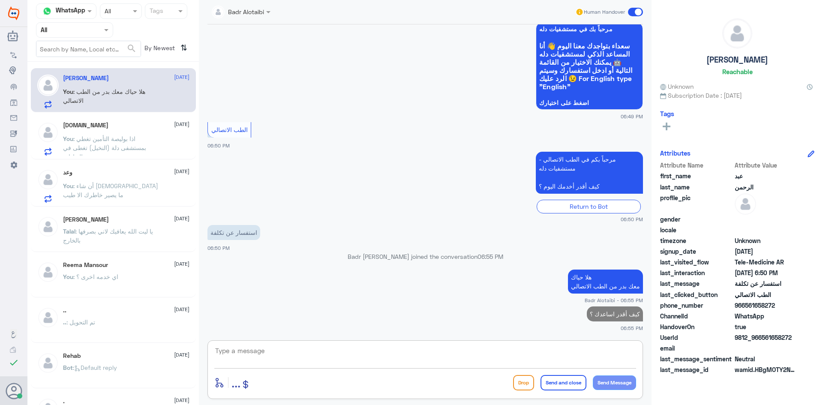
click at [117, 148] on span ": اذا بوليصة التأمين تغطي بمستشفى دلة (النخيل) تغطى في جميع العيادات" at bounding box center [104, 147] width 83 height 25
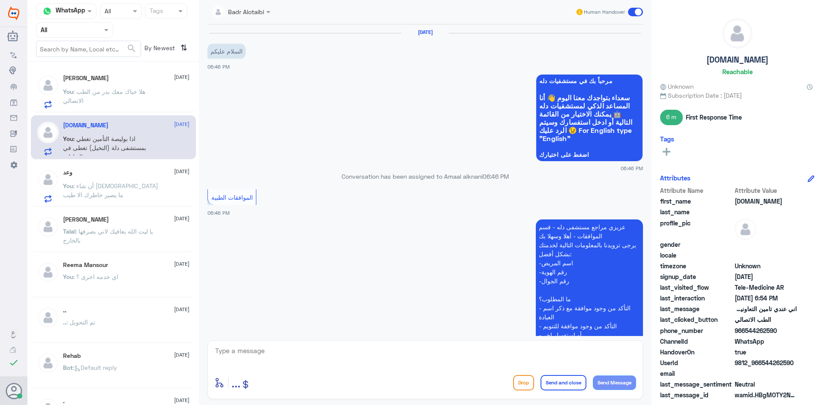
scroll to position [494, 0]
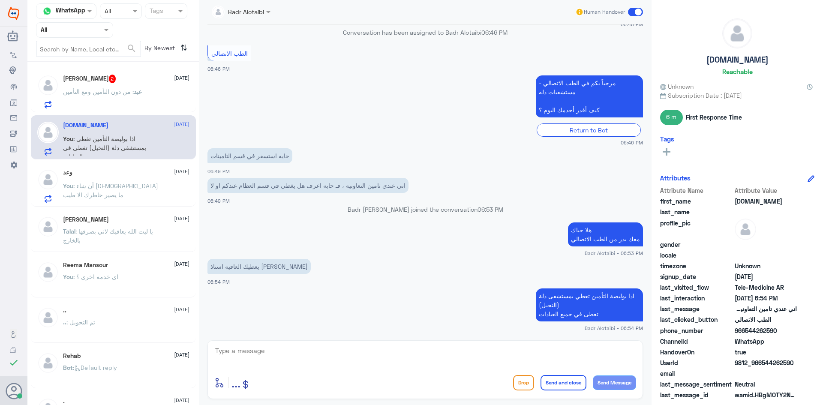
click at [140, 80] on div "عبد الرحمن 2 16 August" at bounding box center [126, 79] width 127 height 9
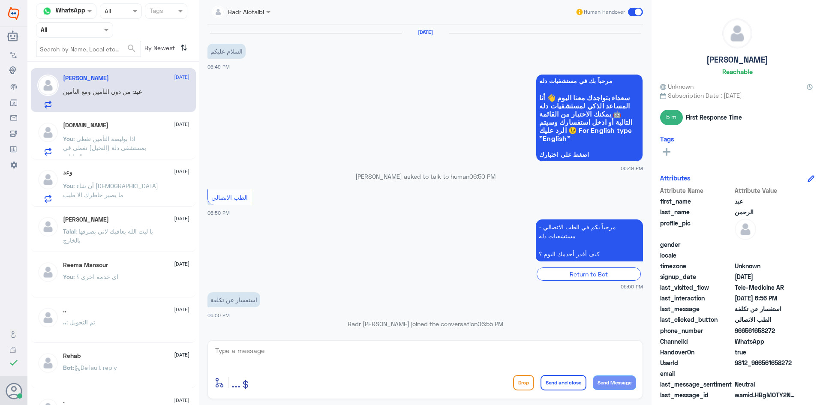
scroll to position [126, 0]
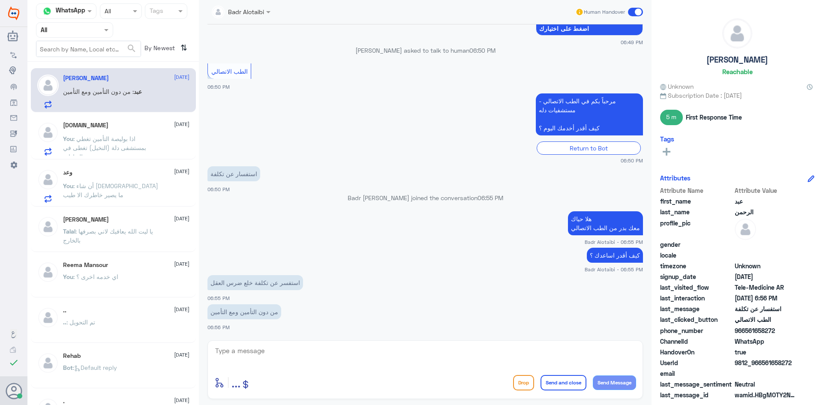
click at [377, 355] on textarea at bounding box center [425, 355] width 422 height 21
type textarea "هذا ليس اختصاصنا يمكنك الاستفسار من الرقم الموحد 9200012222 او من عيادة الأسنان"
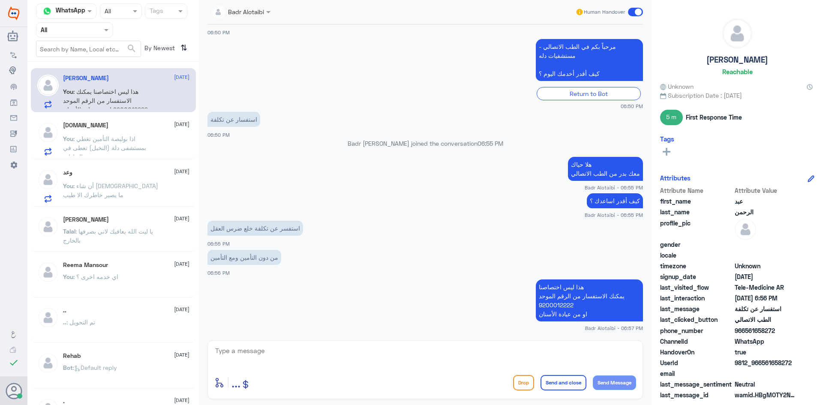
click at [636, 15] on span at bounding box center [635, 12] width 15 height 9
click at [0, 0] on input "checkbox" at bounding box center [0, 0] width 0 height 0
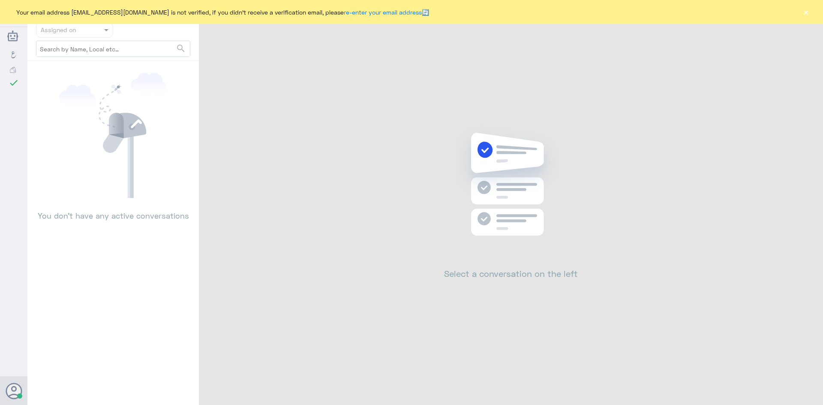
click at [805, 13] on button "×" at bounding box center [806, 12] width 9 height 9
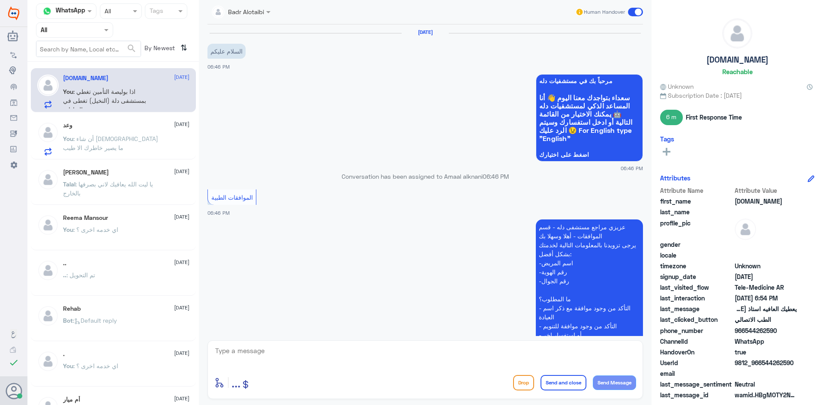
scroll to position [494, 0]
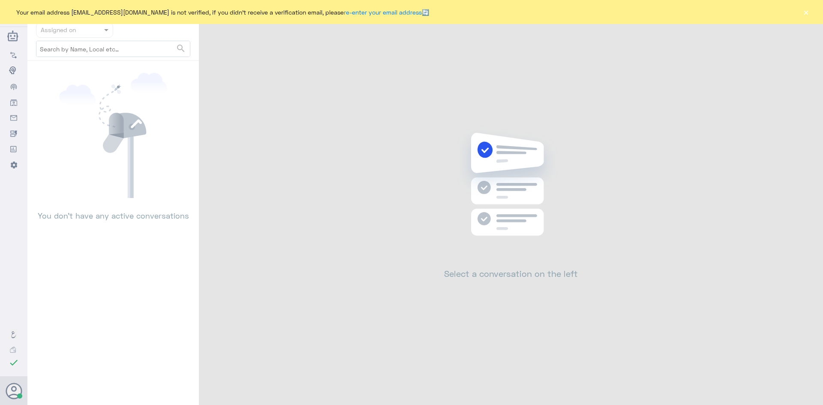
click at [805, 11] on button "×" at bounding box center [806, 12] width 9 height 9
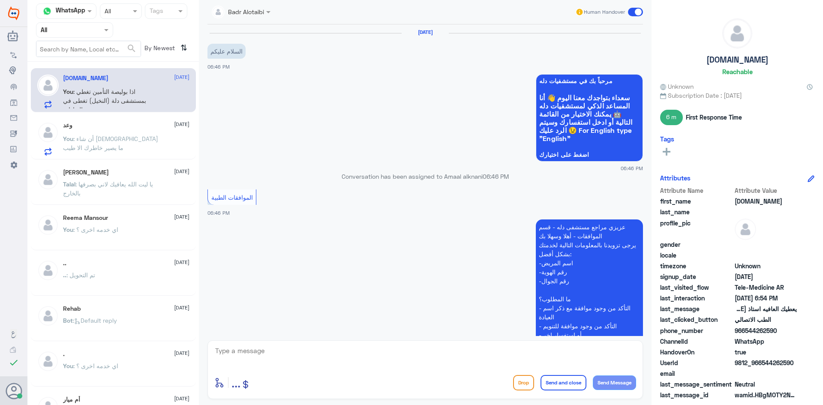
scroll to position [494, 0]
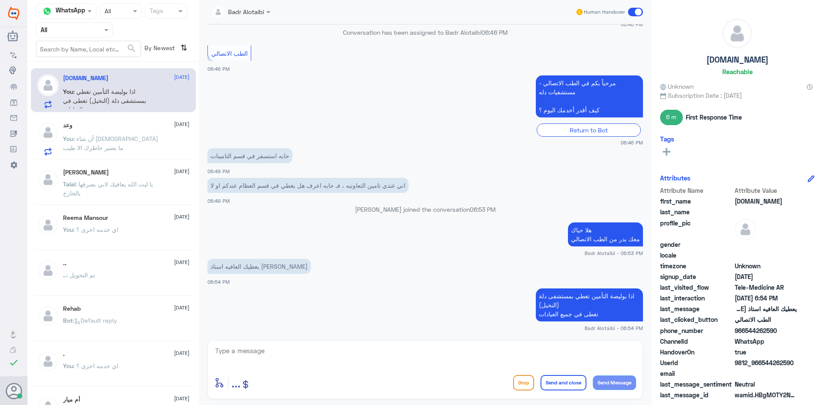
click at [634, 9] on span at bounding box center [635, 12] width 15 height 9
click at [0, 0] on input "checkbox" at bounding box center [0, 0] width 0 height 0
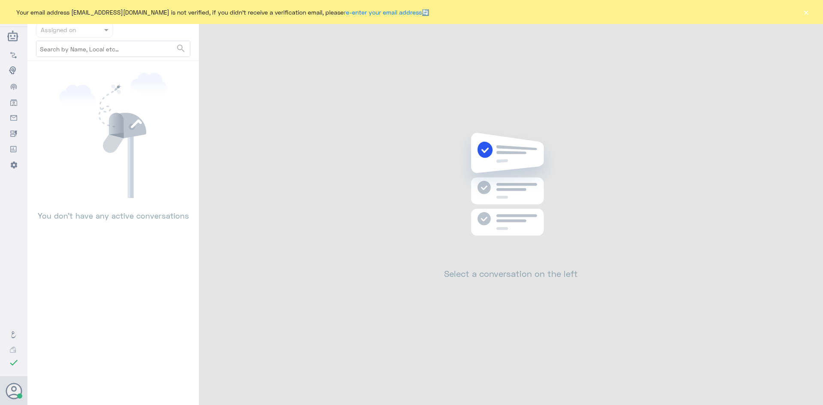
click at [810, 13] on div "Your email address [EMAIL_ADDRESS][DOMAIN_NAME] is not verified, if you didn't …" at bounding box center [411, 12] width 823 height 24
click at [807, 13] on button "×" at bounding box center [806, 12] width 9 height 9
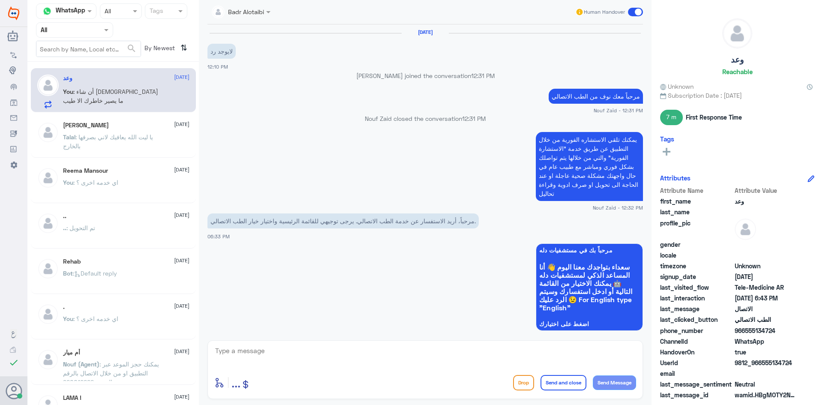
scroll to position [389, 0]
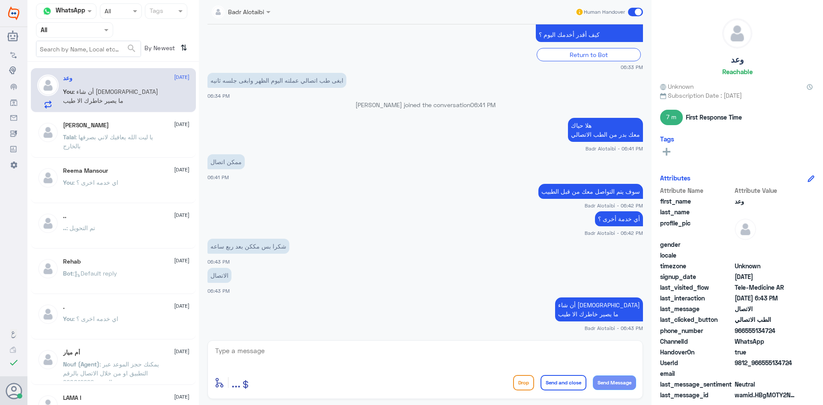
click at [630, 12] on span at bounding box center [635, 12] width 15 height 9
click at [0, 0] on input "checkbox" at bounding box center [0, 0] width 0 height 0
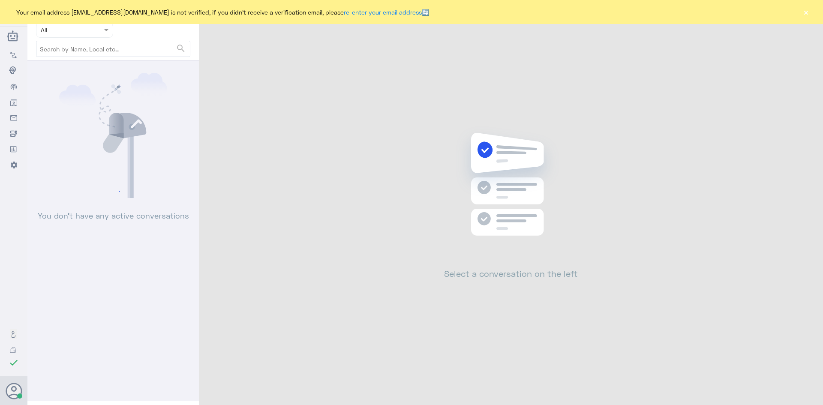
click at [809, 15] on button "×" at bounding box center [806, 12] width 9 height 9
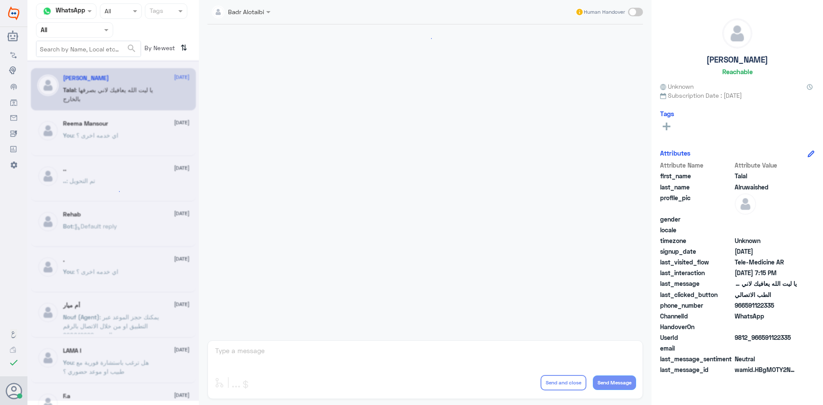
scroll to position [196, 0]
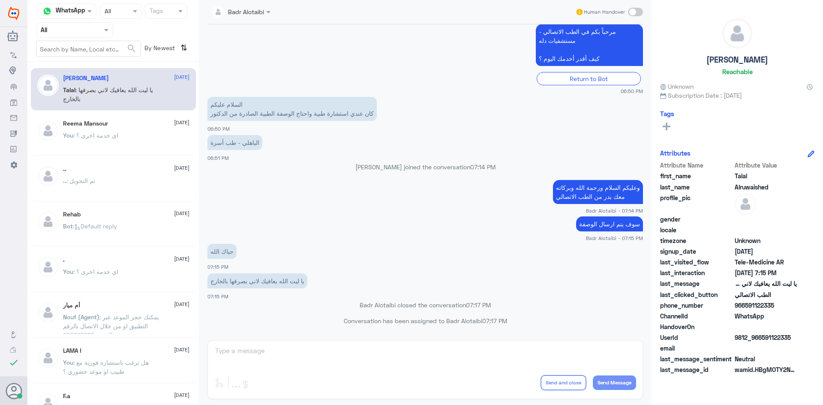
click at [99, 34] on div at bounding box center [74, 30] width 76 height 10
click at [86, 64] on b "Unassigned" at bounding box center [71, 66] width 33 height 7
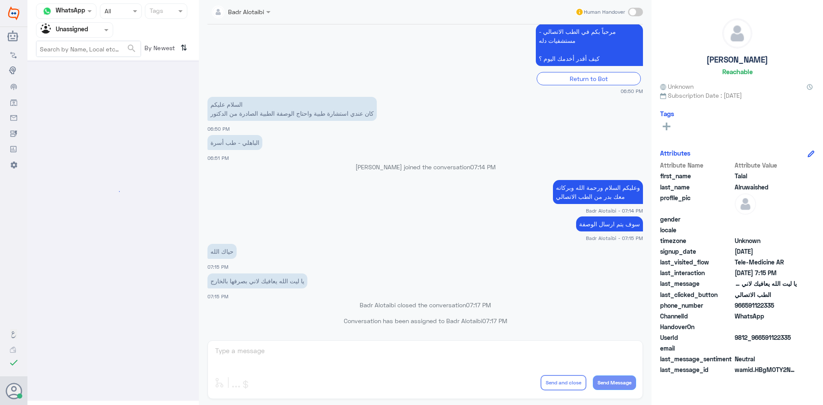
scroll to position [0, 0]
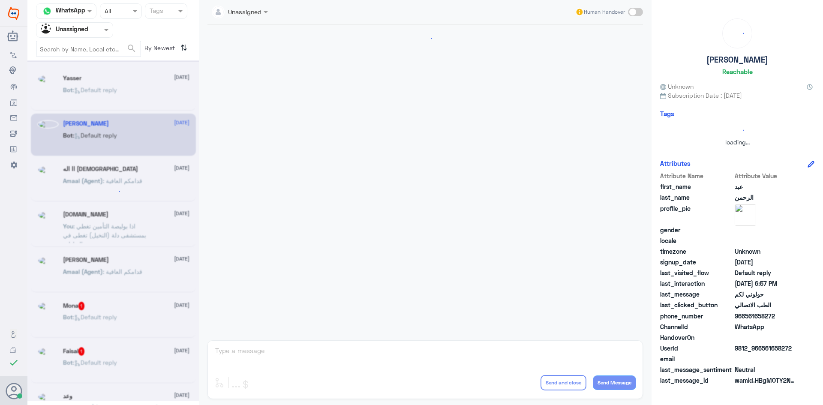
click at [88, 30] on input "text" at bounding box center [64, 30] width 47 height 10
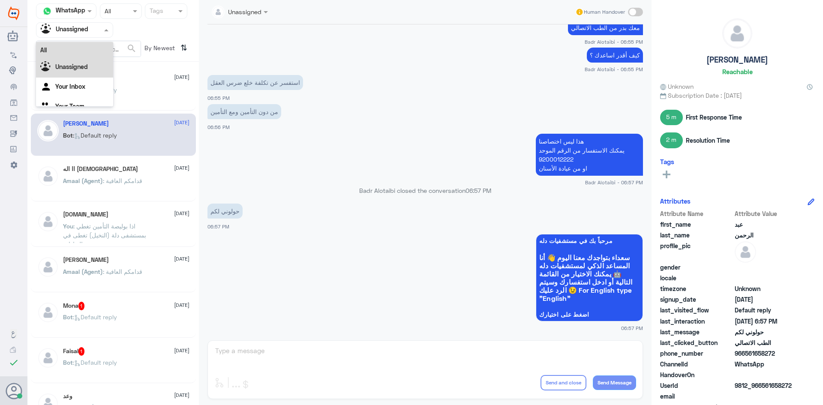
click at [89, 49] on div "All" at bounding box center [74, 50] width 77 height 16
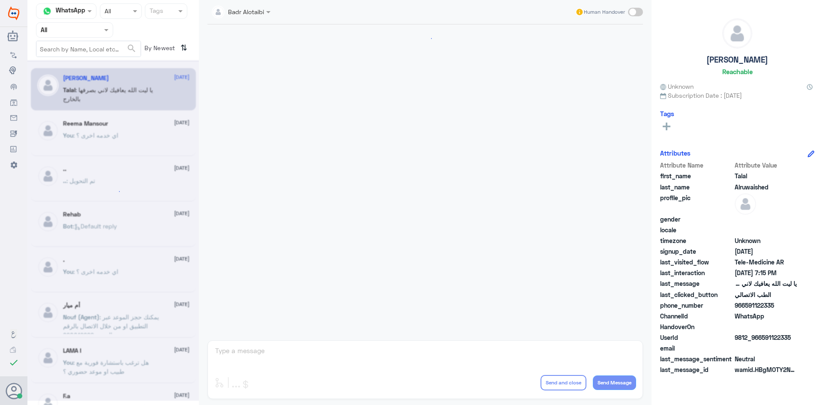
scroll to position [196, 0]
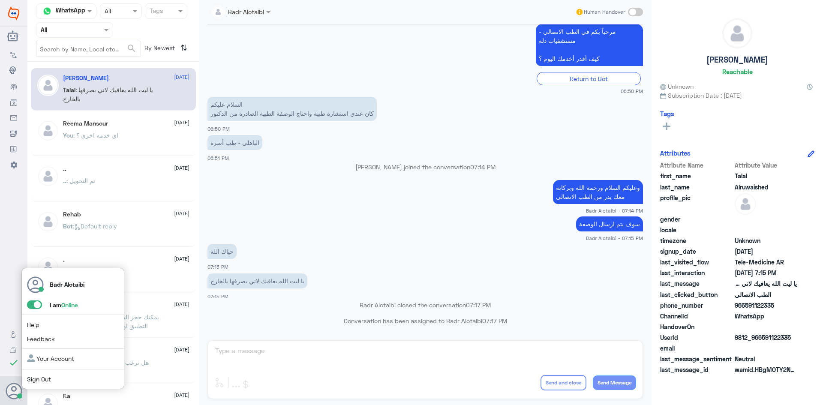
click at [36, 304] on span at bounding box center [34, 305] width 15 height 9
click at [0, 0] on input "checkbox" at bounding box center [0, 0] width 0 height 0
